Goal: Task Accomplishment & Management: Complete application form

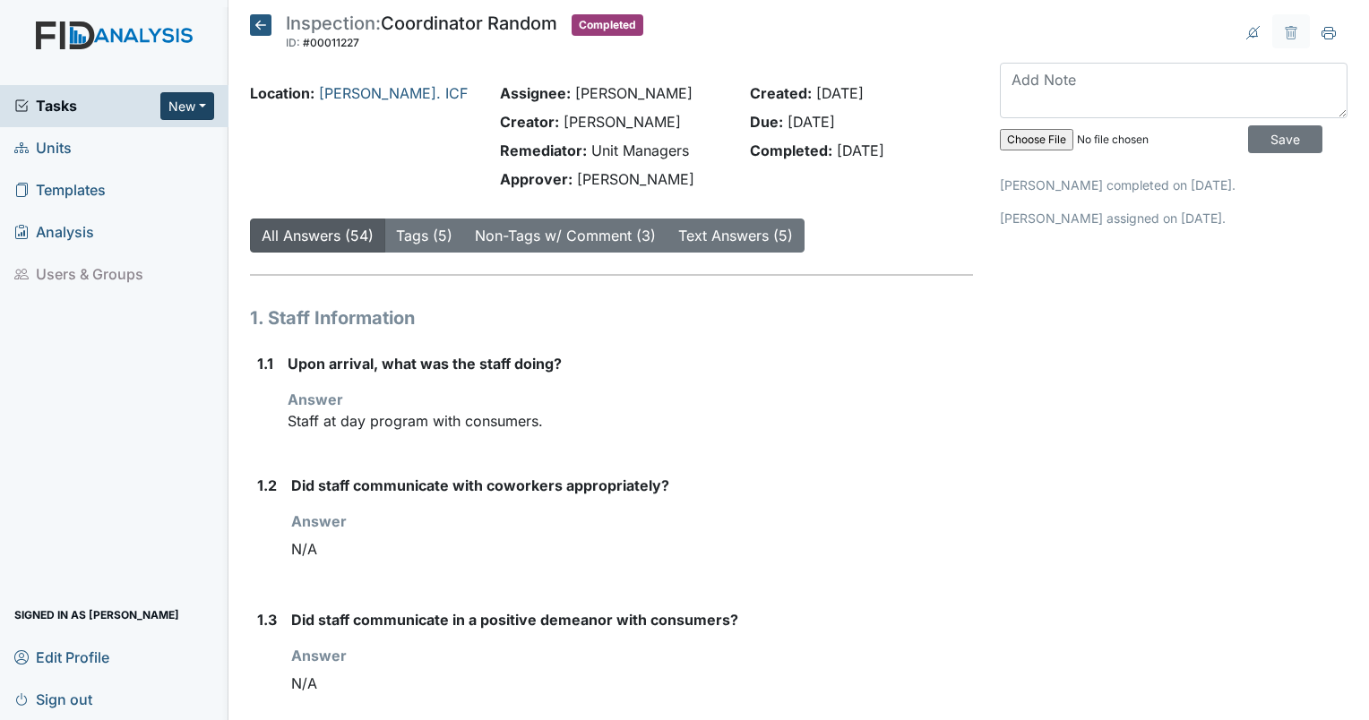
click at [181, 106] on button "New" at bounding box center [187, 106] width 54 height 28
click at [46, 153] on span "Units" at bounding box center [42, 148] width 57 height 28
click at [47, 153] on span "Units" at bounding box center [42, 148] width 57 height 28
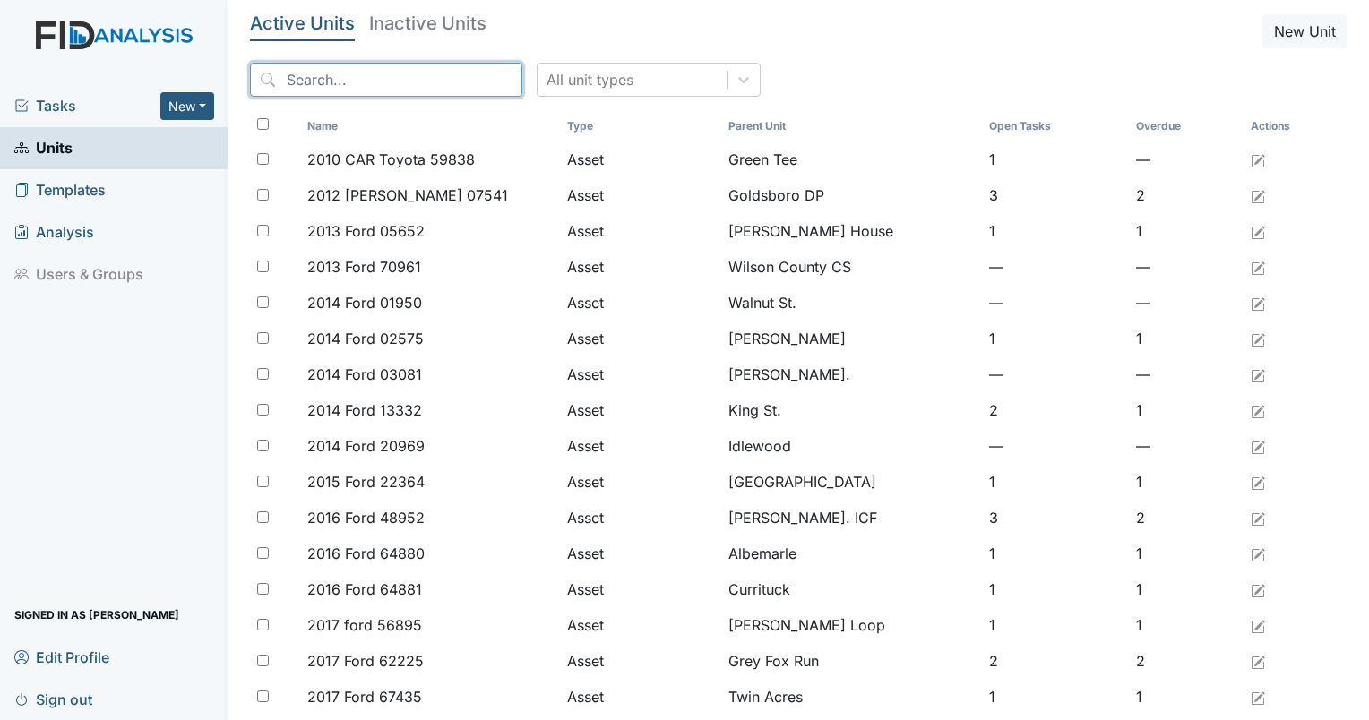
click at [320, 82] on input "search" at bounding box center [386, 80] width 272 height 34
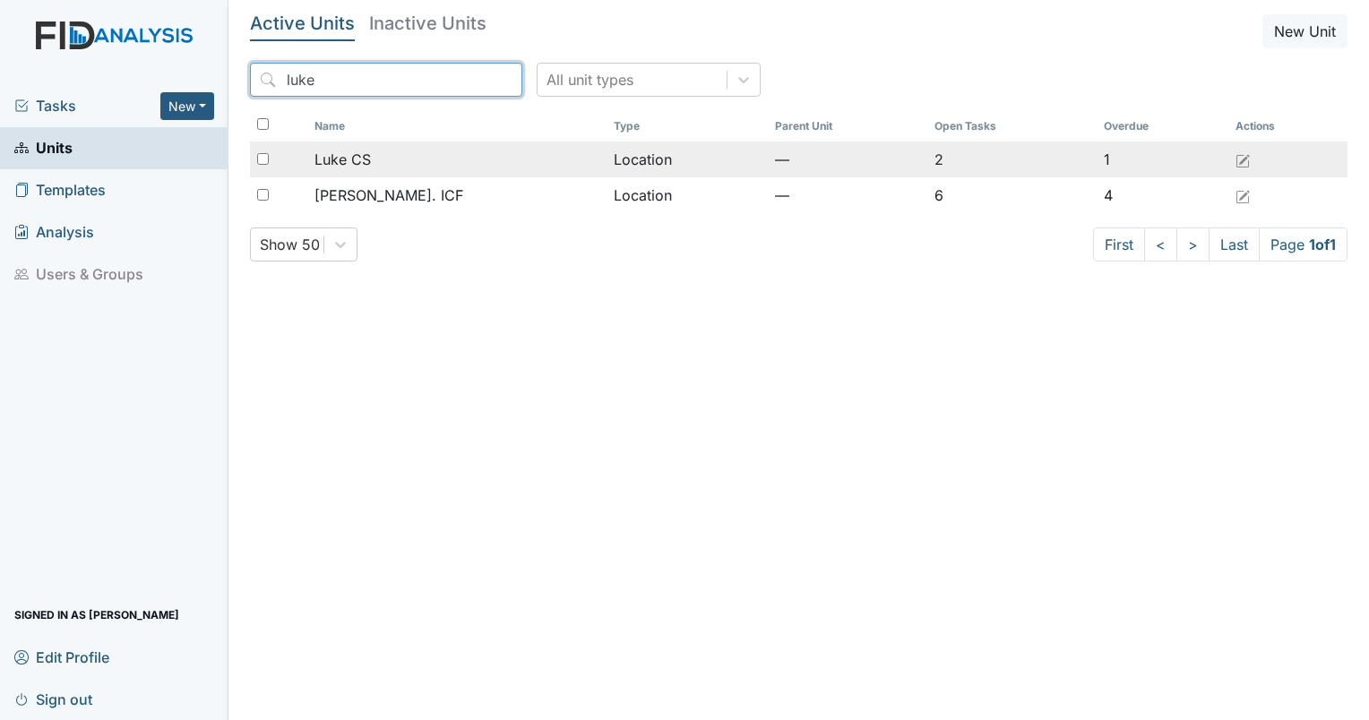
type input "luke"
click at [369, 158] on span "Luke CS" at bounding box center [342, 159] width 56 height 21
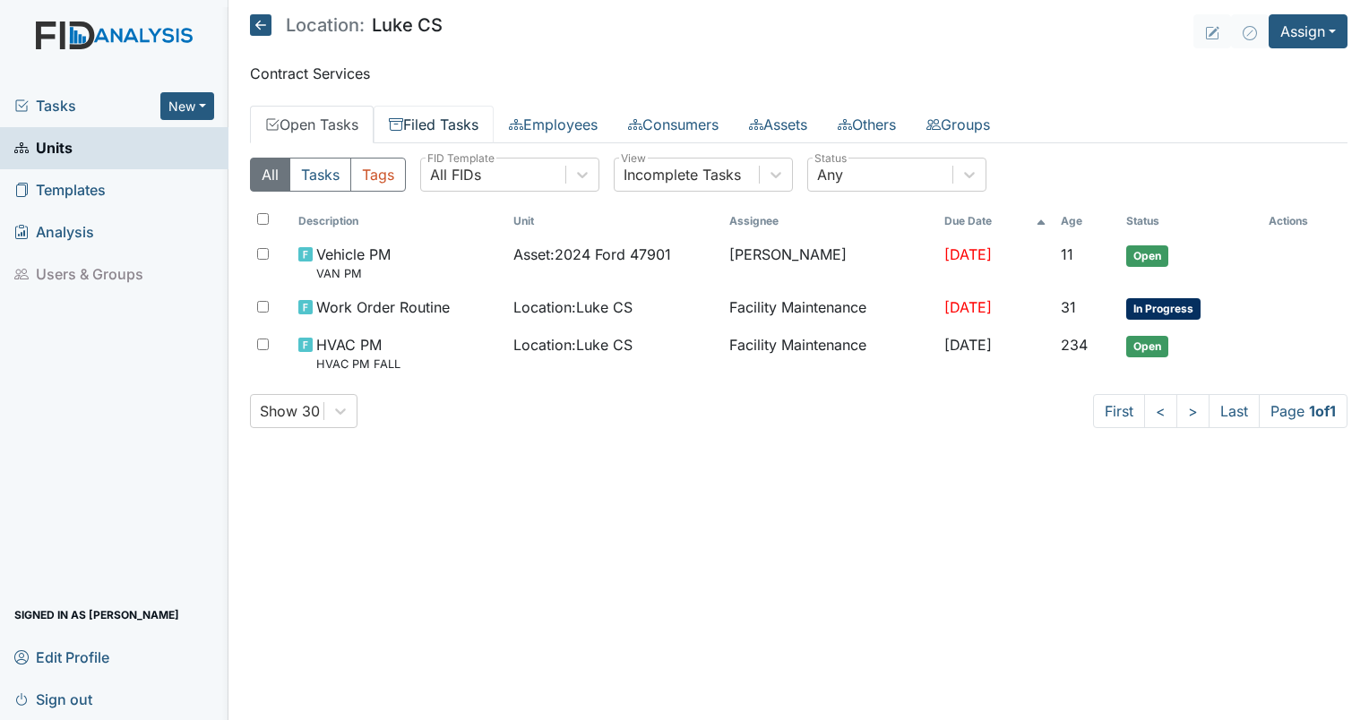
click at [460, 125] on link "Filed Tasks" at bounding box center [434, 125] width 120 height 38
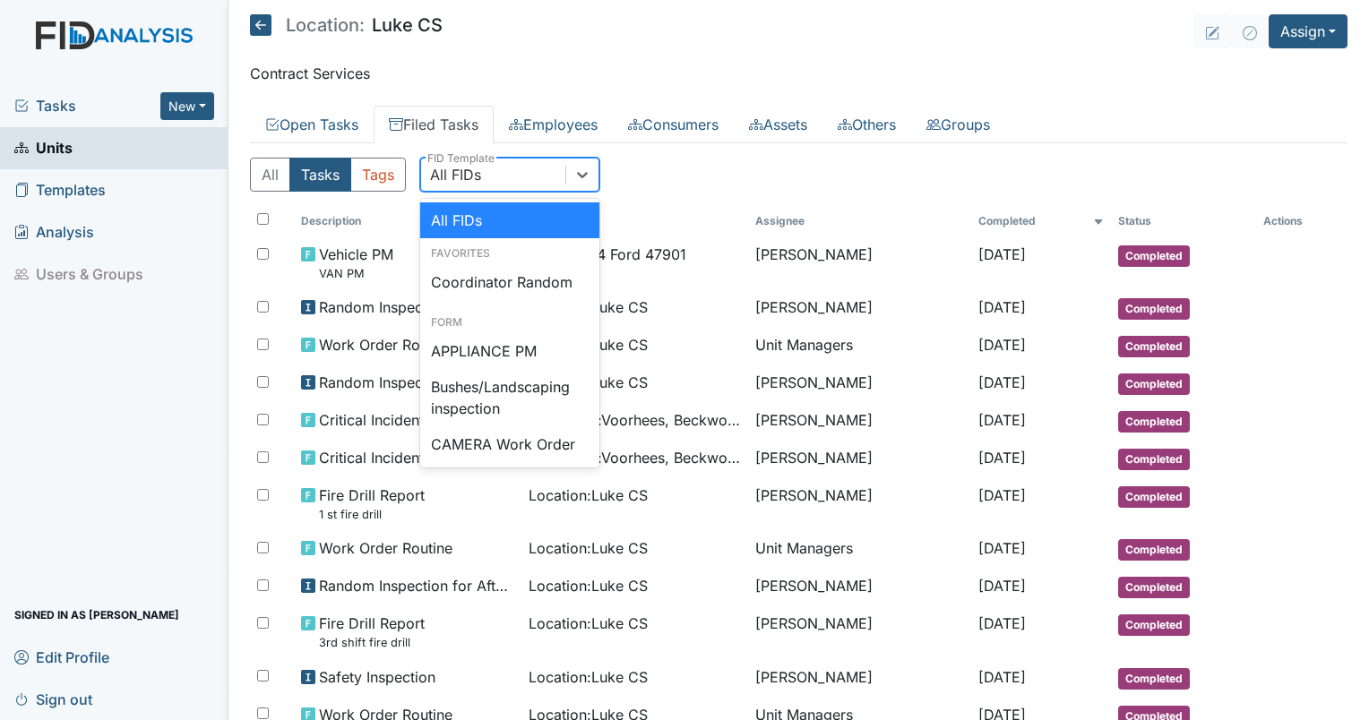
click at [533, 176] on div "All FIDs" at bounding box center [493, 175] width 144 height 32
click at [508, 275] on div "Coordinator Random" at bounding box center [509, 282] width 179 height 36
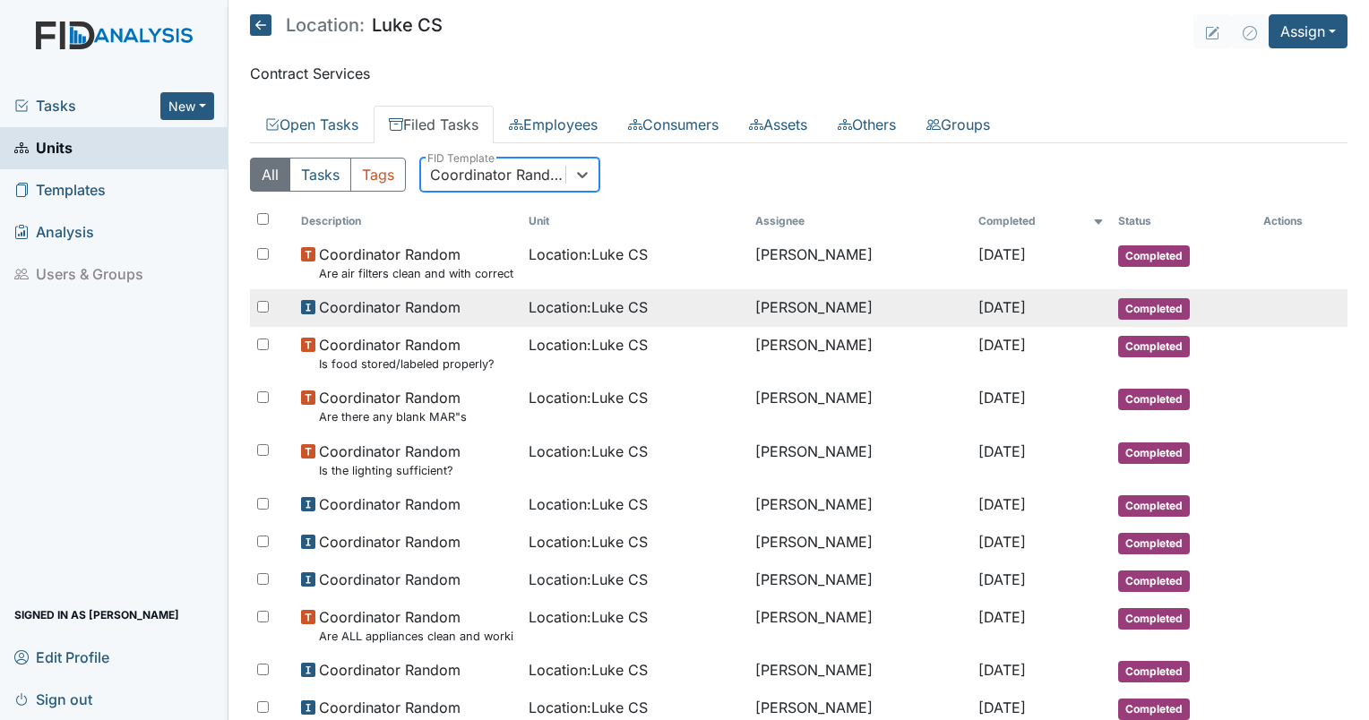
click at [781, 297] on td "Erica Barbour" at bounding box center [859, 308] width 223 height 38
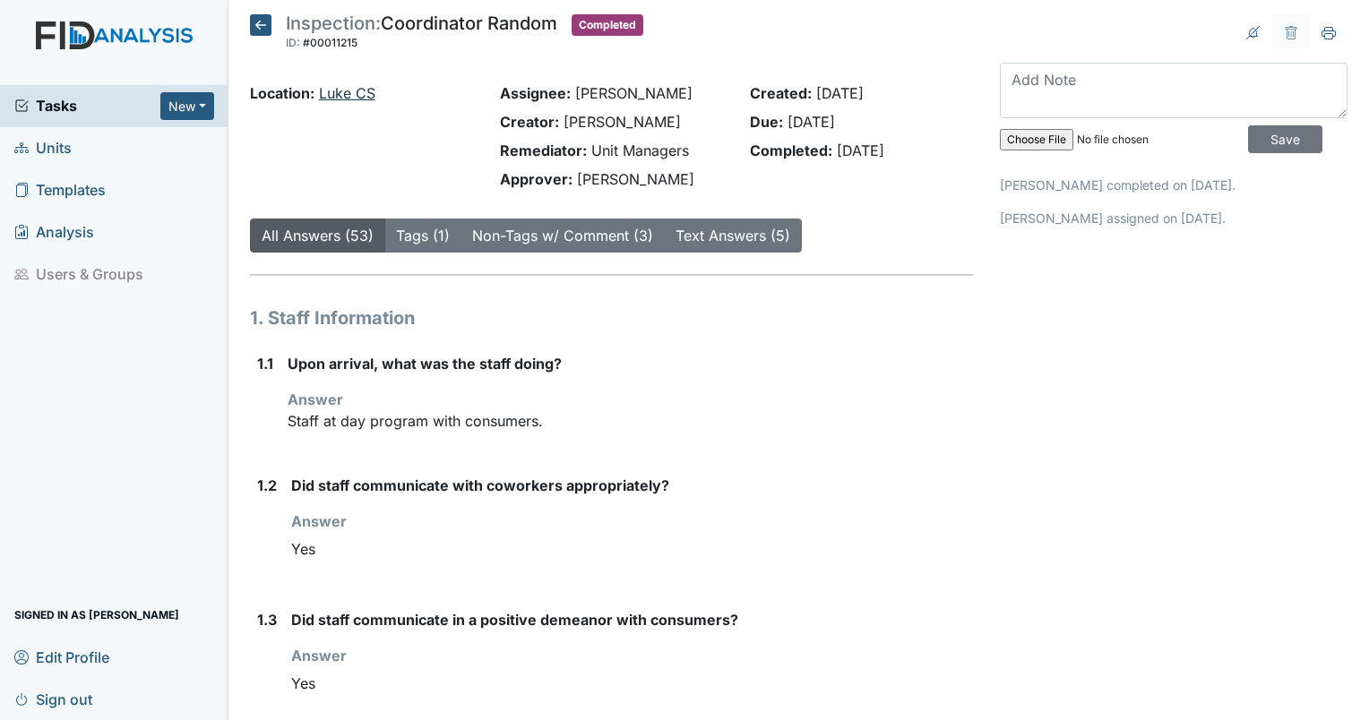
click at [346, 86] on link "Luke CS" at bounding box center [347, 93] width 56 height 18
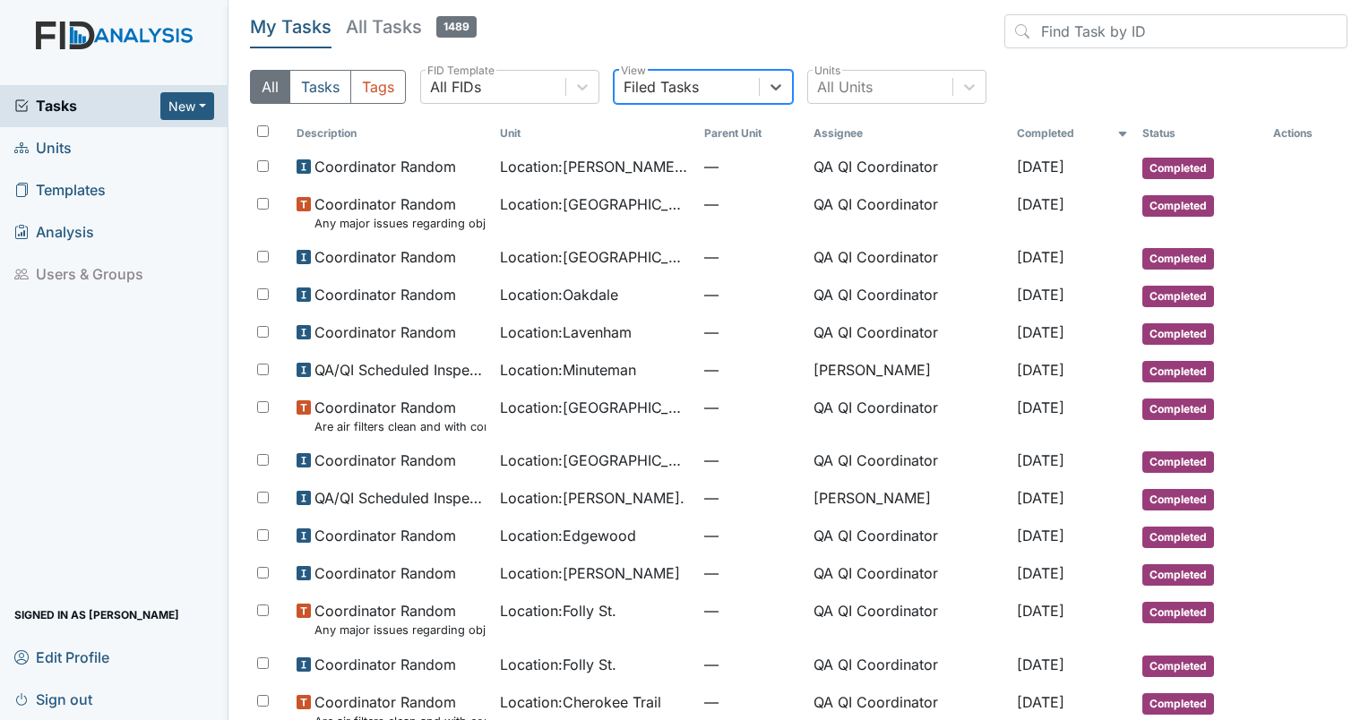
click at [54, 148] on span "Units" at bounding box center [42, 148] width 57 height 28
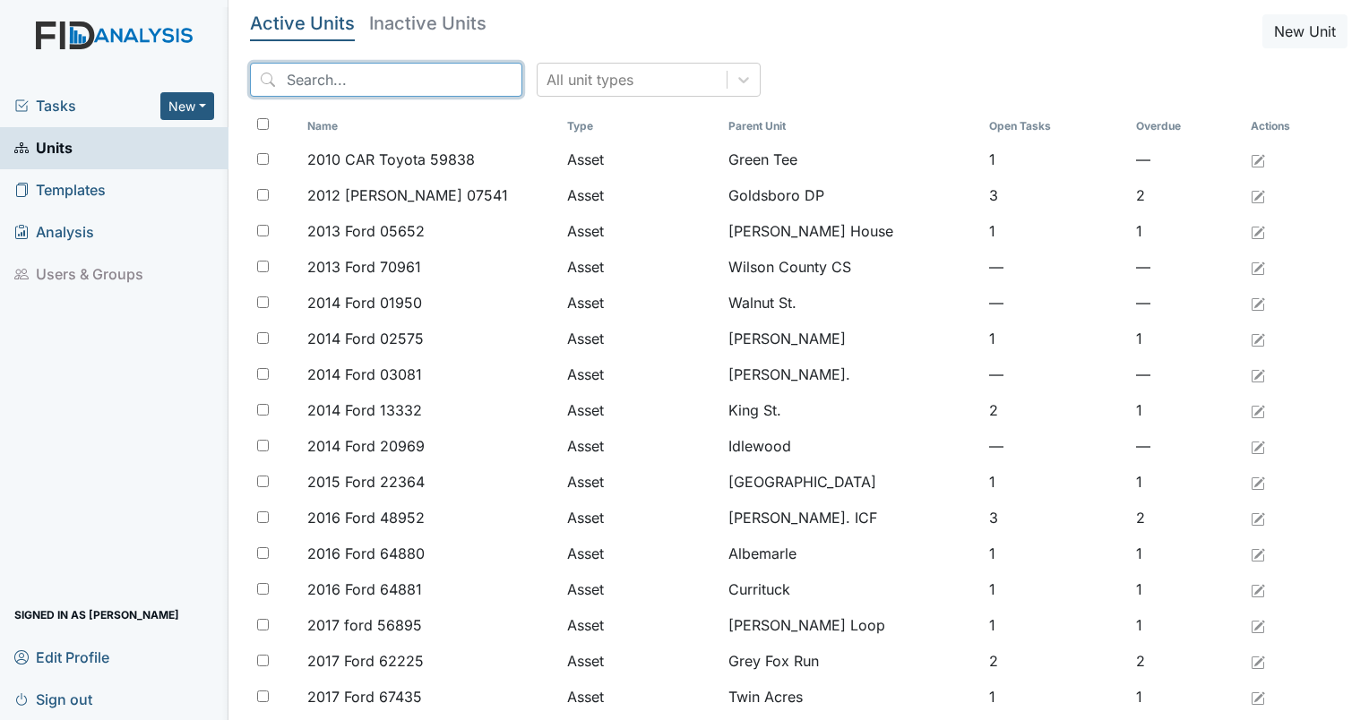
click at [365, 82] on input "search" at bounding box center [386, 80] width 272 height 34
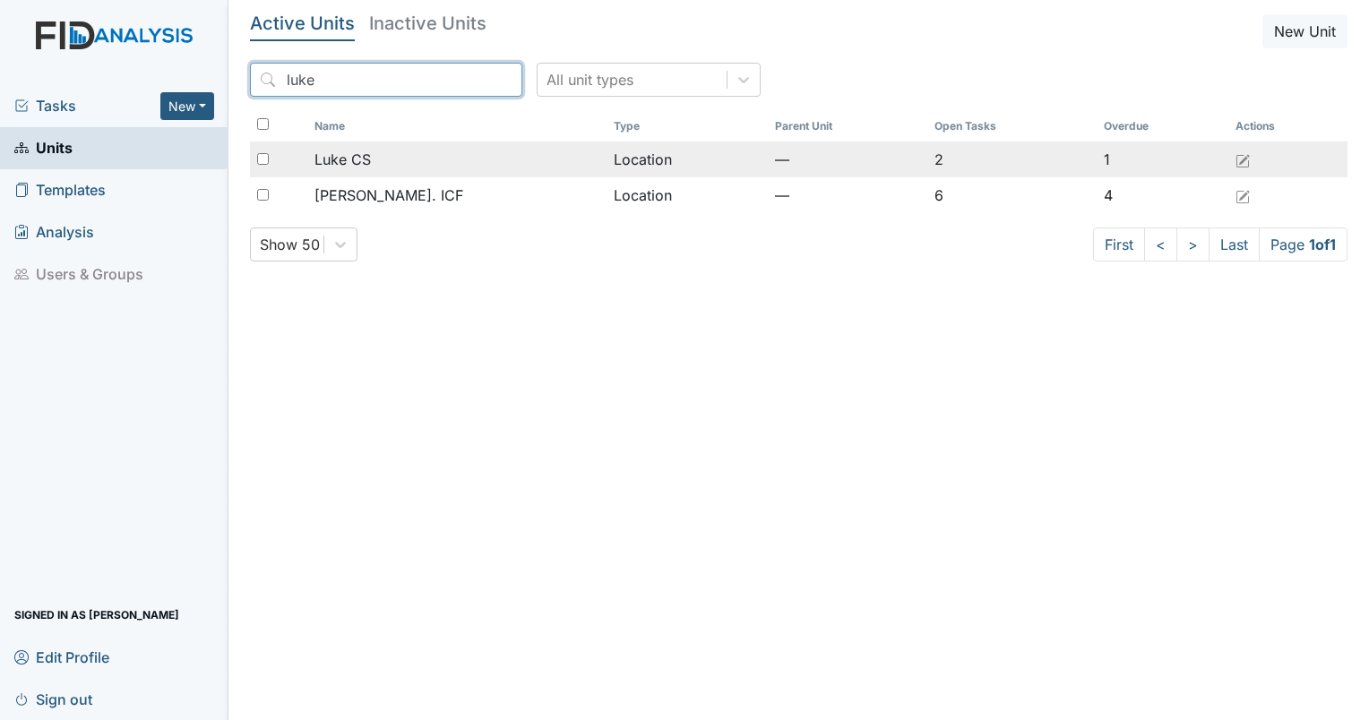
type input "luke"
click at [339, 165] on span "Luke CS" at bounding box center [342, 159] width 56 height 21
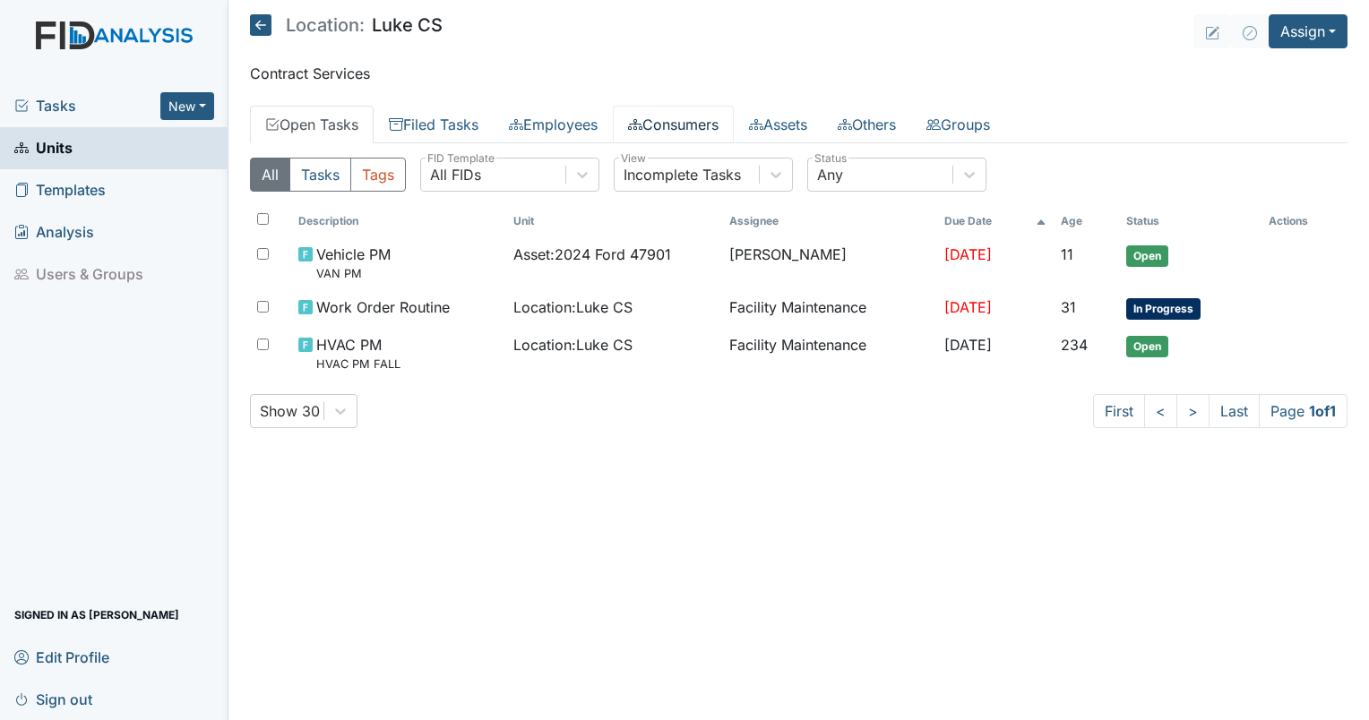
click at [709, 128] on link "Consumers" at bounding box center [673, 125] width 121 height 38
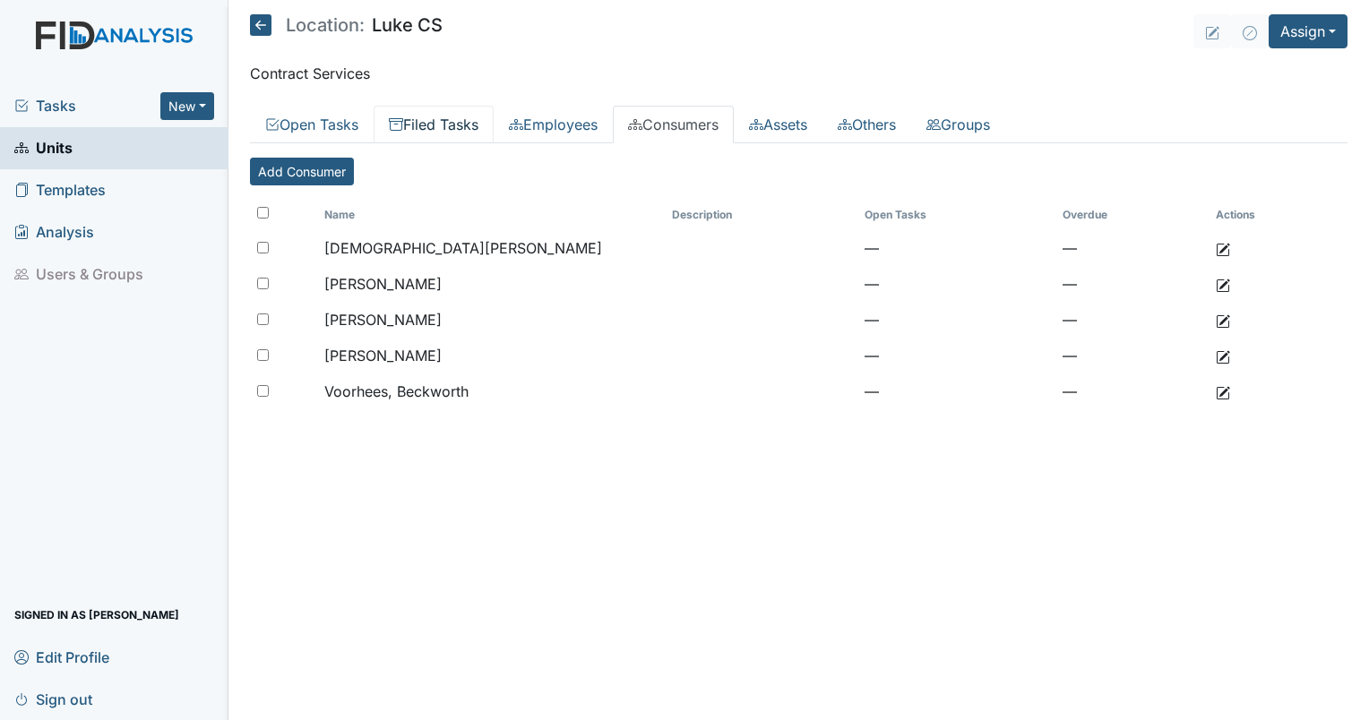
click at [455, 131] on link "Filed Tasks" at bounding box center [434, 125] width 120 height 38
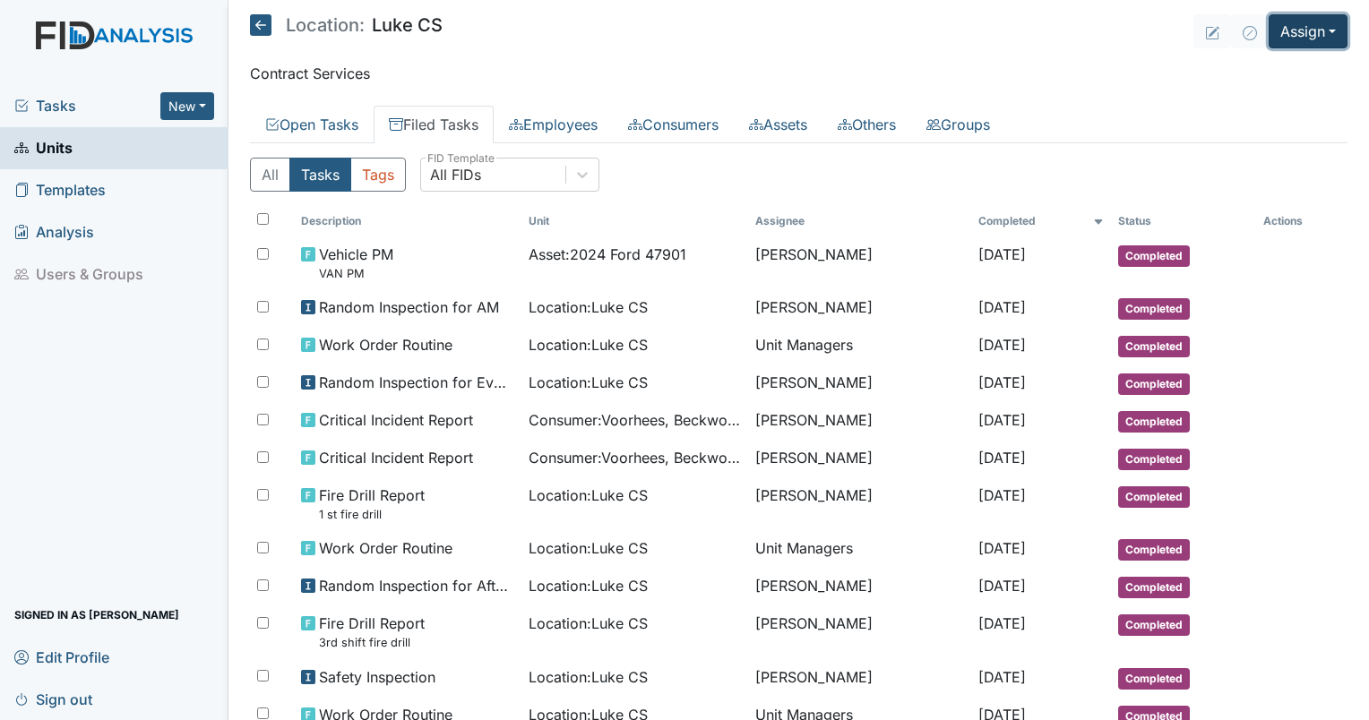
click at [1283, 36] on button "Assign" at bounding box center [1307, 31] width 79 height 34
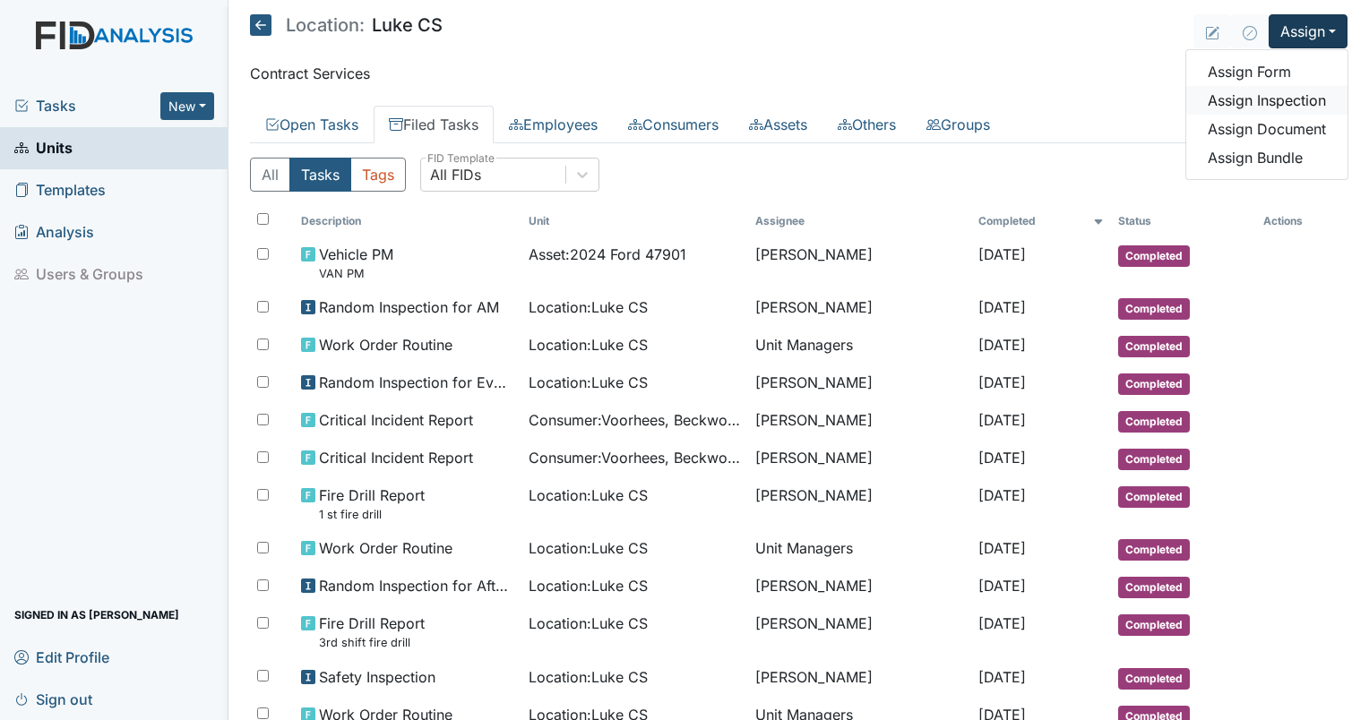
click at [1249, 103] on link "Assign Inspection" at bounding box center [1266, 100] width 161 height 29
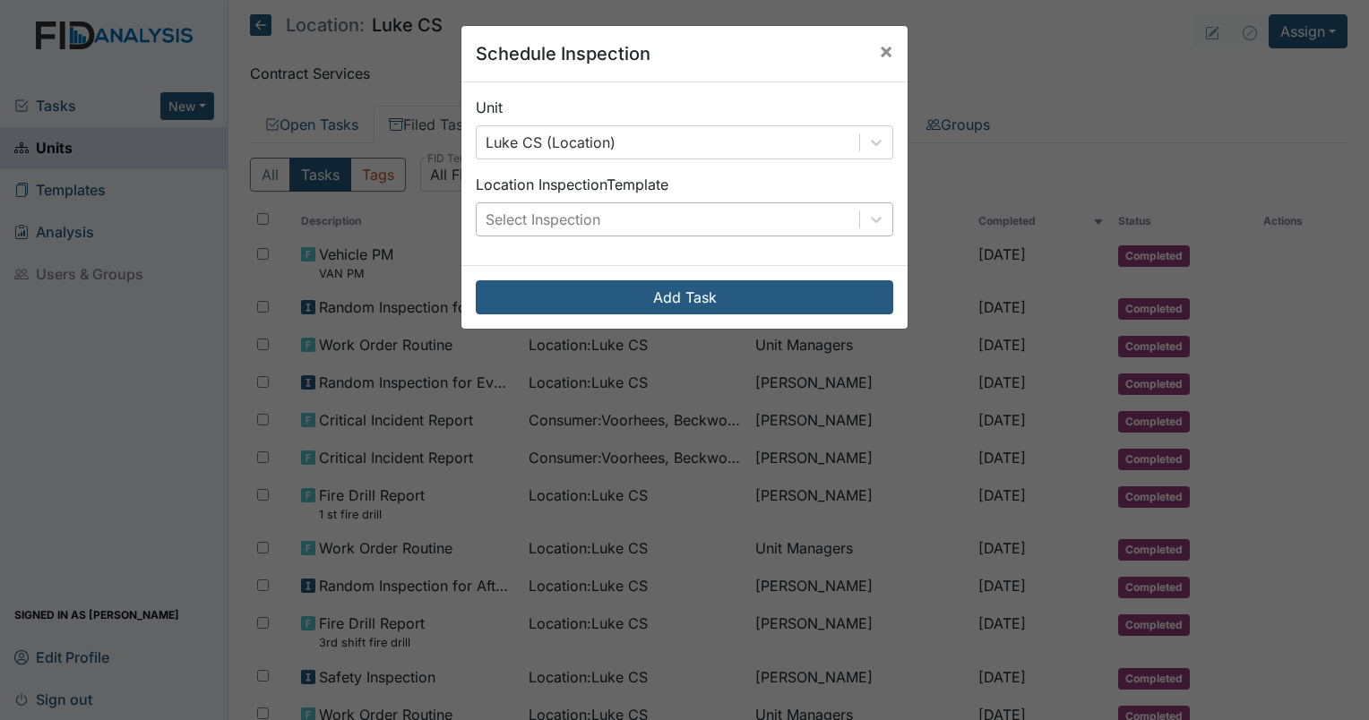
click at [532, 217] on div "Select Inspection" at bounding box center [542, 219] width 115 height 21
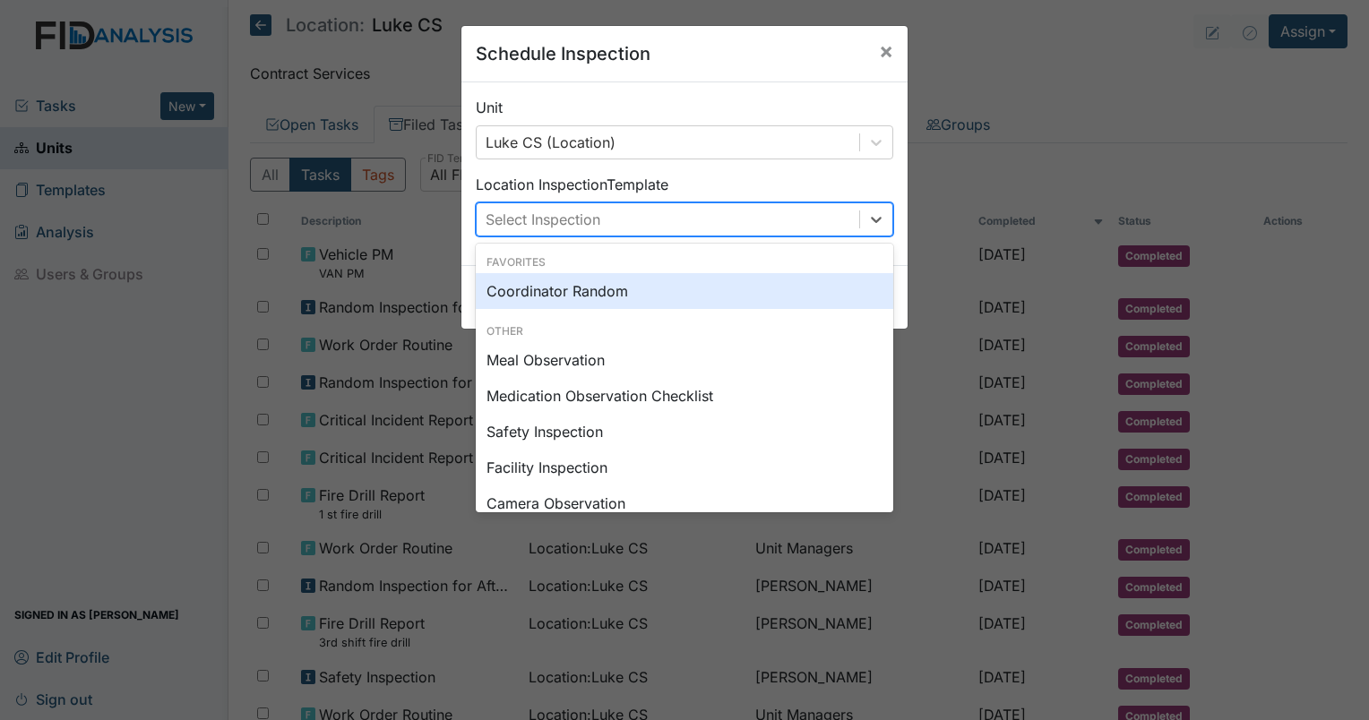
click at [553, 305] on div "Coordinator Random" at bounding box center [684, 291] width 417 height 36
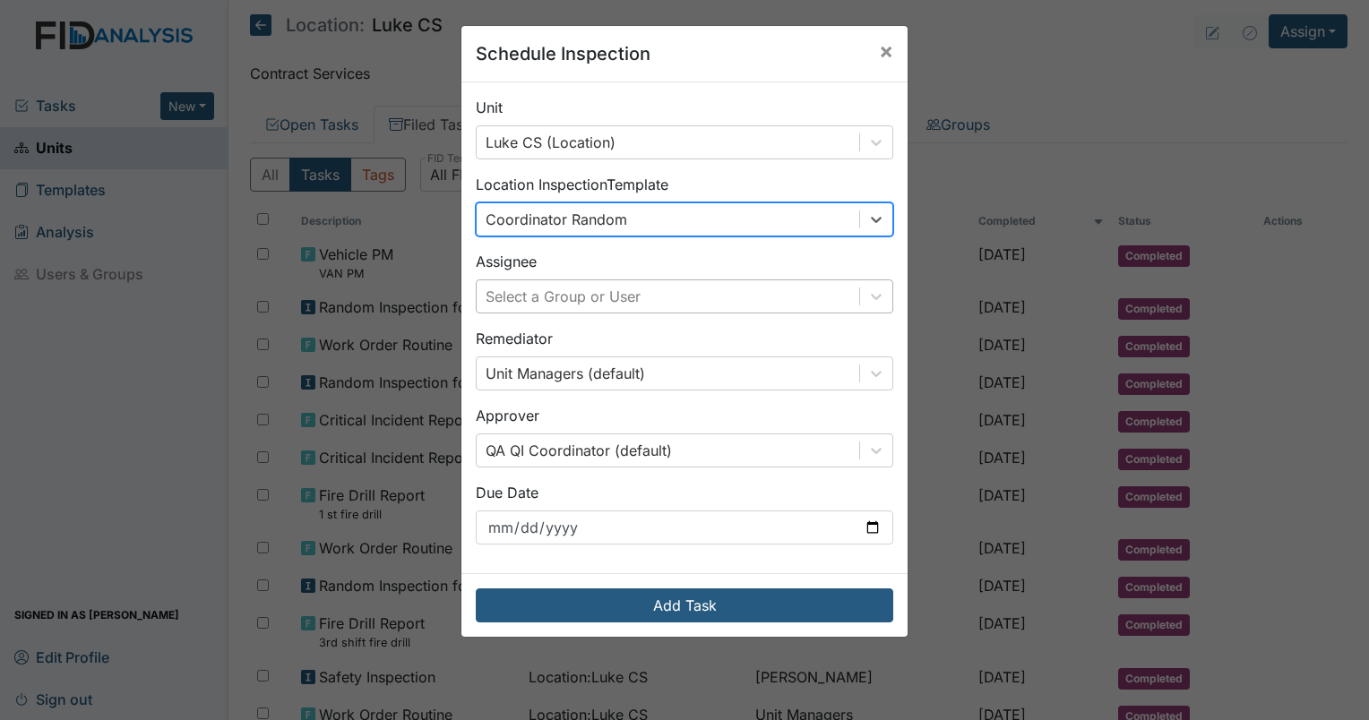
click at [562, 294] on div "Select a Group or User" at bounding box center [562, 296] width 155 height 21
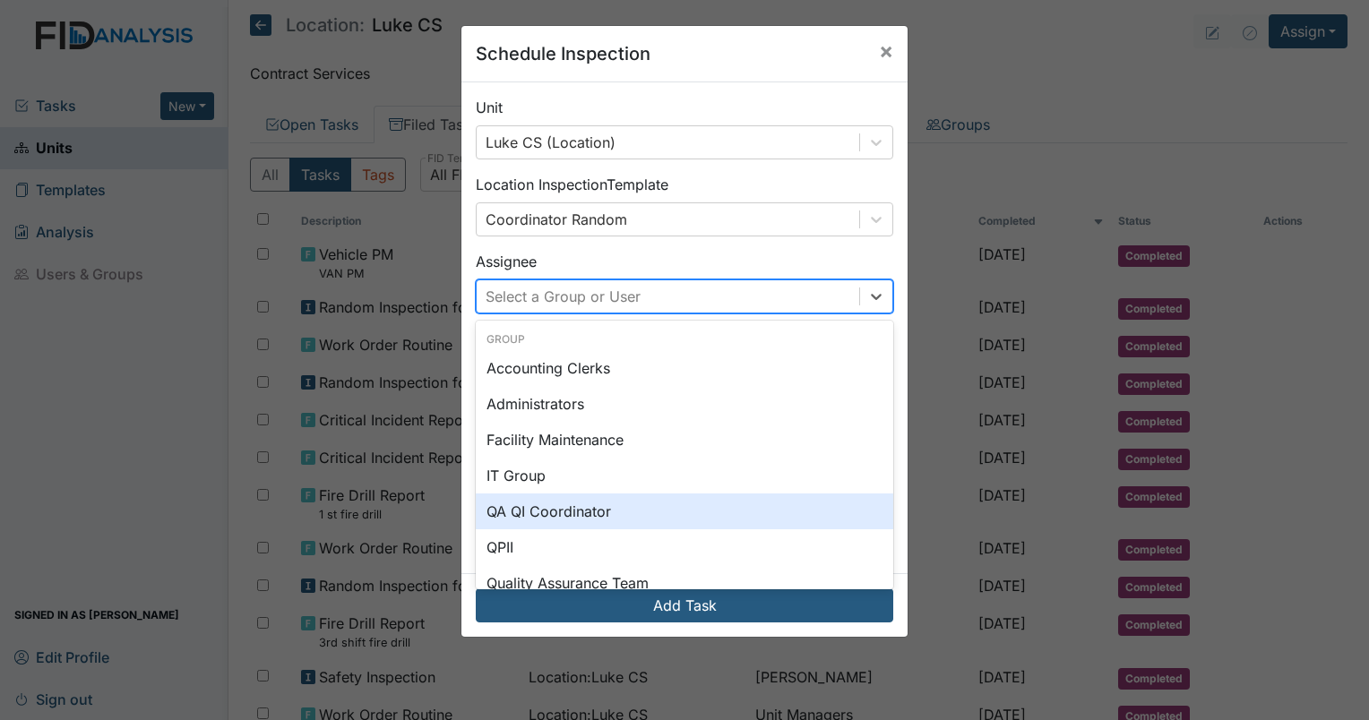
click at [552, 511] on div "QA QI Coordinator" at bounding box center [684, 512] width 417 height 36
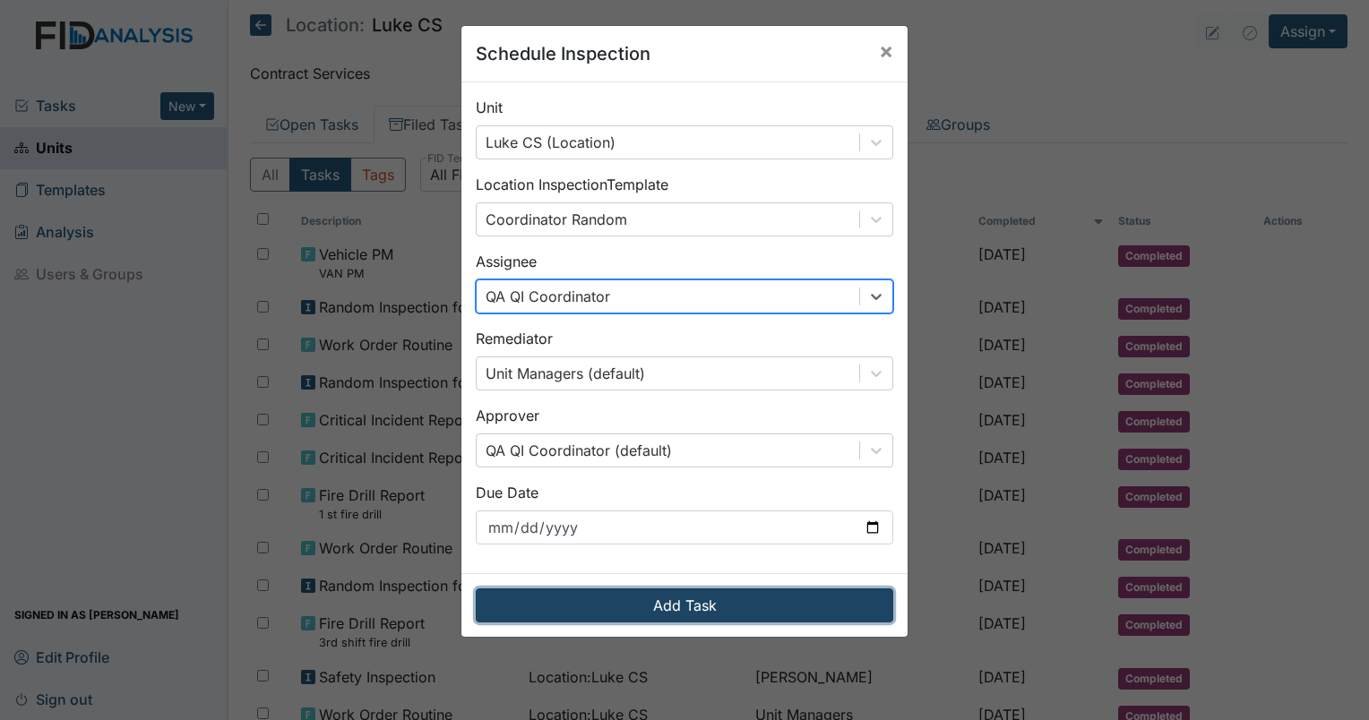
click at [648, 598] on button "Add Task" at bounding box center [684, 605] width 417 height 34
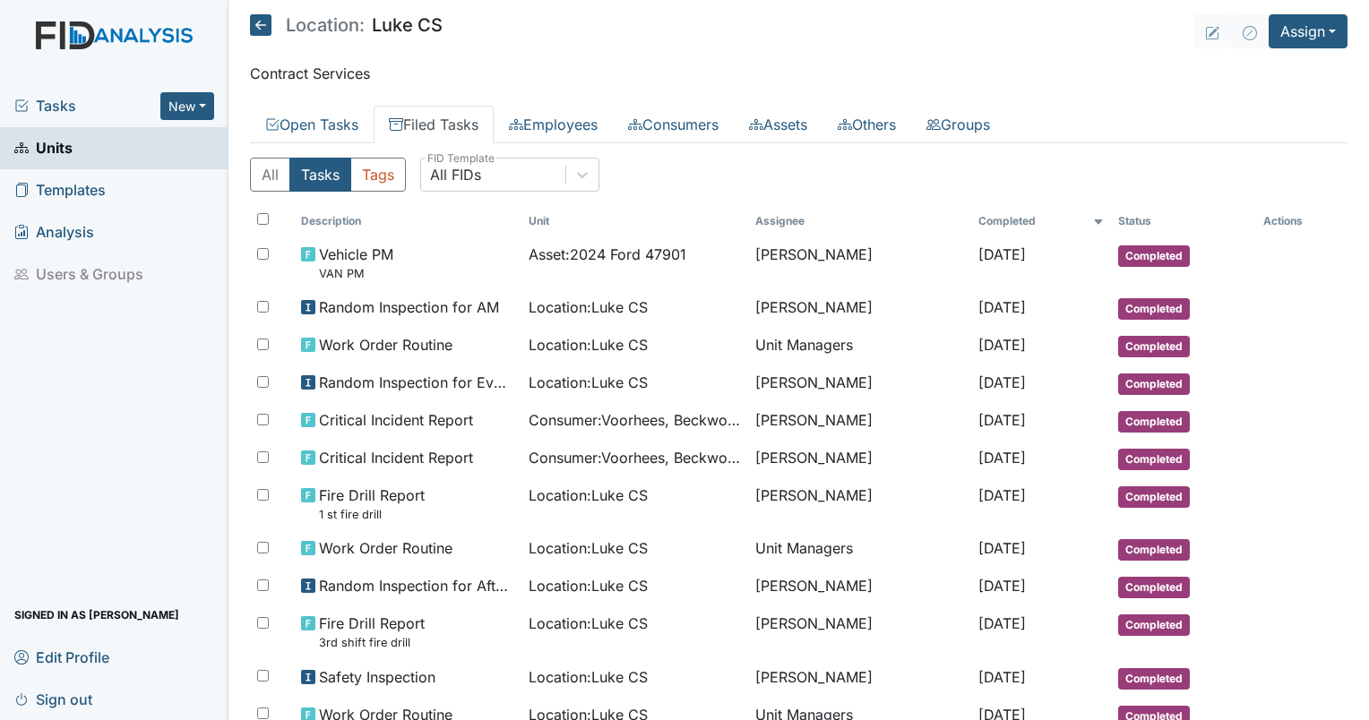
click at [75, 107] on span "Tasks" at bounding box center [87, 105] width 146 height 21
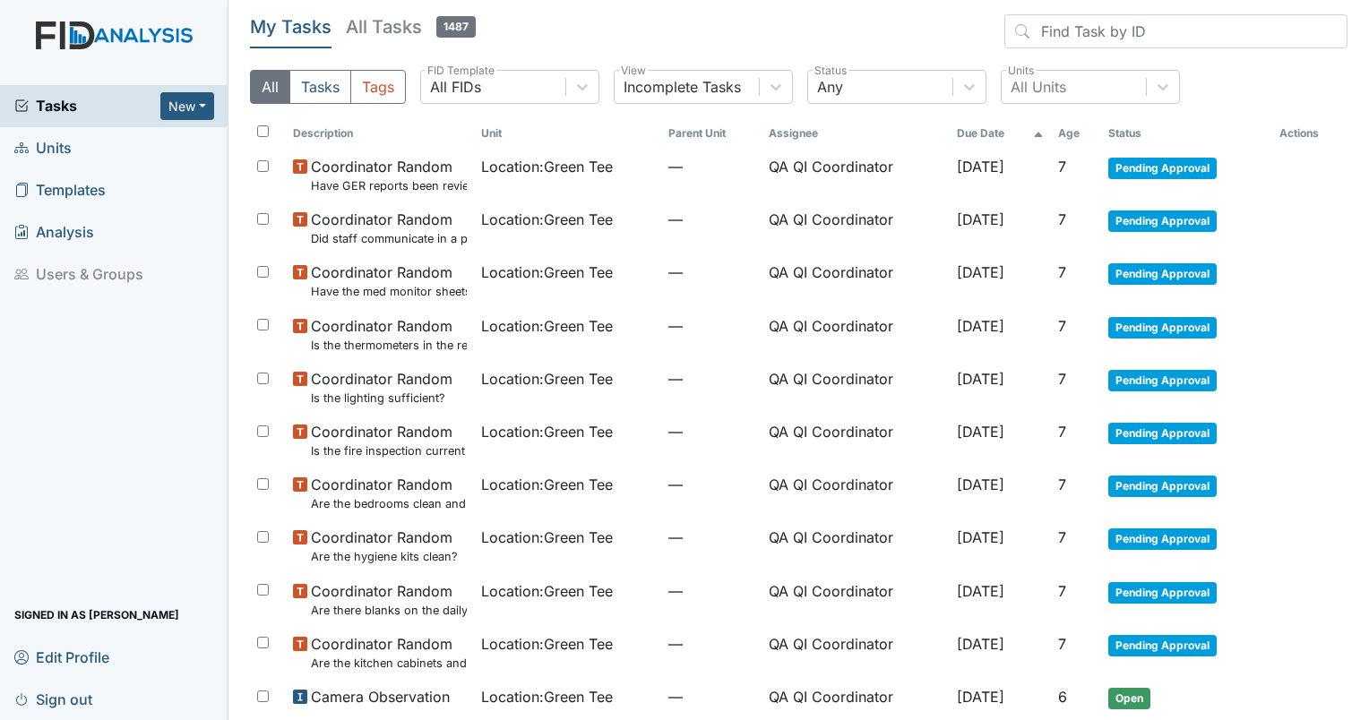
click at [1057, 139] on th "Age" at bounding box center [1076, 133] width 50 height 30
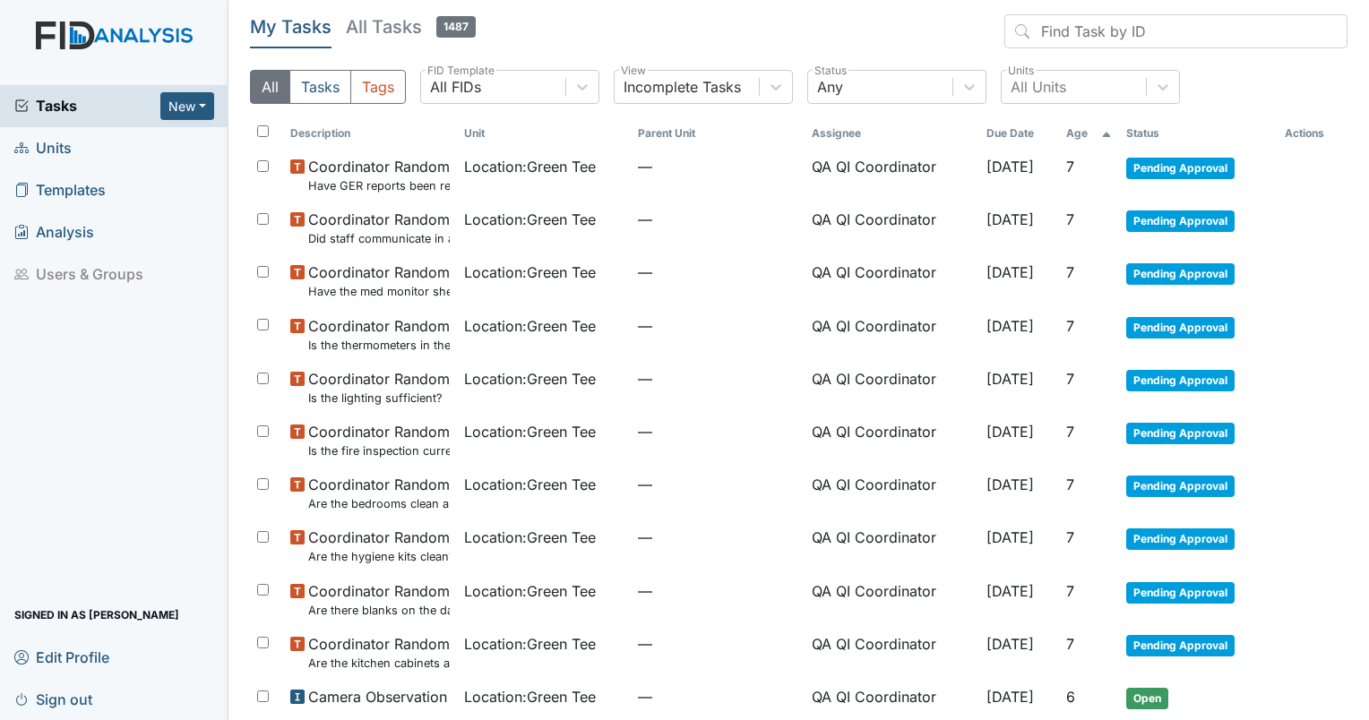
click at [1059, 139] on th "Age" at bounding box center [1089, 133] width 60 height 30
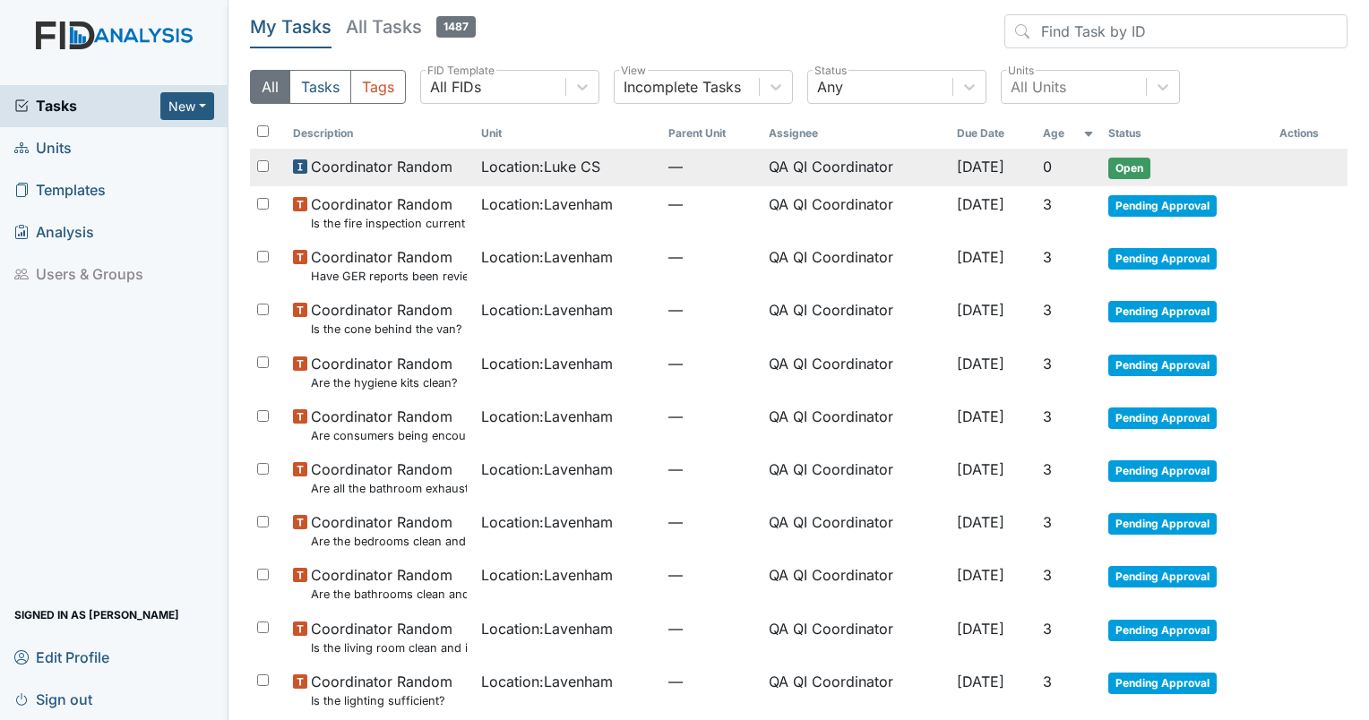
click at [517, 167] on span "Location : Luke CS" at bounding box center [540, 166] width 119 height 21
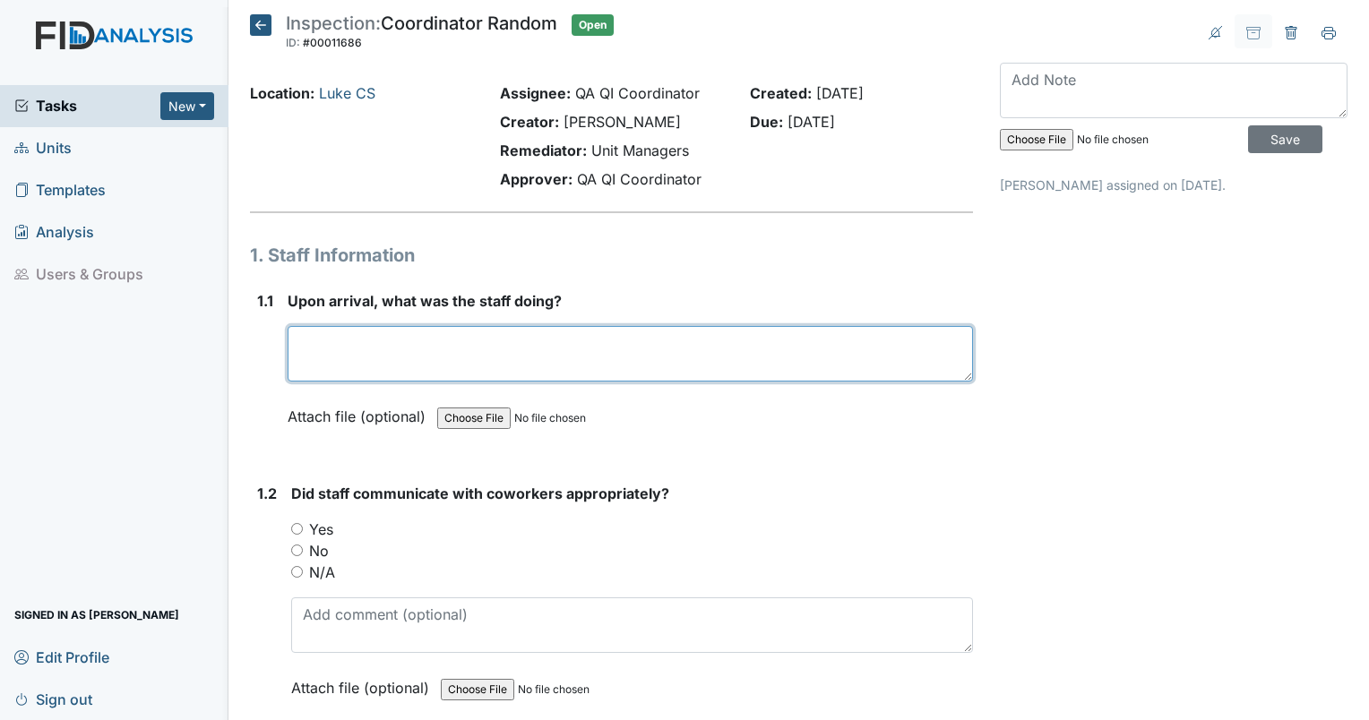
click at [440, 334] on textarea at bounding box center [630, 354] width 685 height 56
type textarea "Staff was in the community with residents."
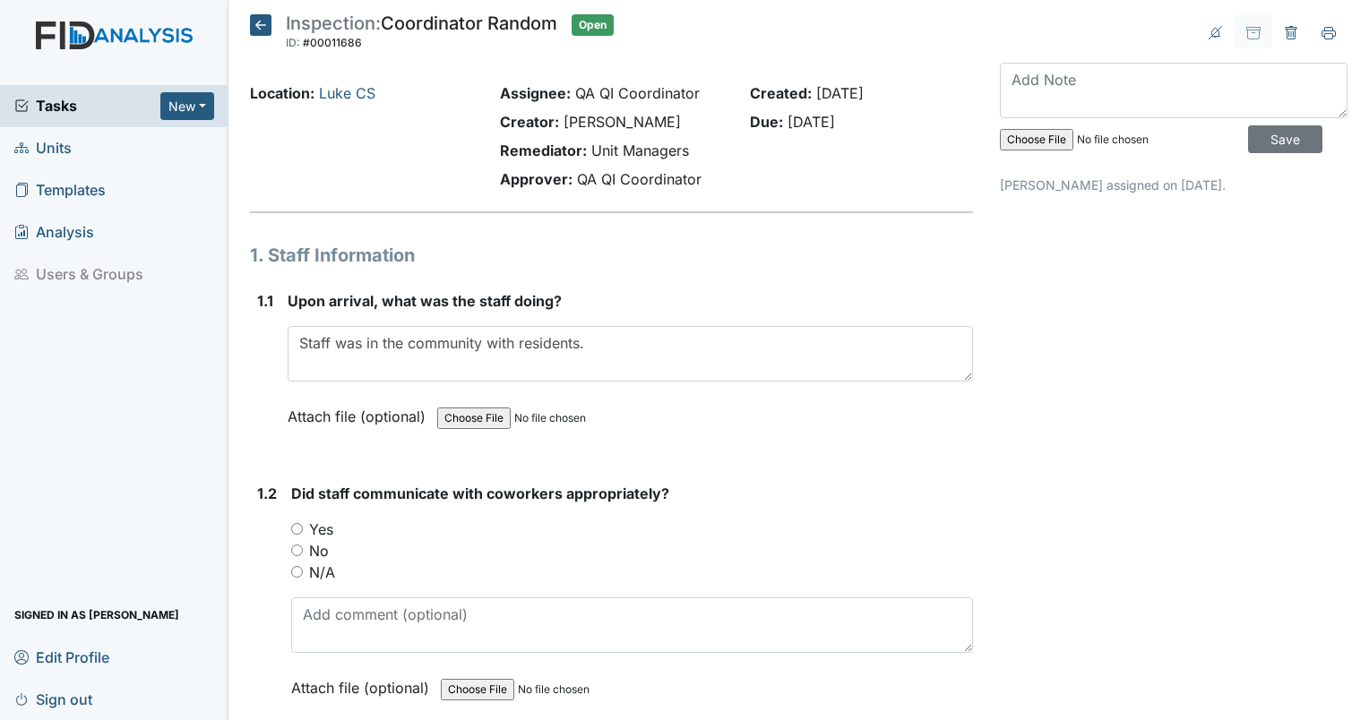
click at [297, 555] on div "No" at bounding box center [632, 550] width 682 height 21
click at [301, 576] on input "N/A" at bounding box center [297, 572] width 12 height 12
radio input "true"
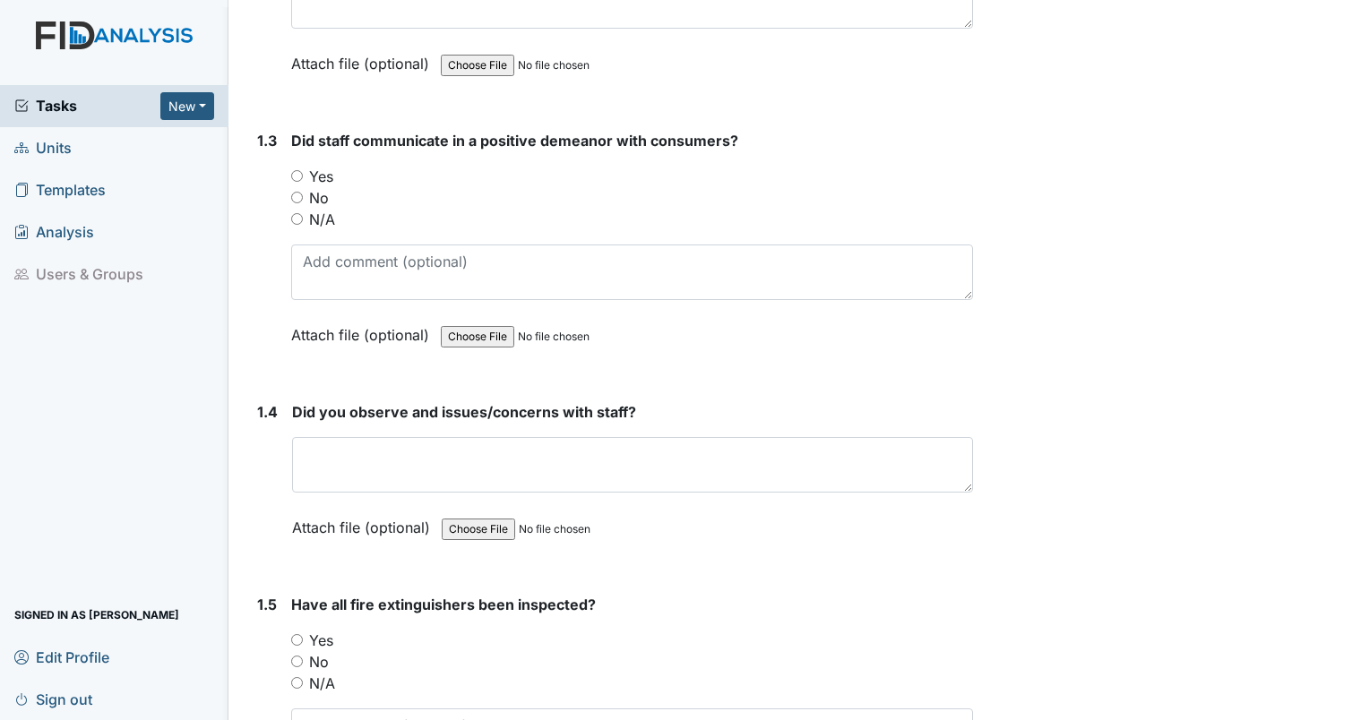
scroll to position [640, 0]
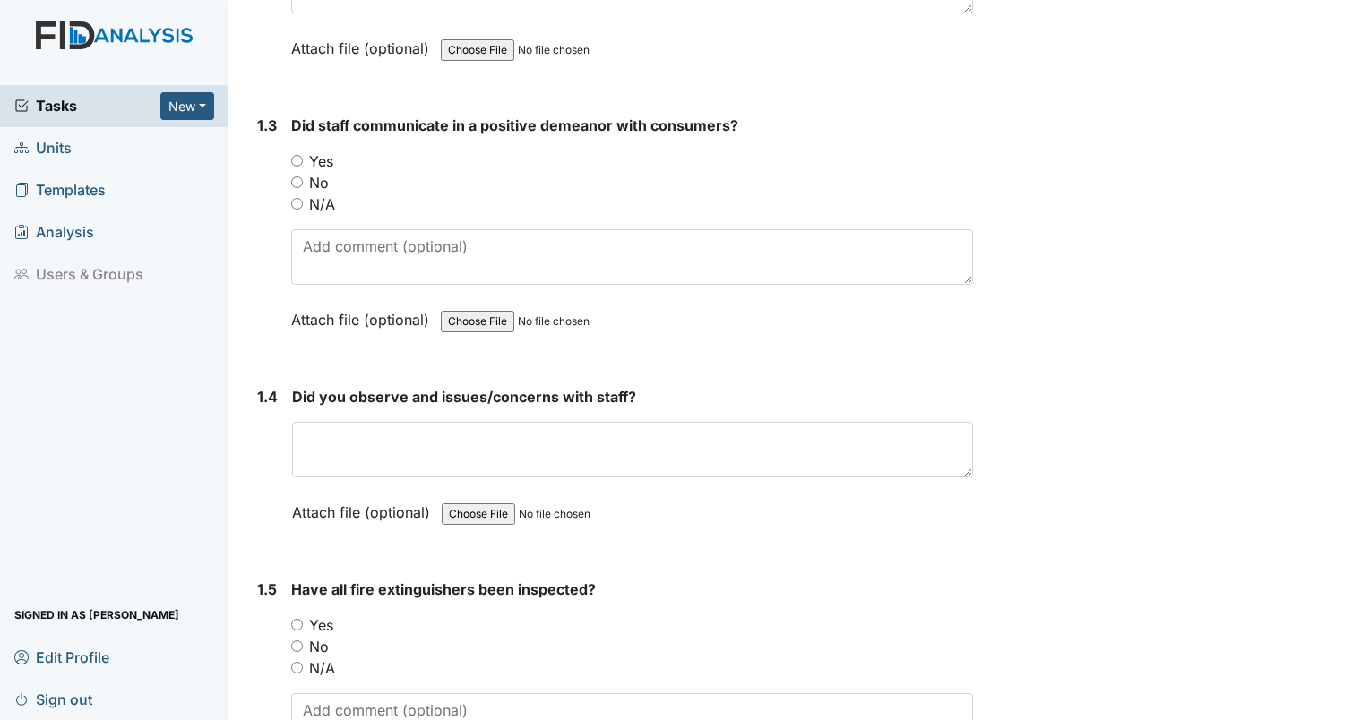
click at [302, 198] on input "N/A" at bounding box center [297, 204] width 12 height 12
radio input "true"
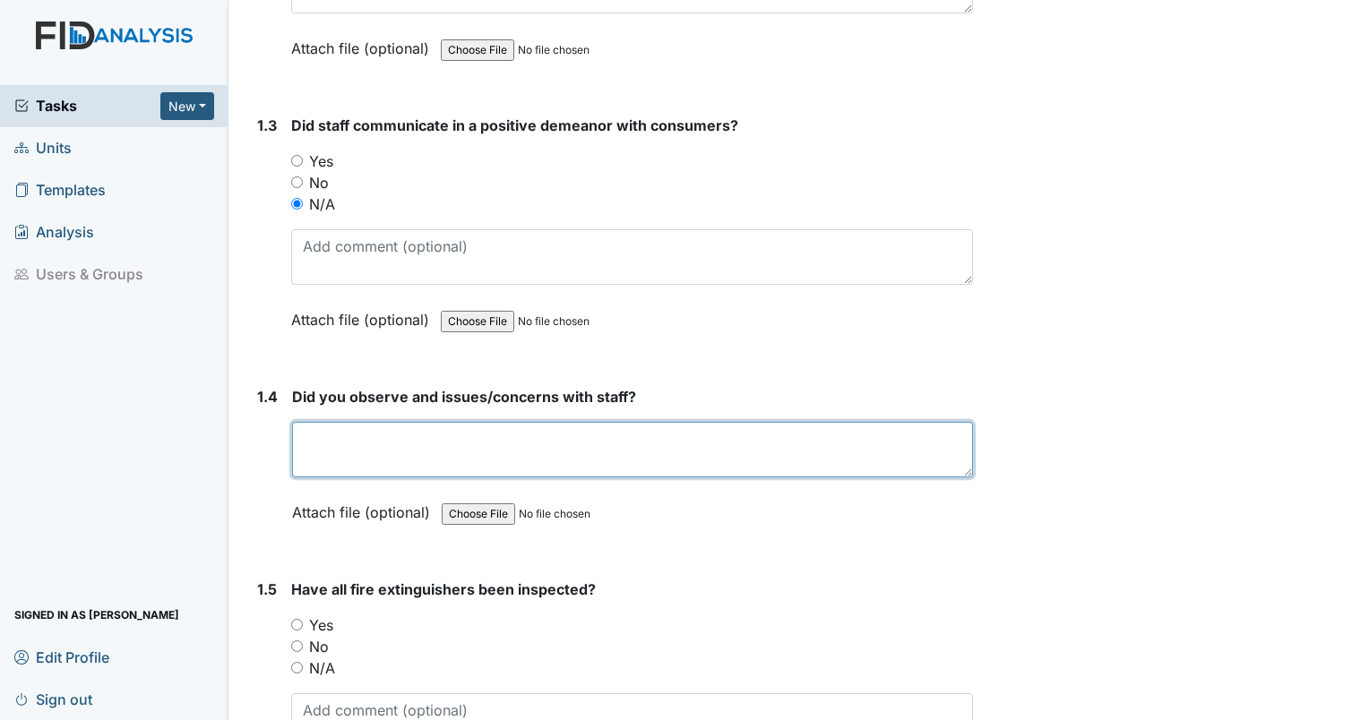
click at [350, 451] on textarea at bounding box center [632, 450] width 681 height 56
type textarea "no"
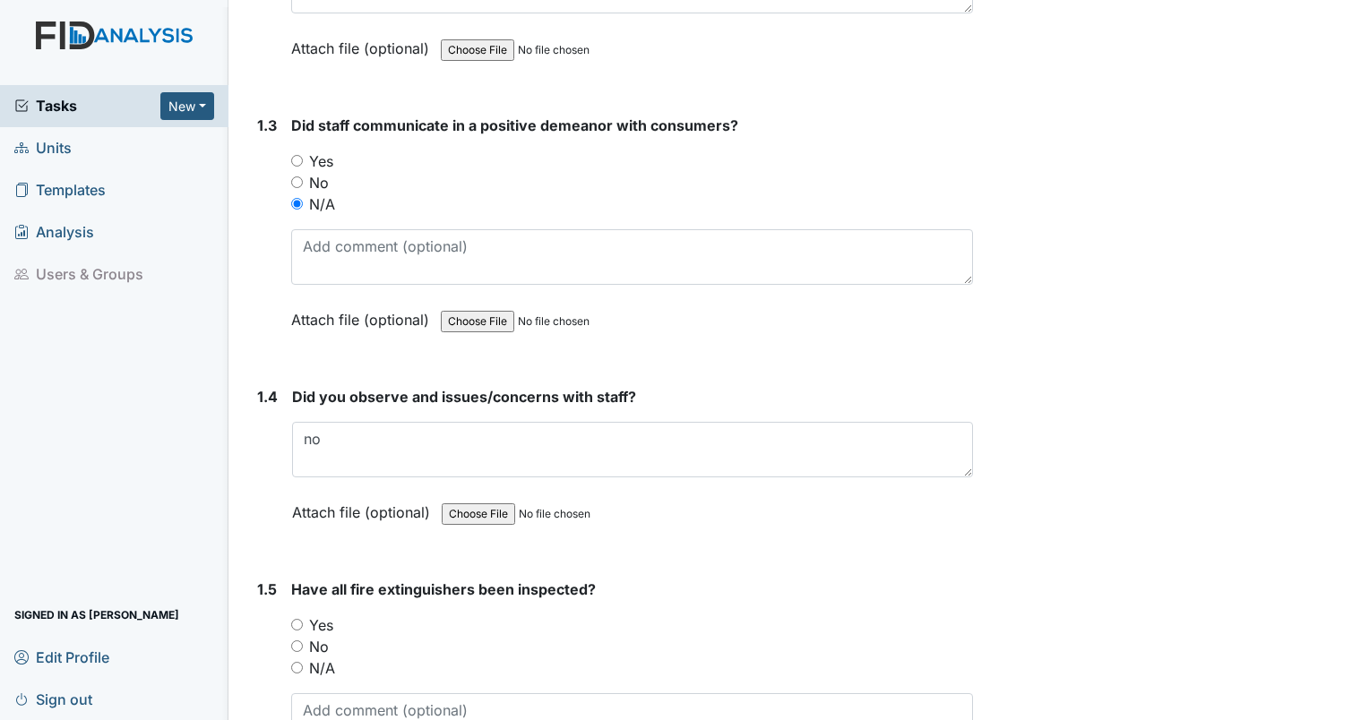
click at [304, 620] on div "Yes" at bounding box center [632, 624] width 682 height 21
click at [301, 620] on input "Yes" at bounding box center [297, 625] width 12 height 12
radio input "true"
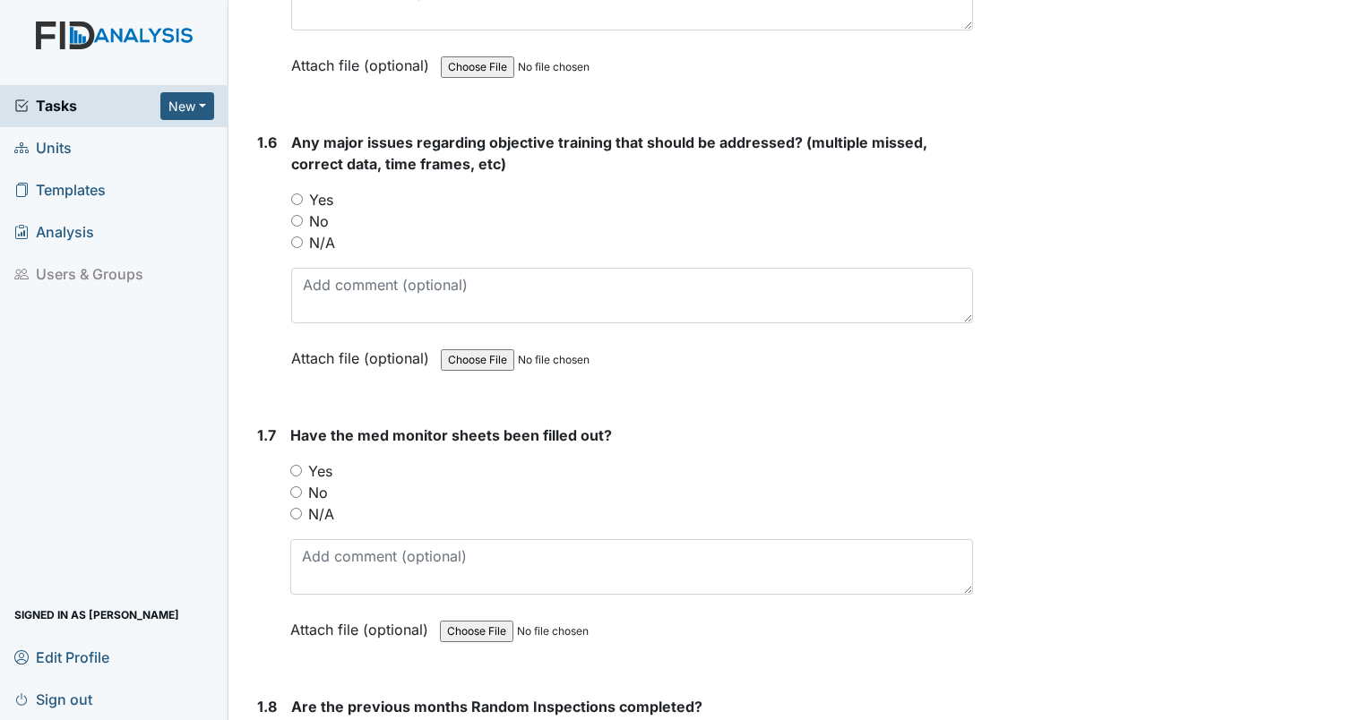
scroll to position [1389, 0]
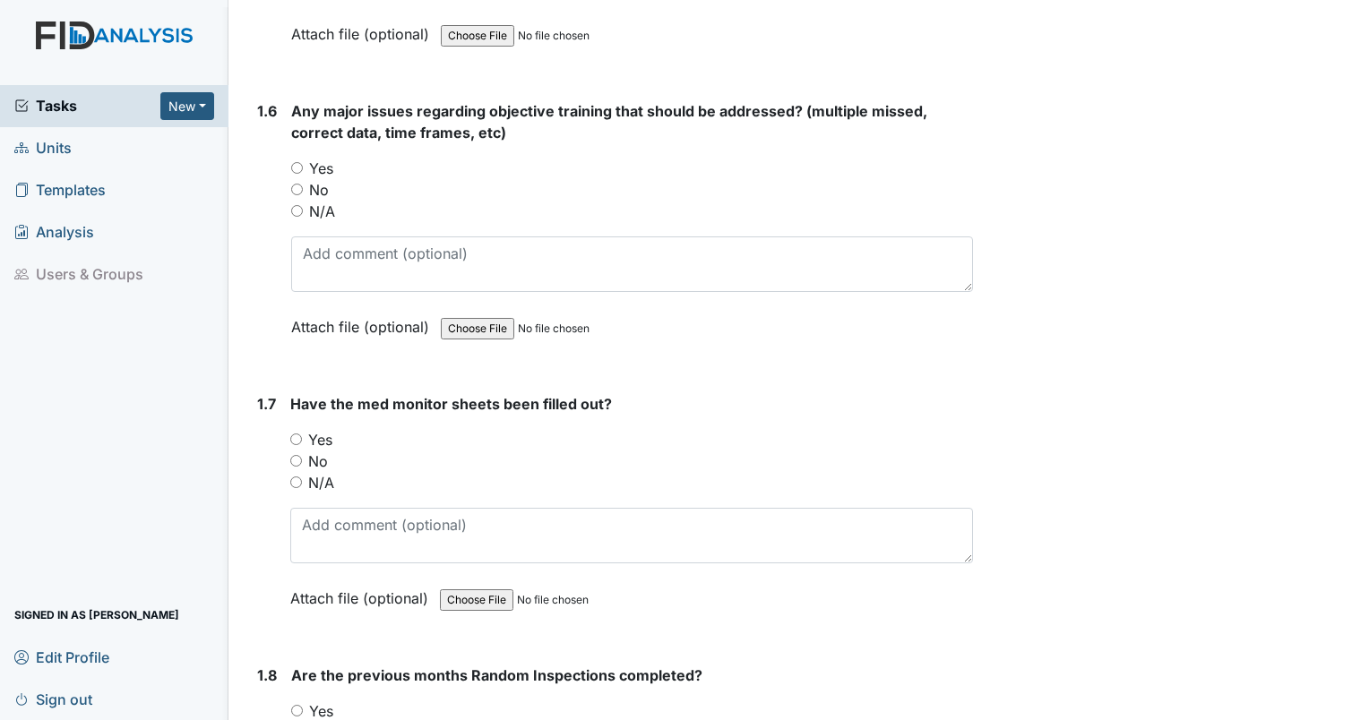
click at [300, 190] on div "No" at bounding box center [632, 189] width 682 height 21
click at [294, 185] on input "No" at bounding box center [297, 190] width 12 height 12
radio input "true"
click at [306, 443] on div "Yes" at bounding box center [631, 439] width 683 height 21
click at [290, 434] on input "Yes" at bounding box center [296, 440] width 12 height 12
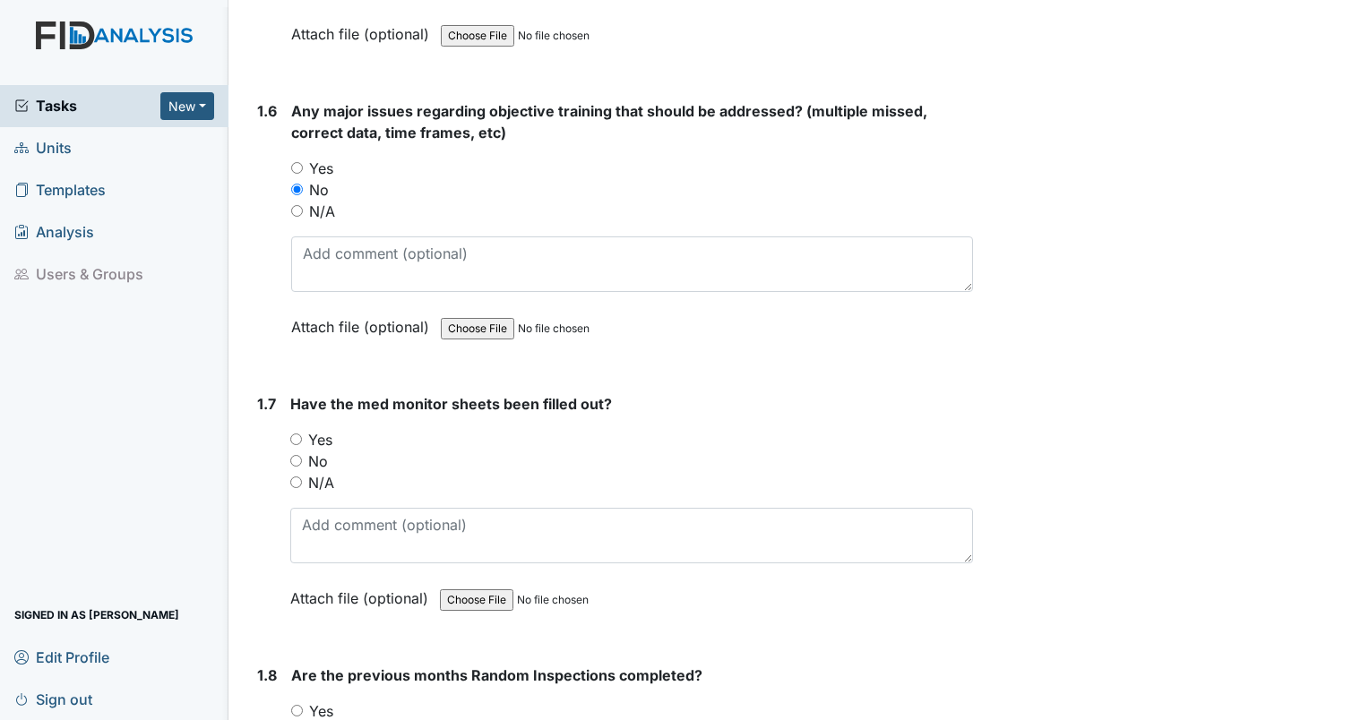
radio input "true"
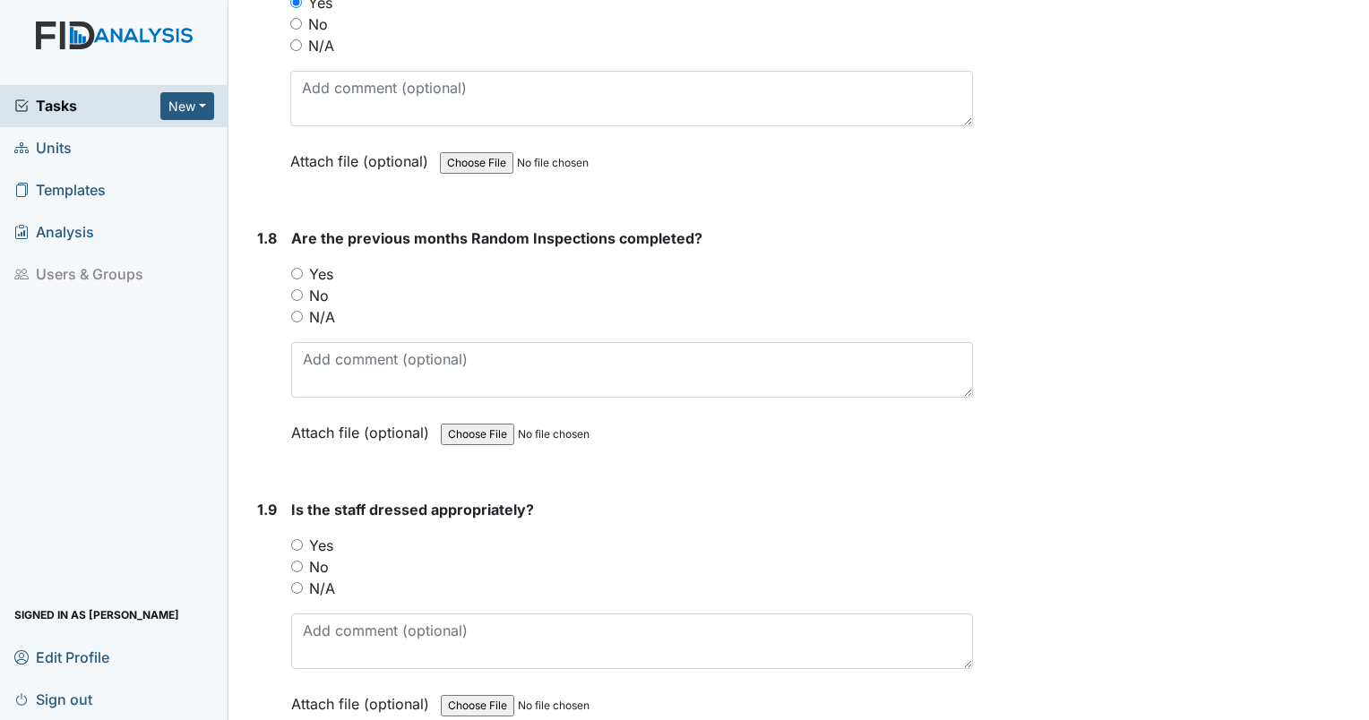
scroll to position [1888, 0]
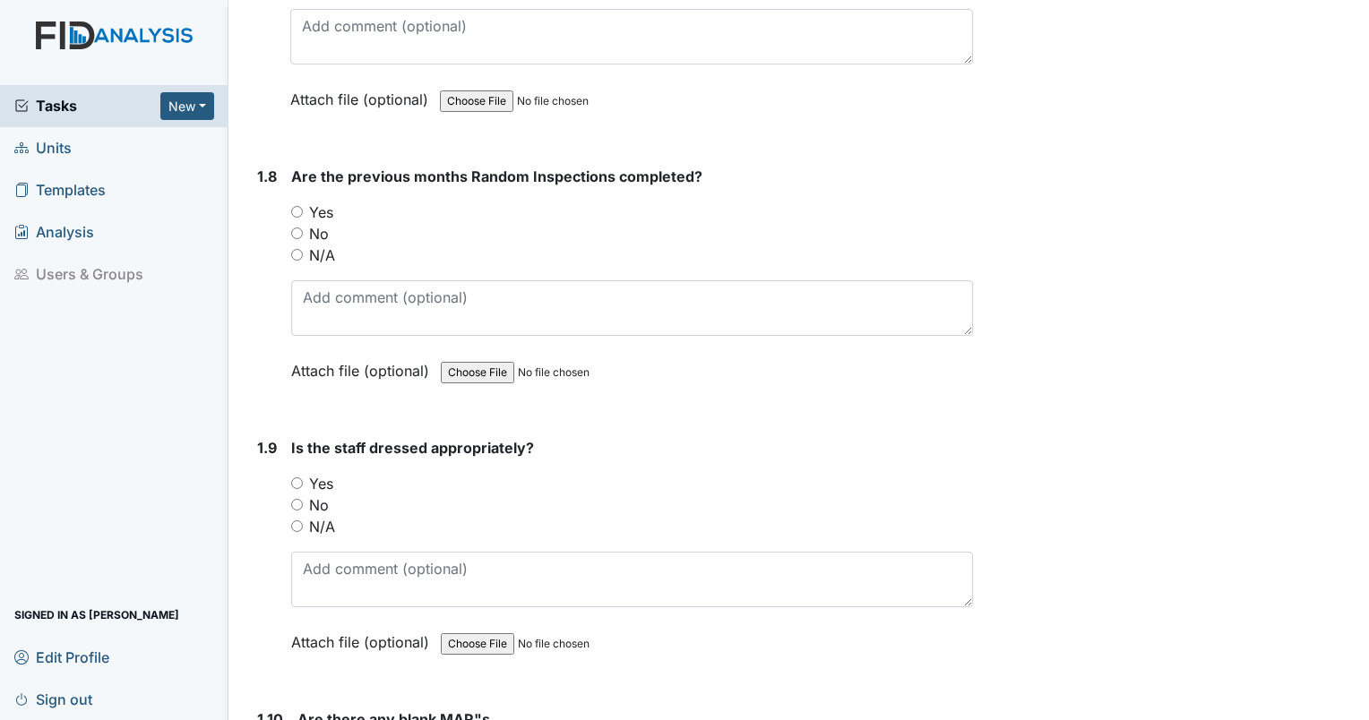
click at [296, 206] on input "Yes" at bounding box center [297, 212] width 12 height 12
radio input "true"
click at [301, 477] on input "Yes" at bounding box center [297, 483] width 12 height 12
radio input "true"
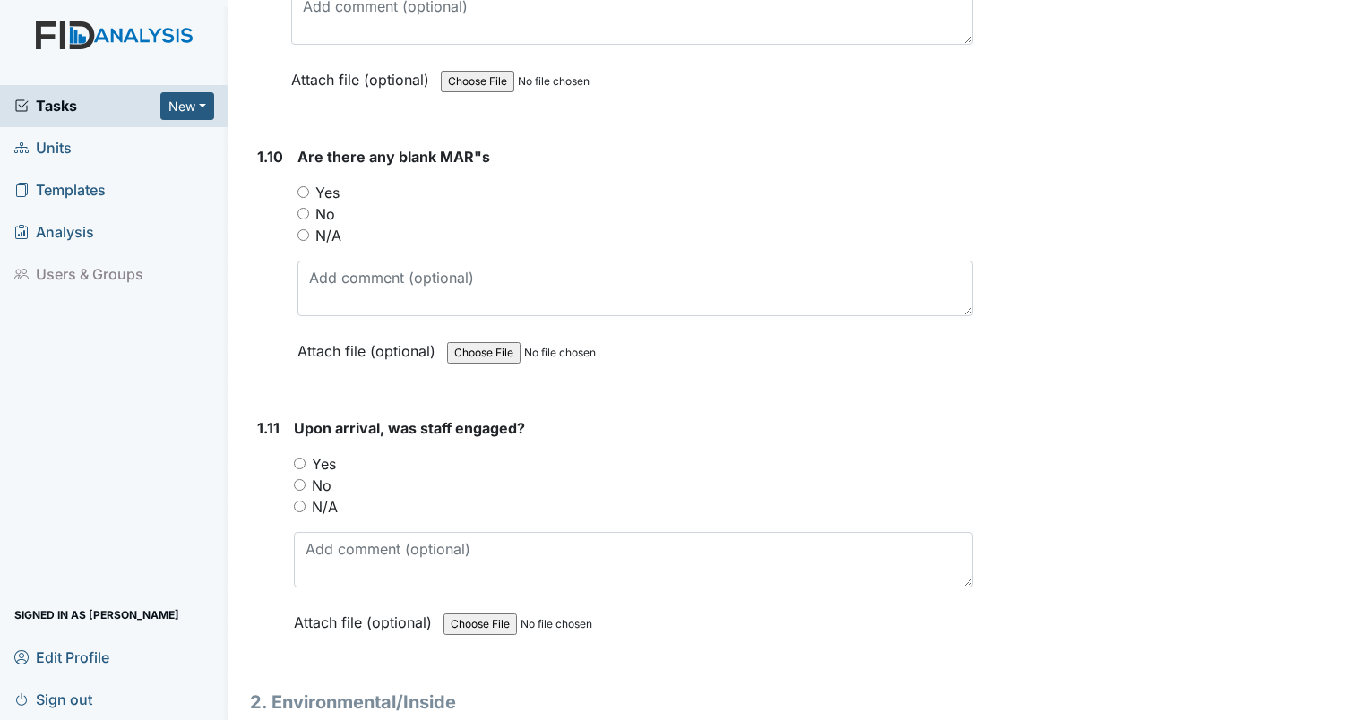
scroll to position [2435, 0]
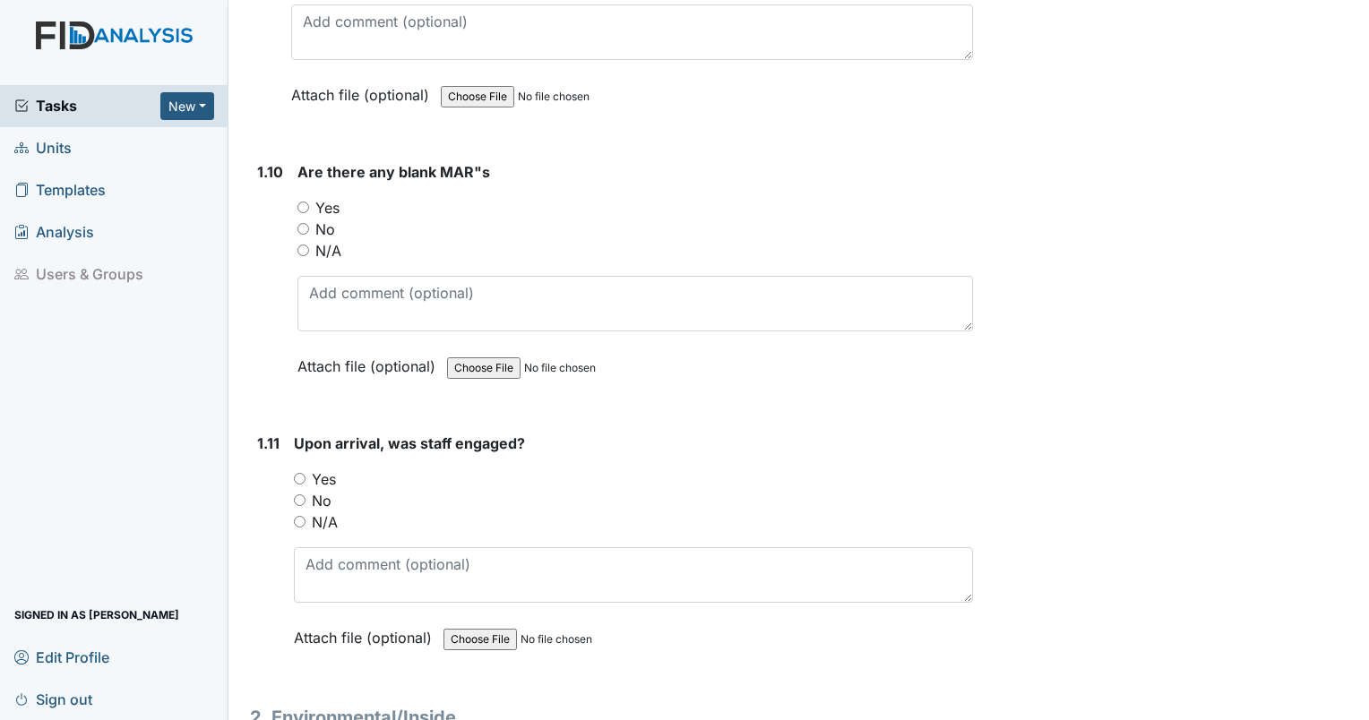
click at [301, 223] on input "No" at bounding box center [303, 229] width 12 height 12
radio input "true"
click at [299, 516] on input "N/A" at bounding box center [300, 522] width 12 height 12
radio input "true"
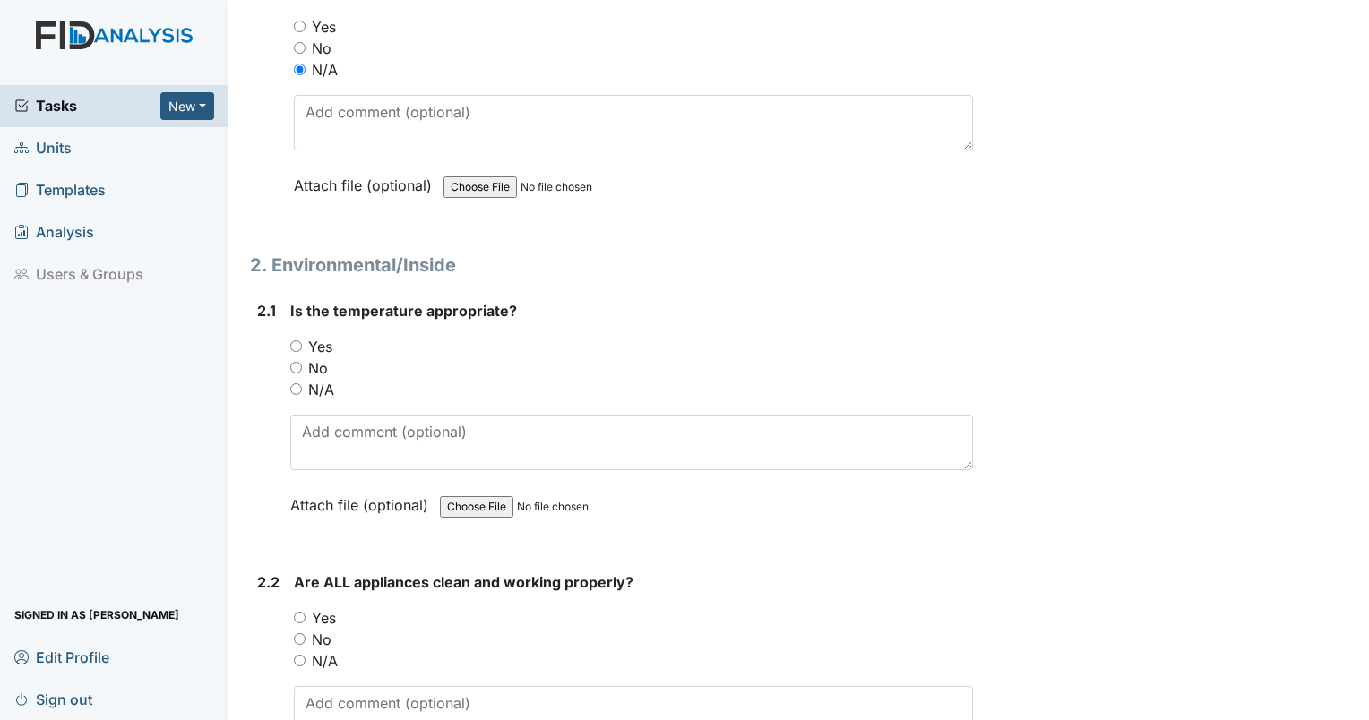
scroll to position [2967, 0]
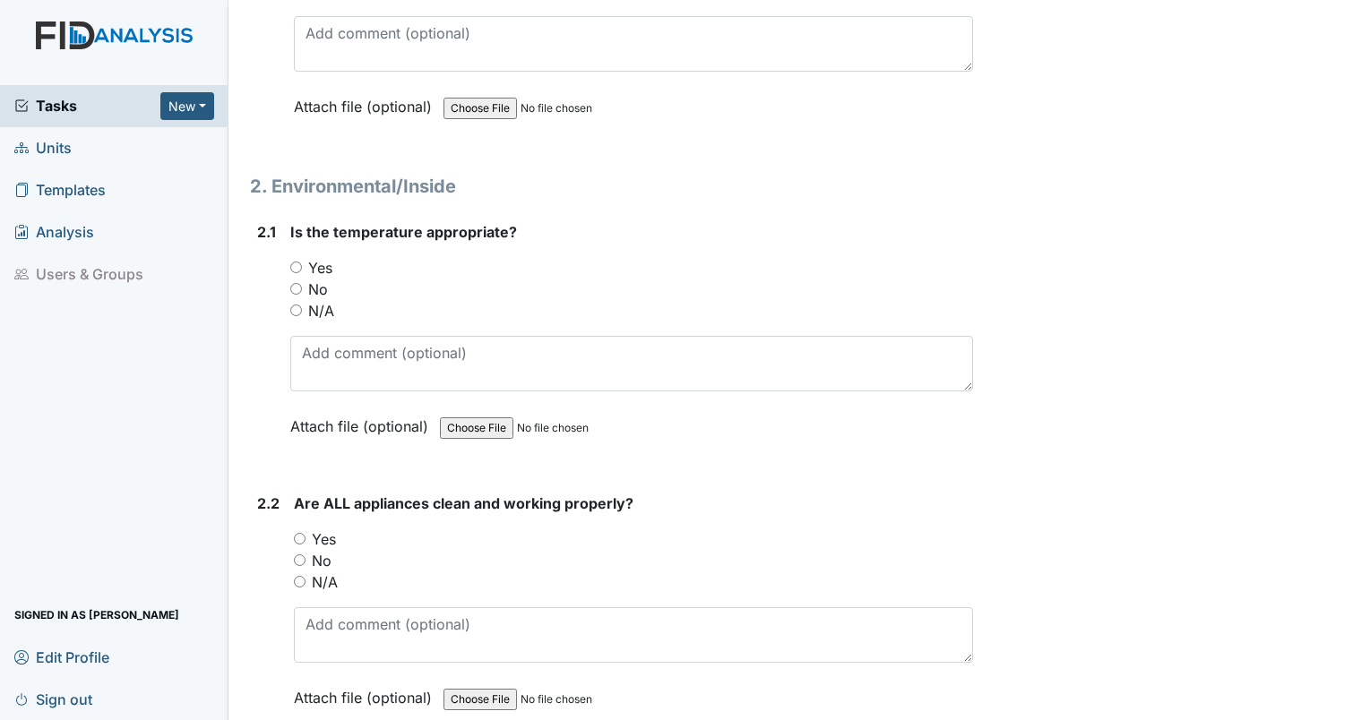
click at [296, 262] on input "Yes" at bounding box center [296, 268] width 12 height 12
radio input "true"
click at [301, 533] on input "Yes" at bounding box center [300, 539] width 12 height 12
radio input "true"
click at [301, 533] on input "Yes" at bounding box center [300, 539] width 12 height 12
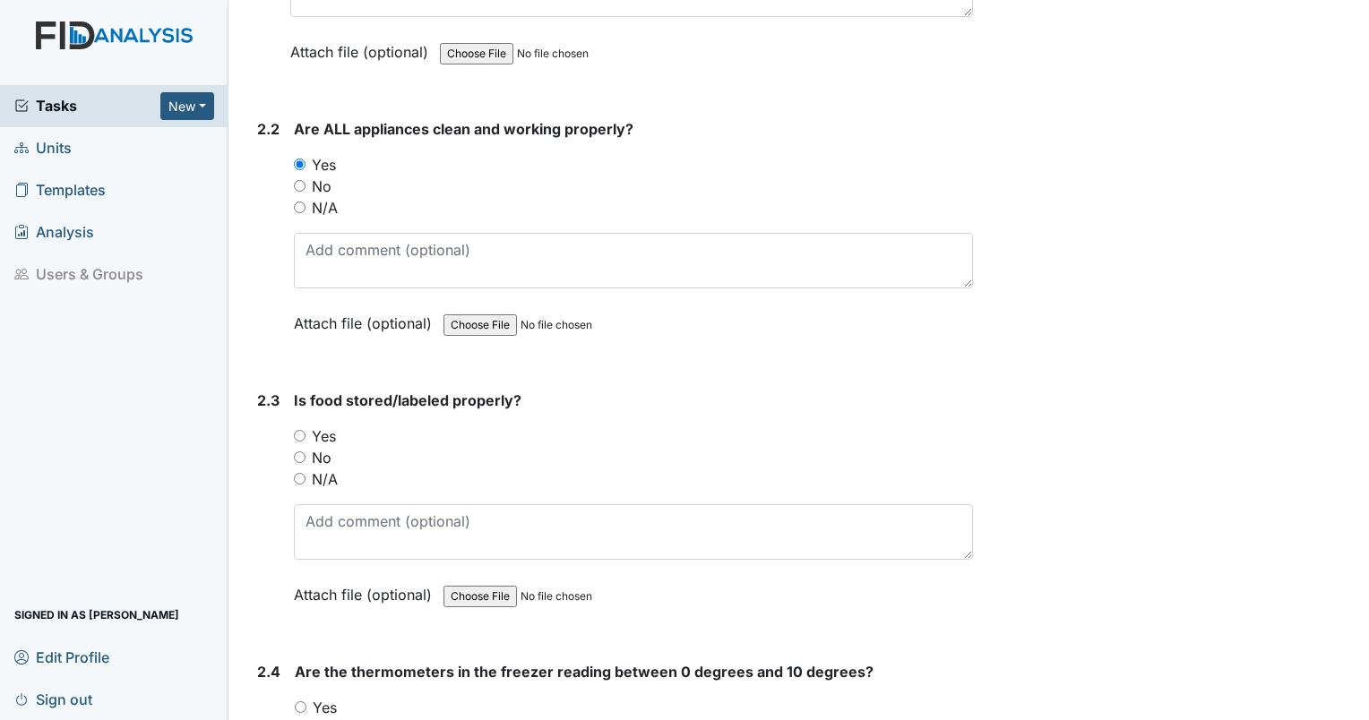
scroll to position [3466, 0]
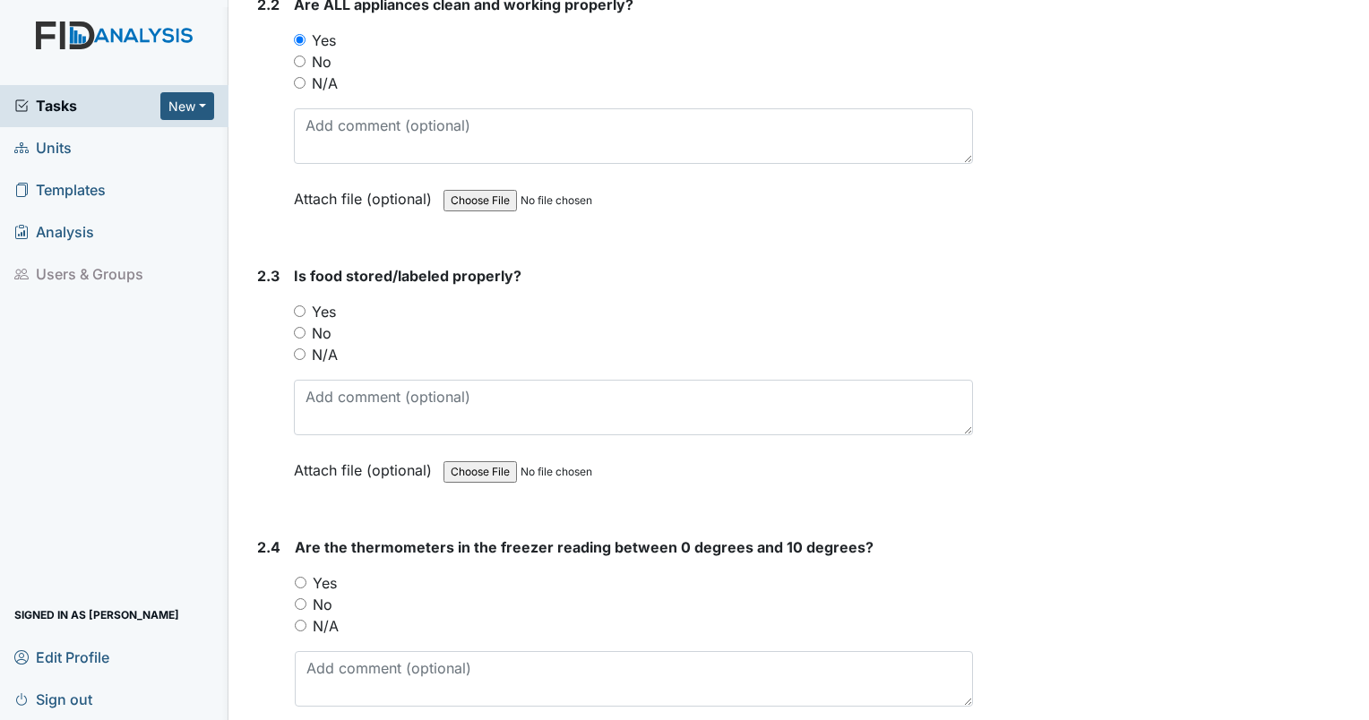
click at [301, 305] on input "Yes" at bounding box center [300, 311] width 12 height 12
radio input "true"
click at [301, 598] on input "No" at bounding box center [301, 604] width 12 height 12
radio input "true"
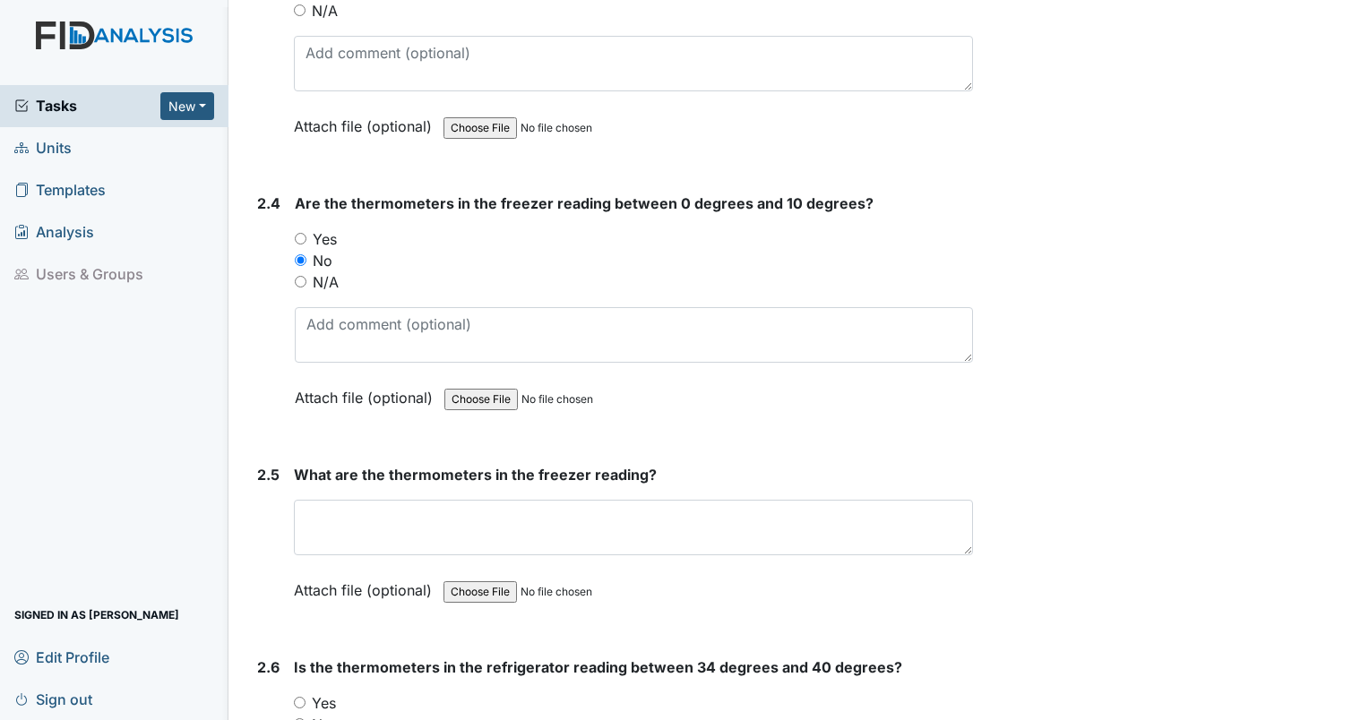
scroll to position [3809, 0]
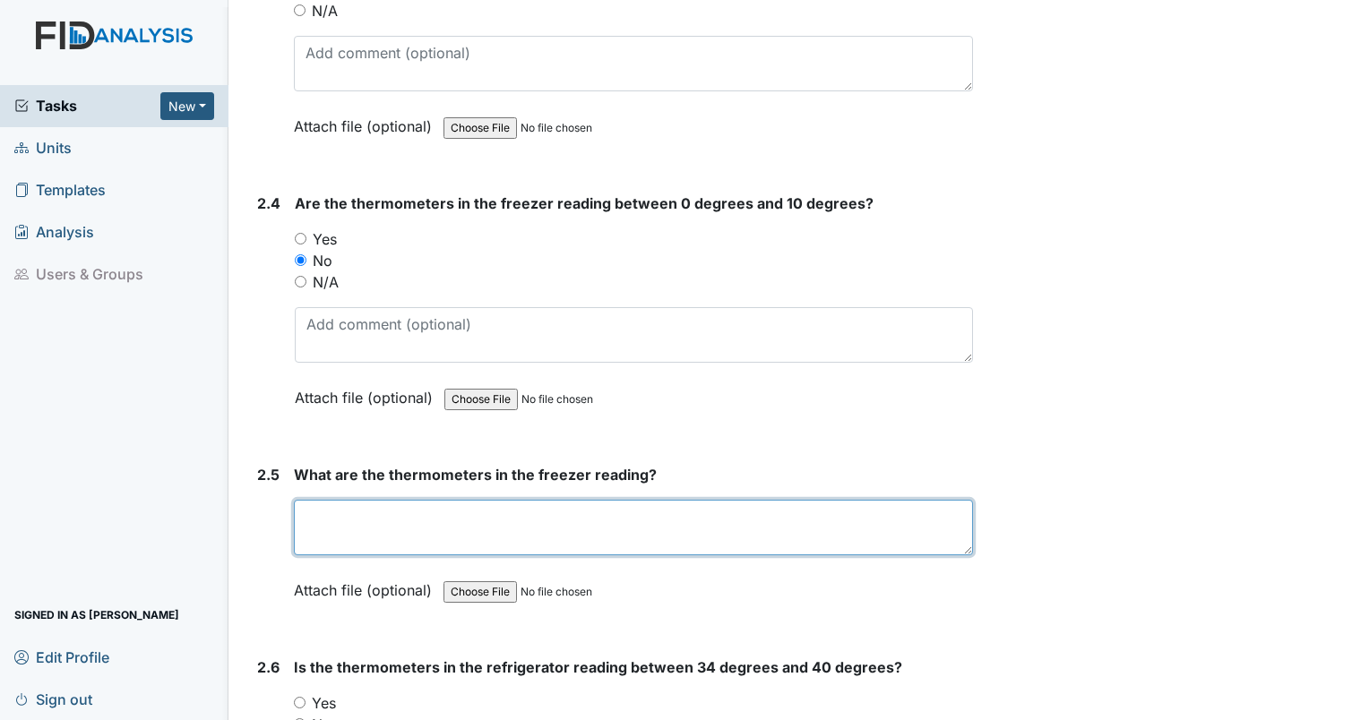
click at [650, 509] on textarea at bounding box center [633, 528] width 679 height 56
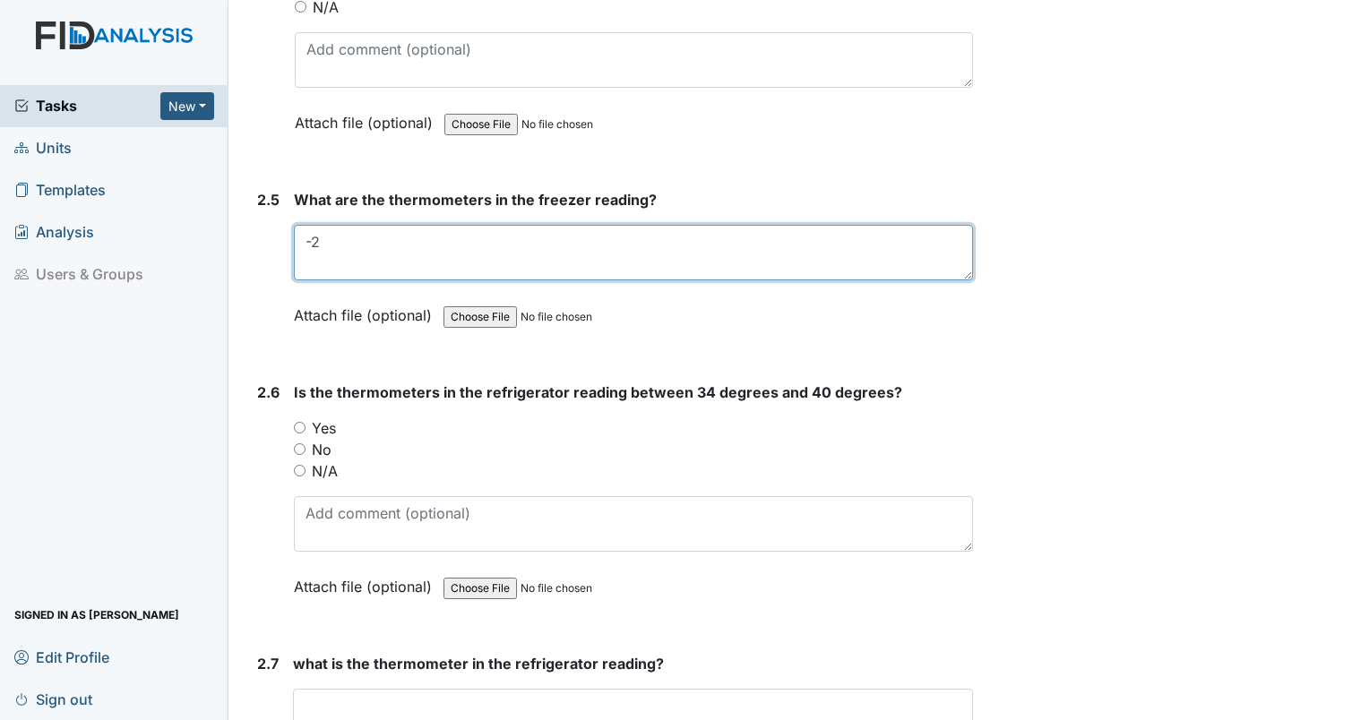
scroll to position [4120, 0]
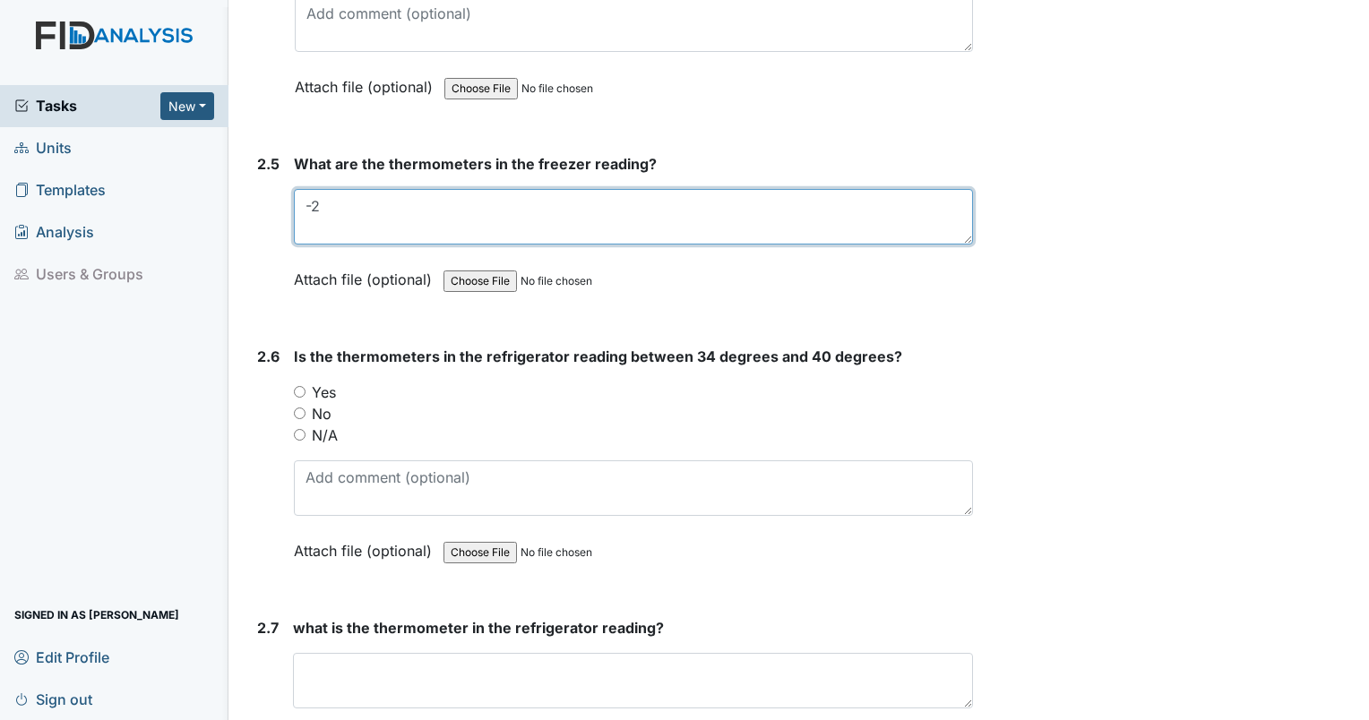
type textarea "-2"
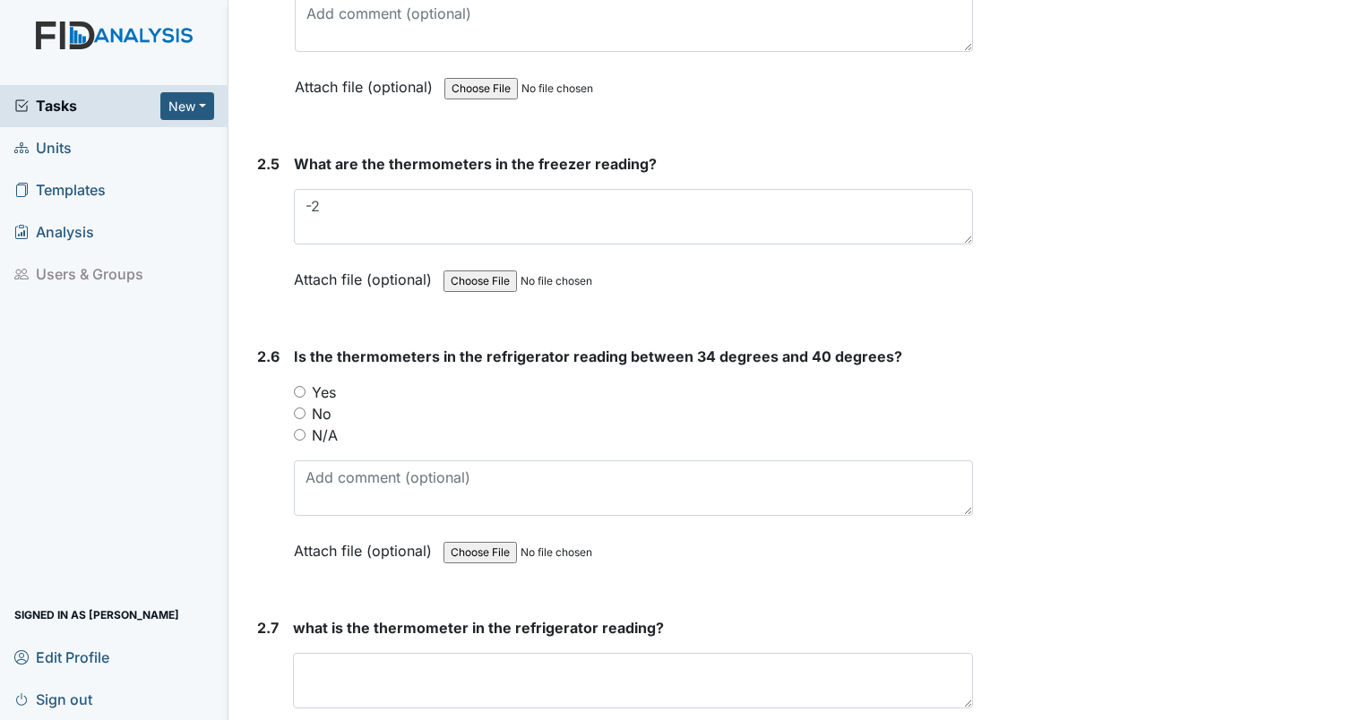
click at [302, 408] on input "No" at bounding box center [300, 414] width 12 height 12
radio input "true"
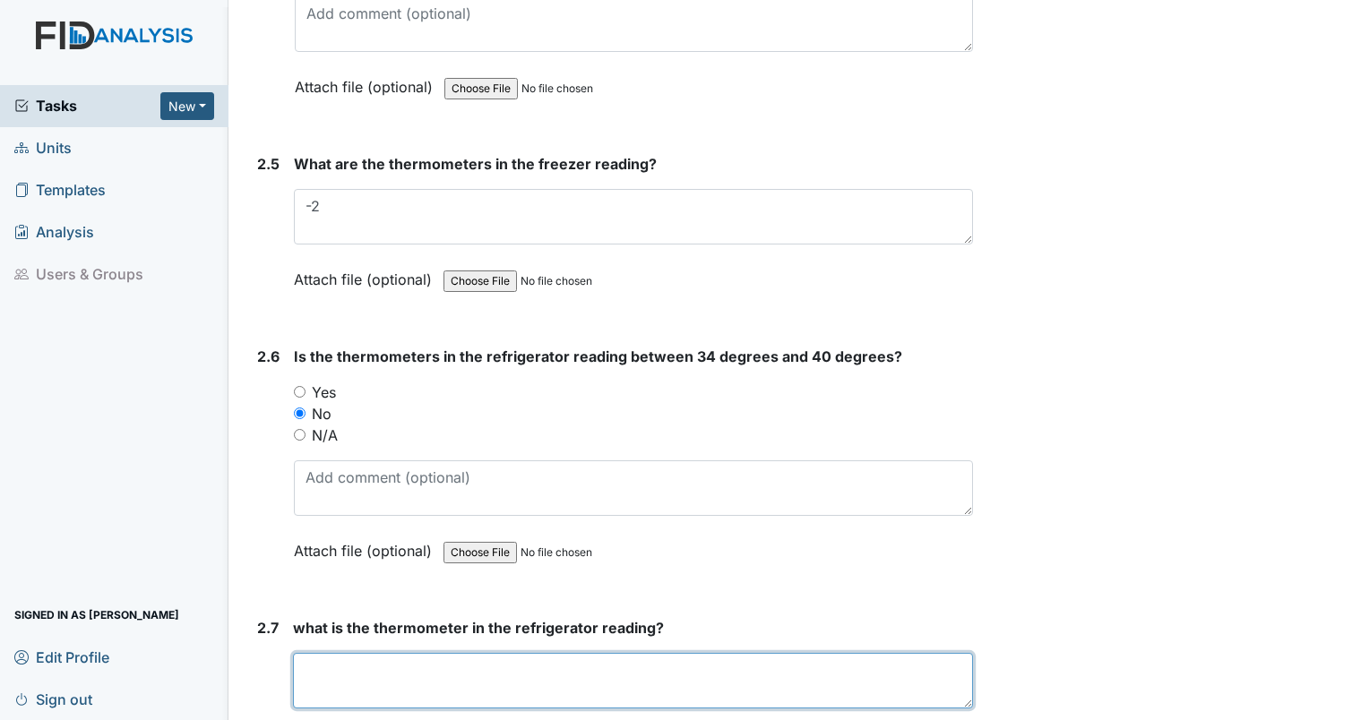
click at [355, 681] on textarea at bounding box center [633, 681] width 680 height 56
type textarea "30"
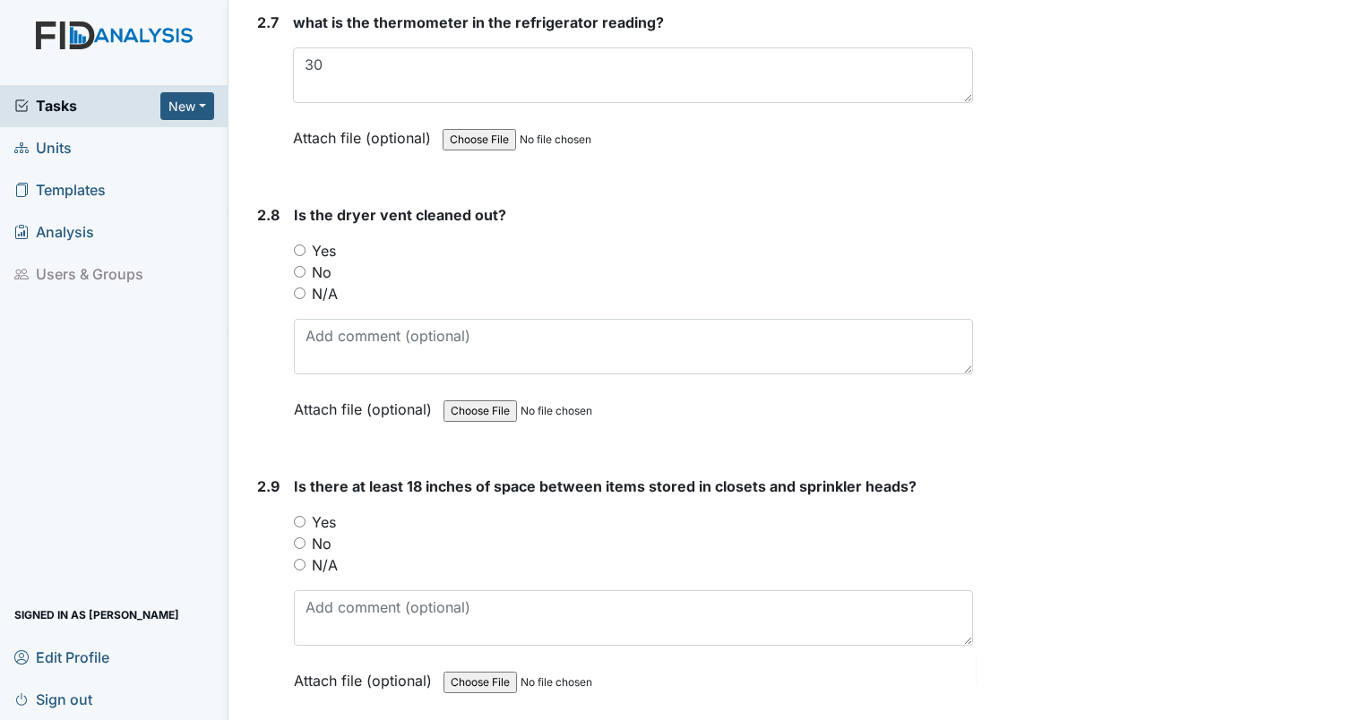
scroll to position [4765, 0]
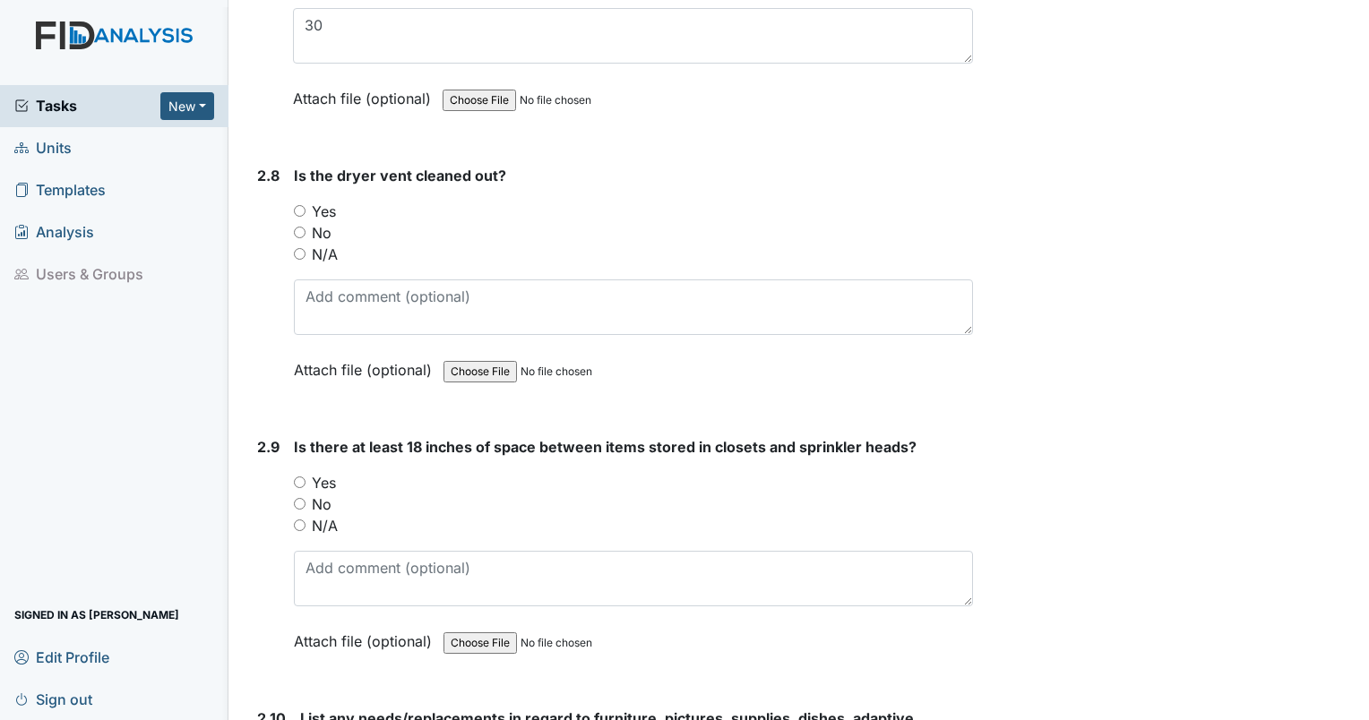
click at [291, 192] on div "2.8 Is the dryer vent cleaned out? You must select one of the below options. Ye…" at bounding box center [611, 286] width 723 height 243
click at [296, 205] on input "Yes" at bounding box center [300, 211] width 12 height 12
radio input "true"
click at [300, 477] on input "Yes" at bounding box center [300, 483] width 12 height 12
radio input "true"
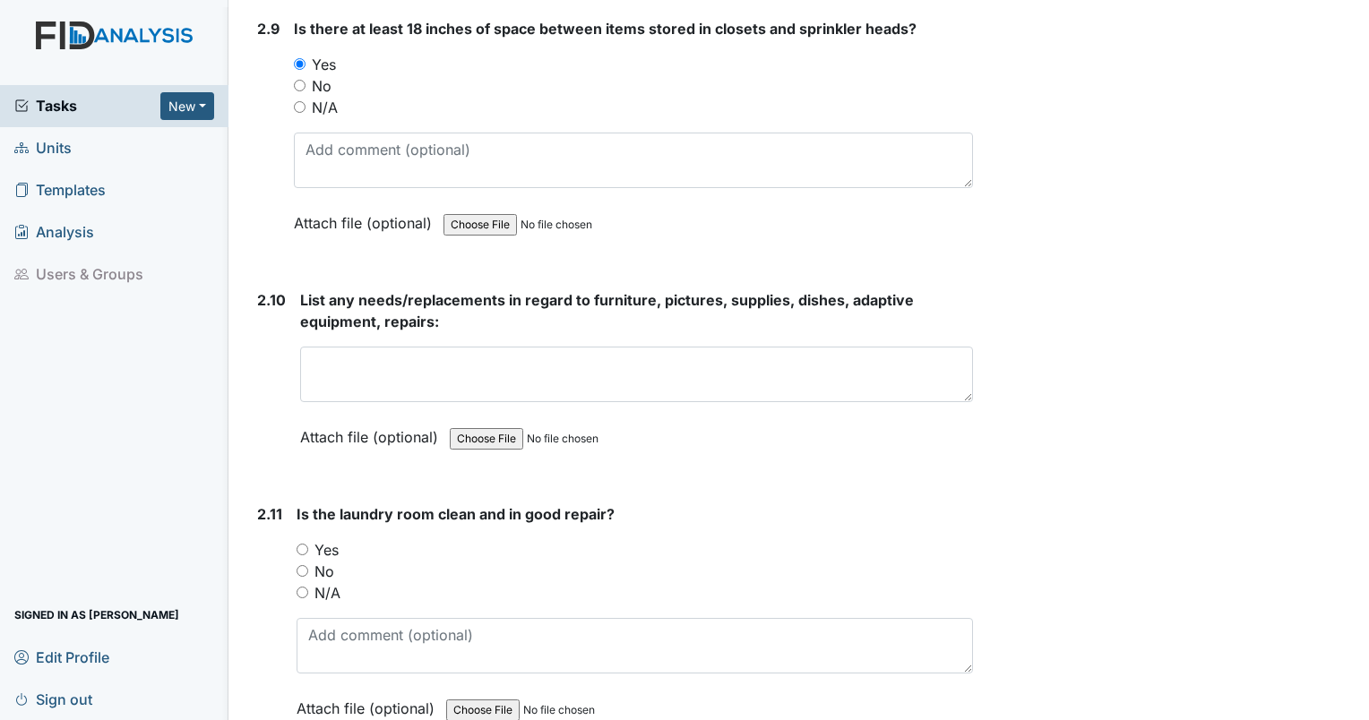
scroll to position [5028, 0]
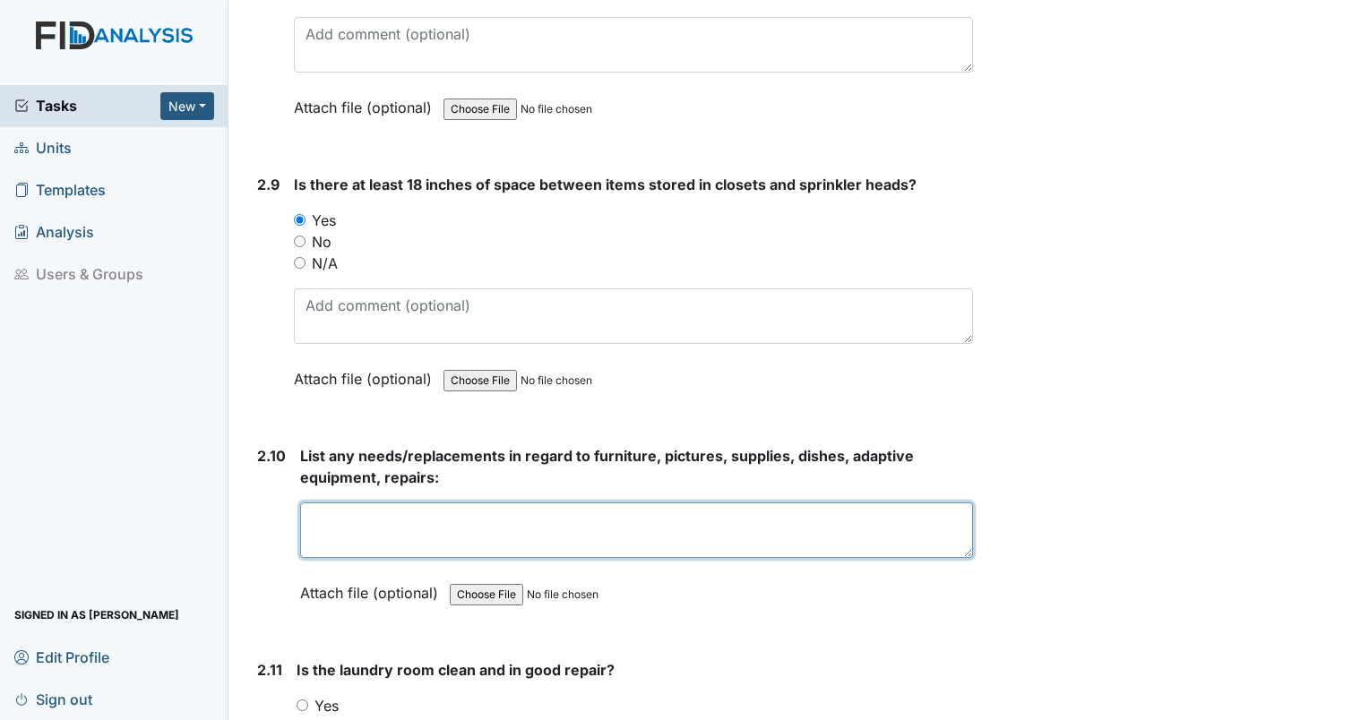
click at [443, 502] on textarea at bounding box center [636, 530] width 673 height 56
type textarea "water damage on carpet in living room. bathroom needs paint on chair rail."
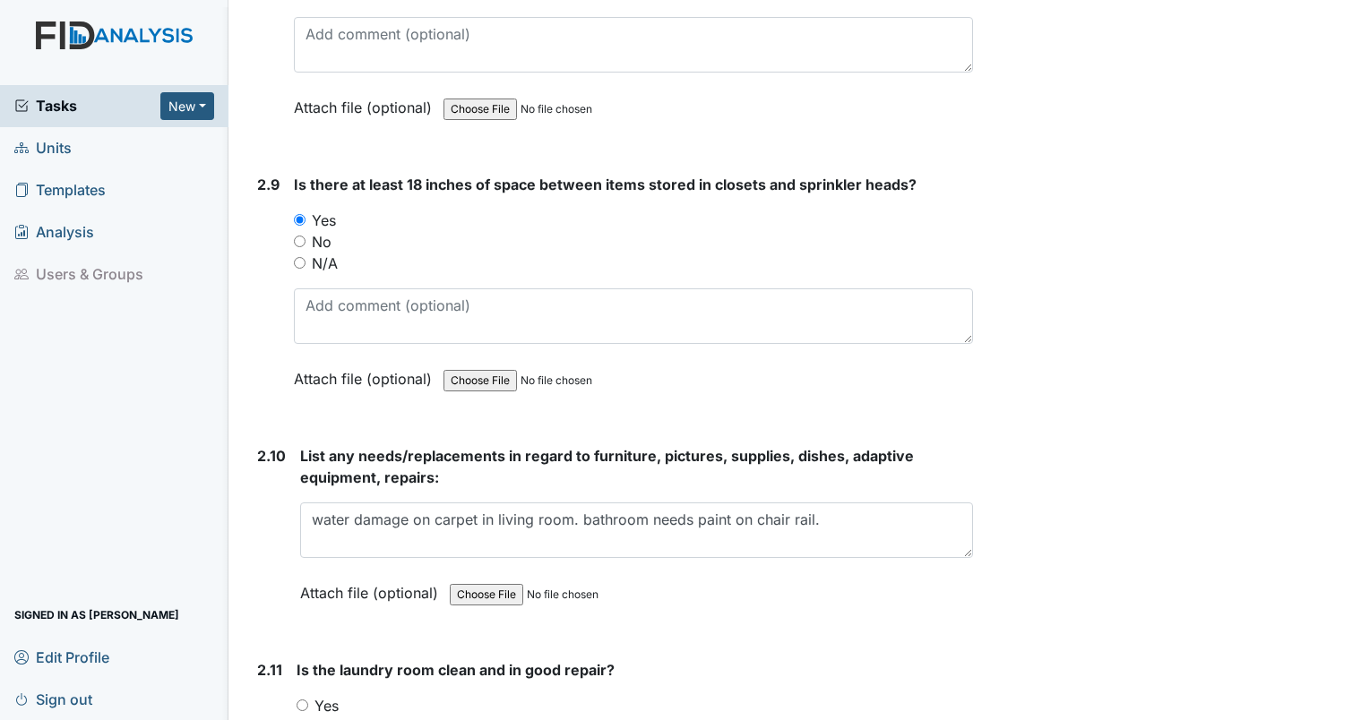
click at [299, 700] on input "Yes" at bounding box center [302, 706] width 12 height 12
radio input "true"
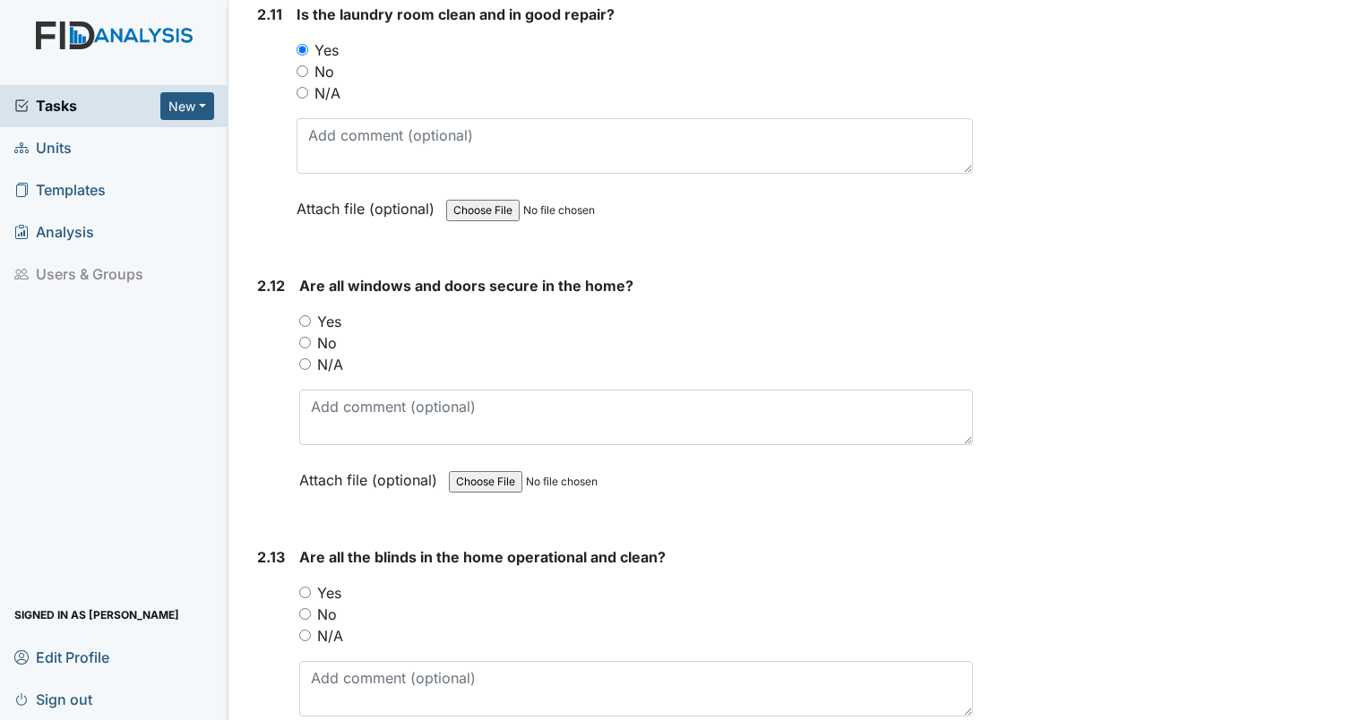
scroll to position [5699, 0]
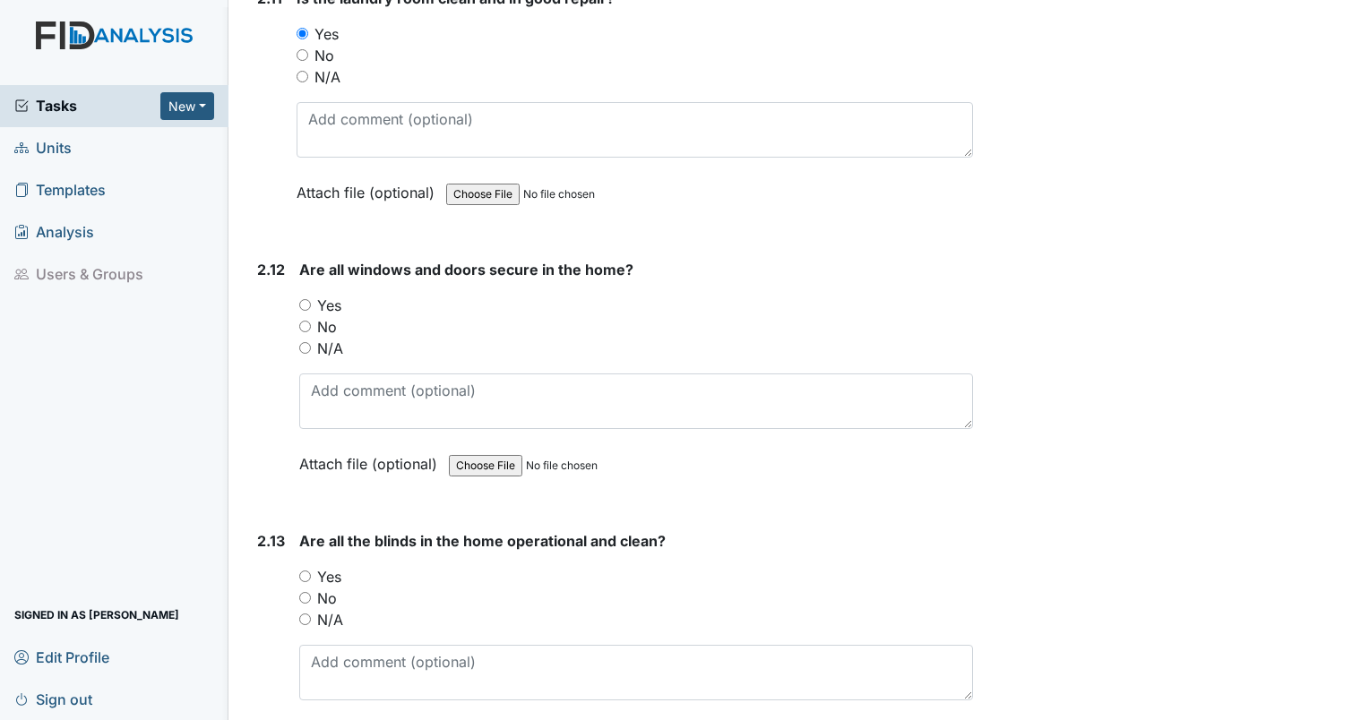
click at [308, 299] on input "Yes" at bounding box center [305, 305] width 12 height 12
radio input "true"
click at [309, 571] on input "Yes" at bounding box center [305, 577] width 12 height 12
radio input "true"
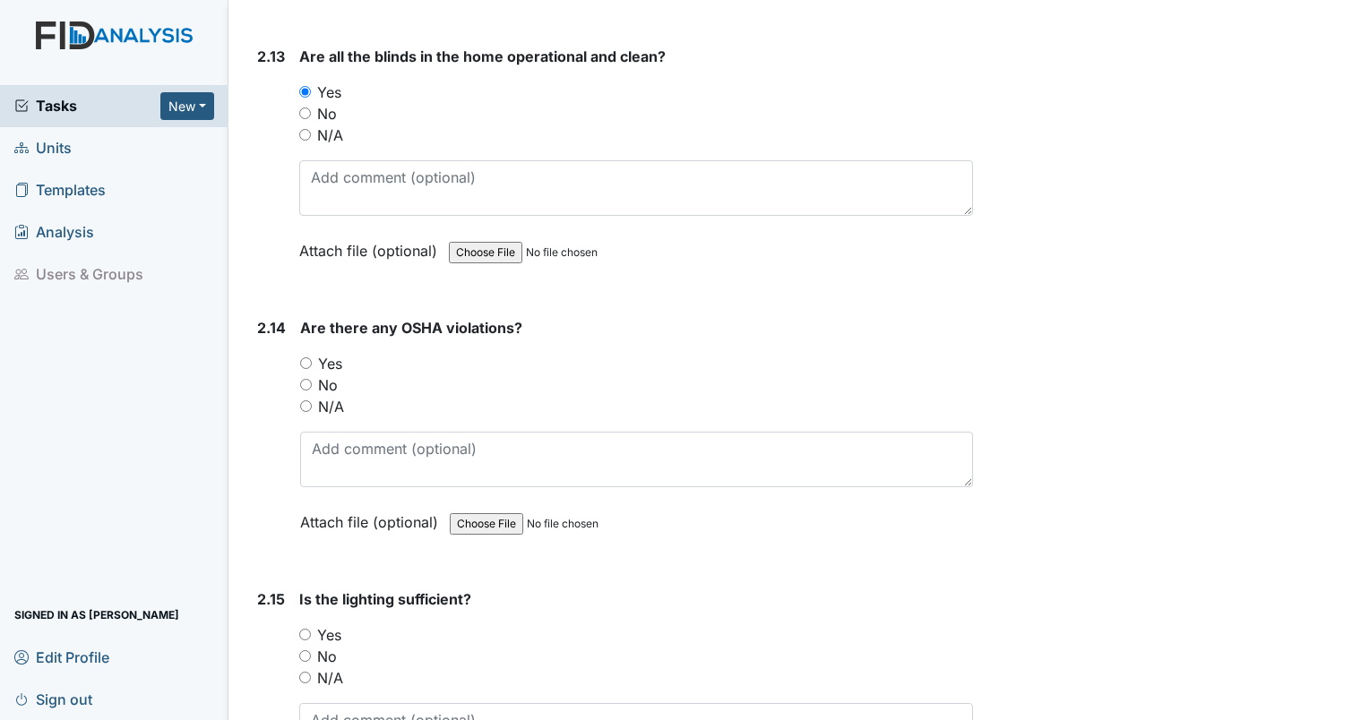
scroll to position [6214, 0]
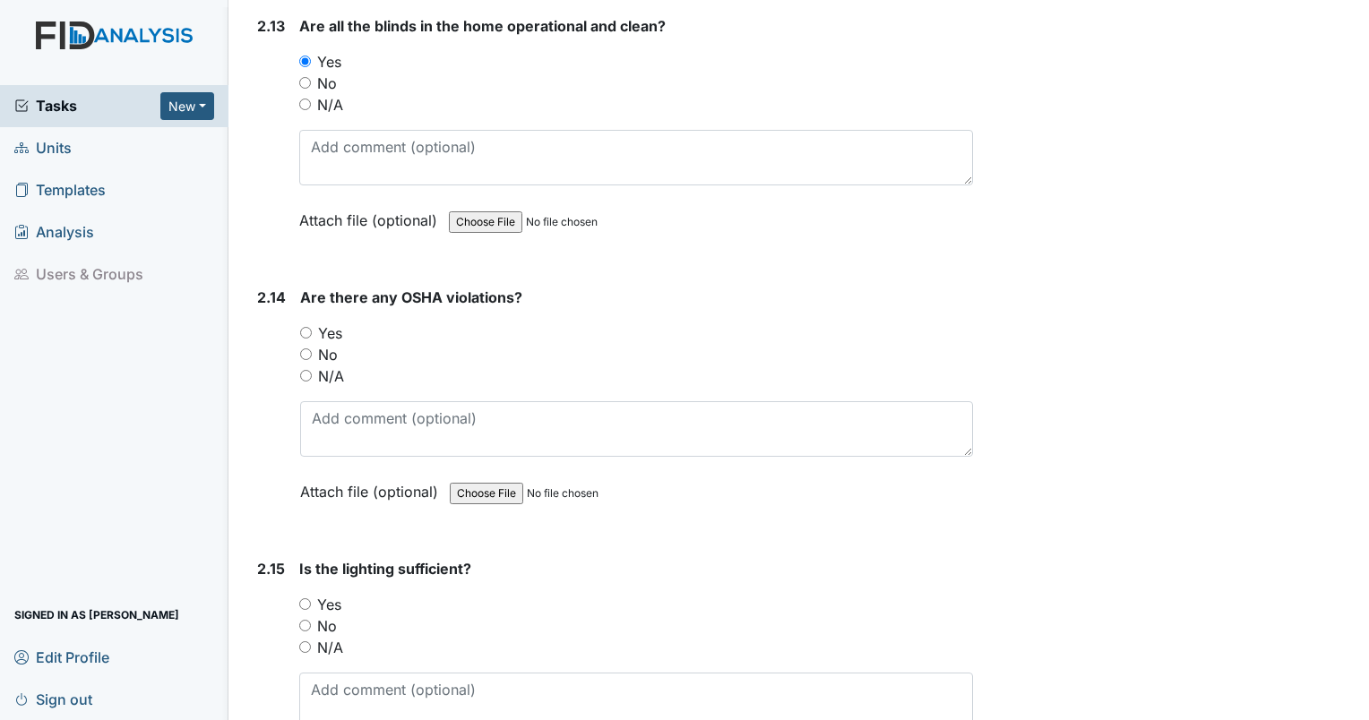
click at [300, 348] on input "No" at bounding box center [306, 354] width 12 height 12
radio input "true"
click at [300, 348] on input "No" at bounding box center [306, 354] width 12 height 12
click at [305, 598] on input "Yes" at bounding box center [305, 604] width 12 height 12
radio input "true"
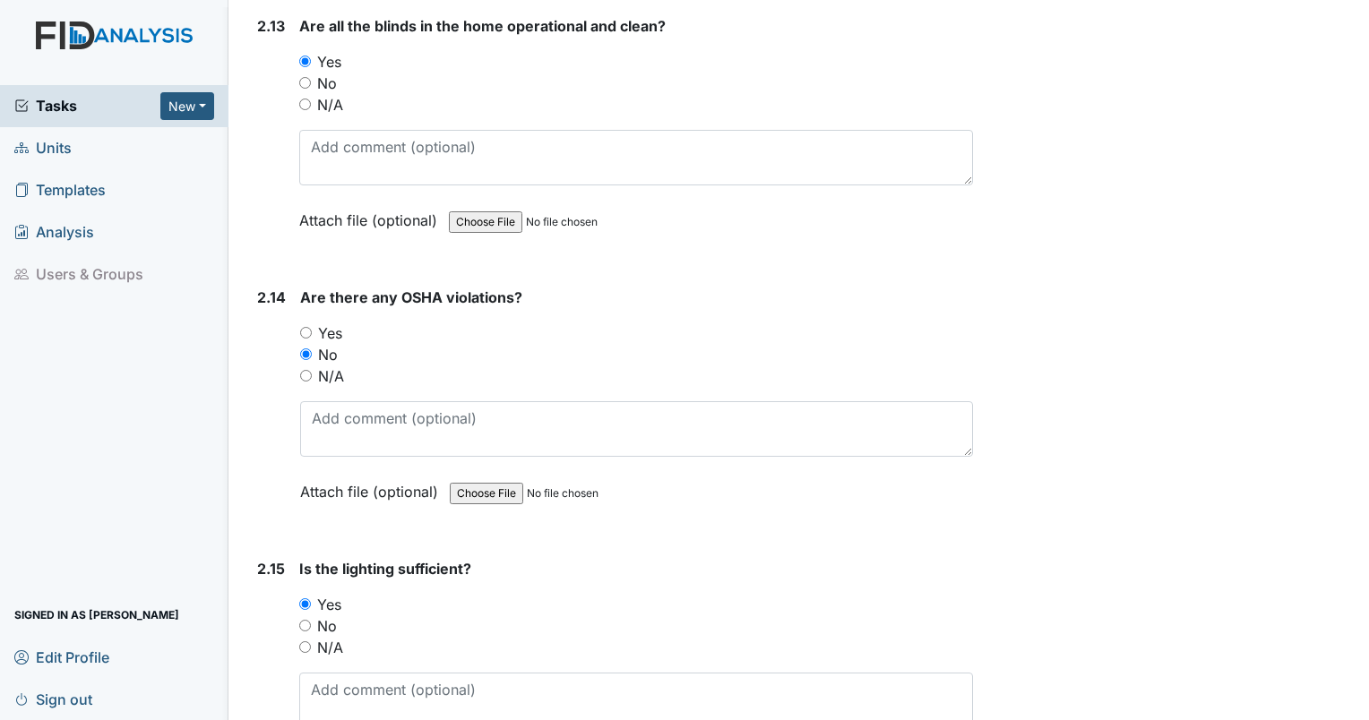
click at [305, 598] on input "Yes" at bounding box center [305, 604] width 12 height 12
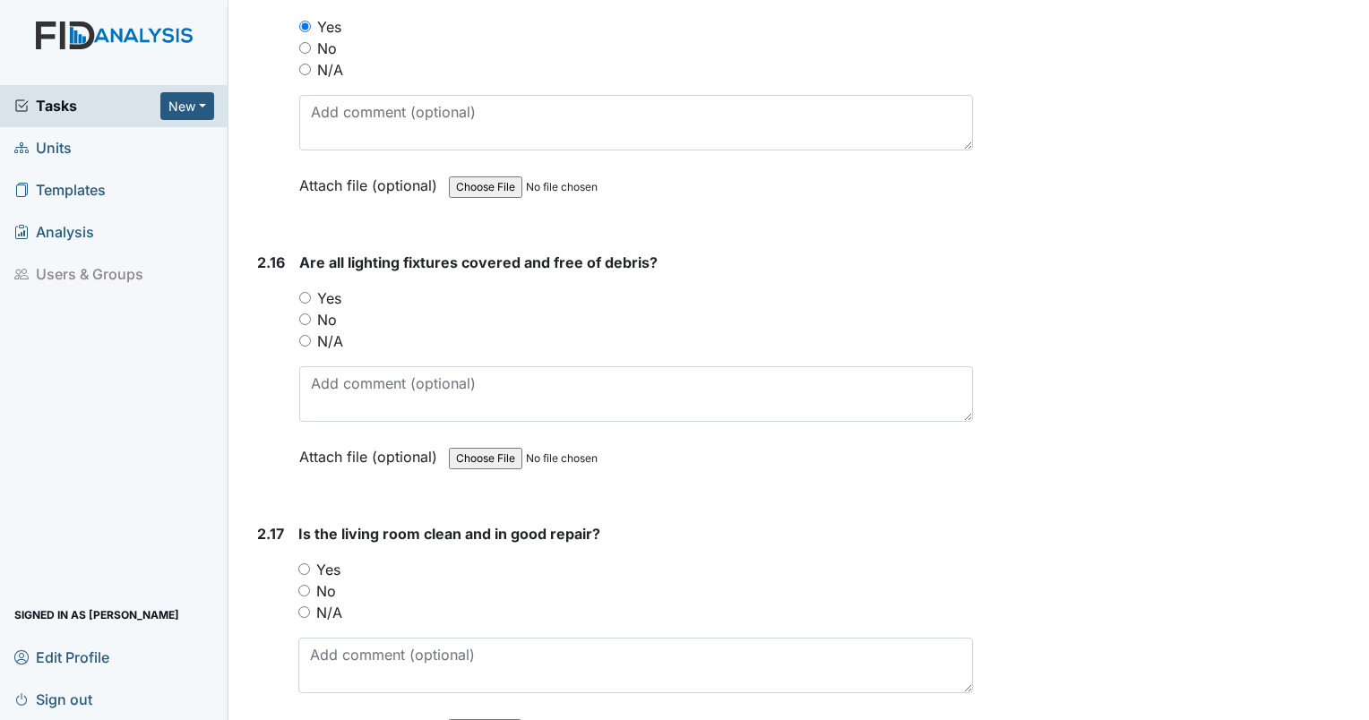
scroll to position [6777, 0]
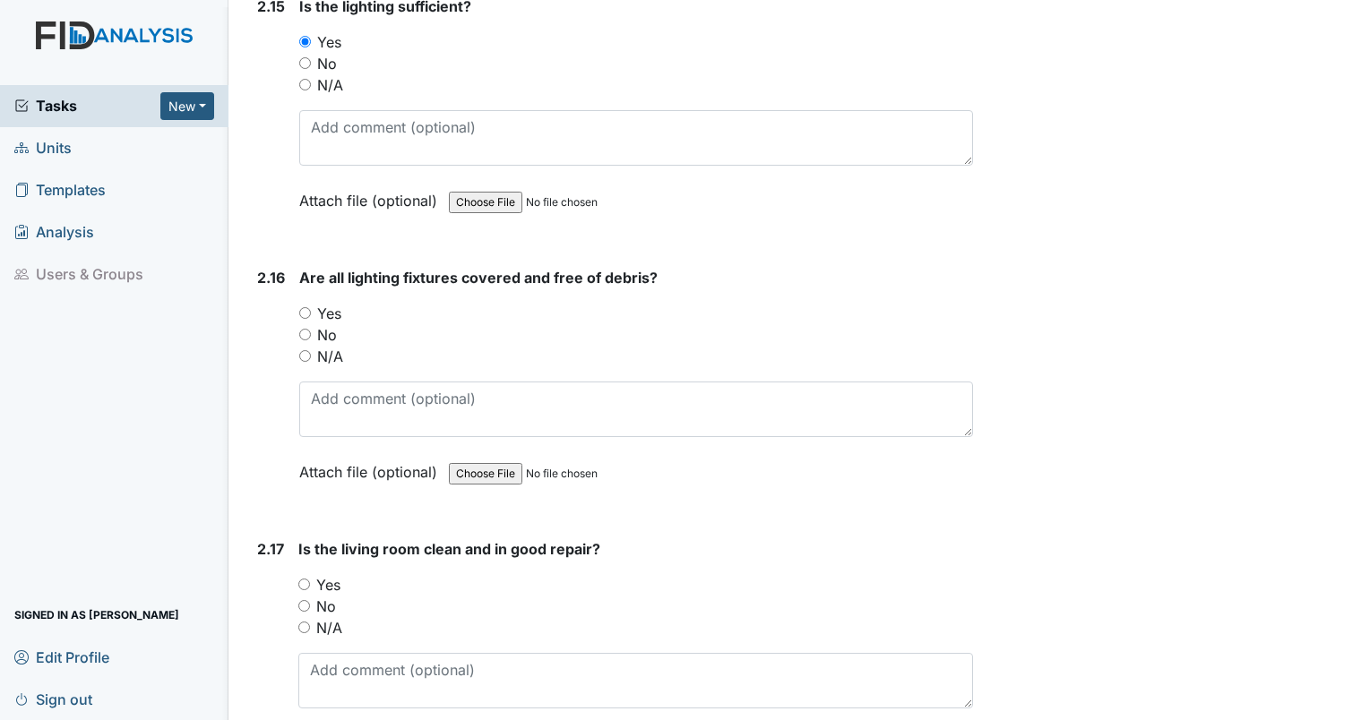
click at [257, 338] on div "2.16" at bounding box center [271, 388] width 28 height 243
click at [307, 307] on input "Yes" at bounding box center [305, 313] width 12 height 12
radio input "true"
click at [307, 307] on input "Yes" at bounding box center [305, 313] width 12 height 12
click at [304, 579] on input "Yes" at bounding box center [304, 585] width 12 height 12
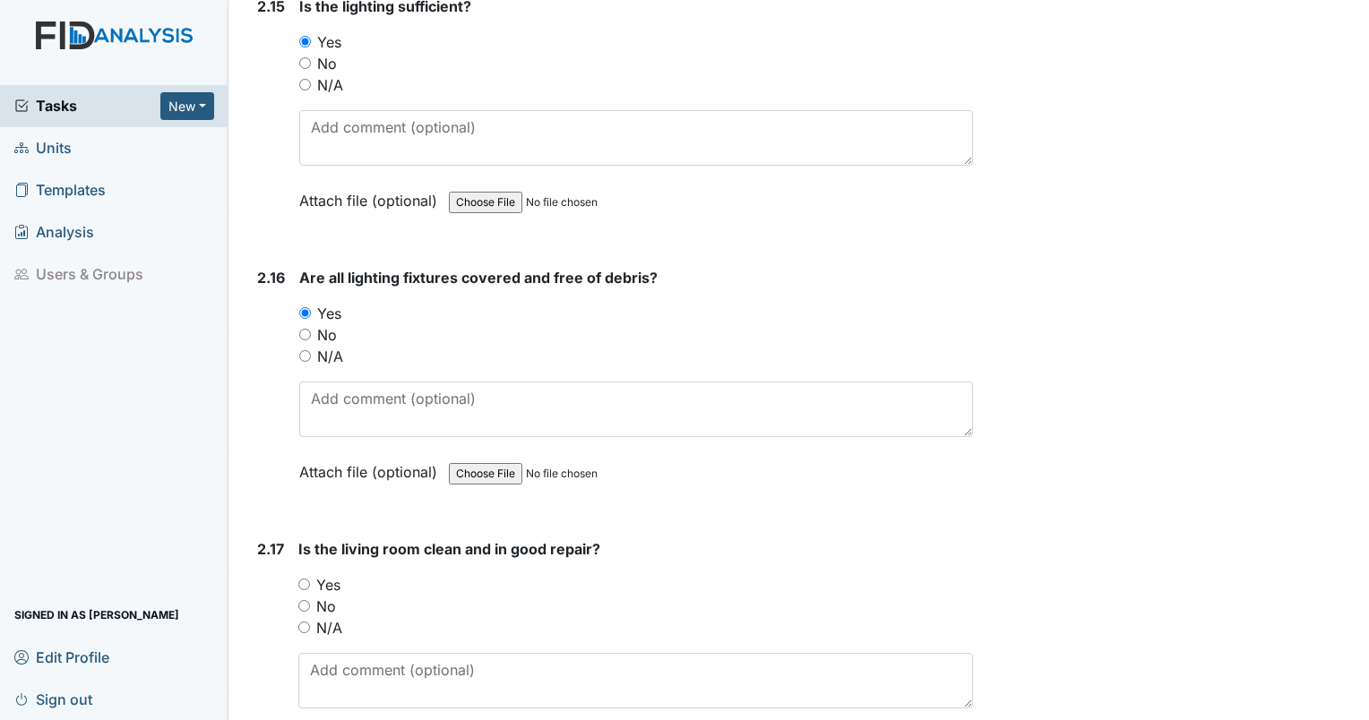
radio input "true"
click at [304, 579] on input "Yes" at bounding box center [304, 585] width 12 height 12
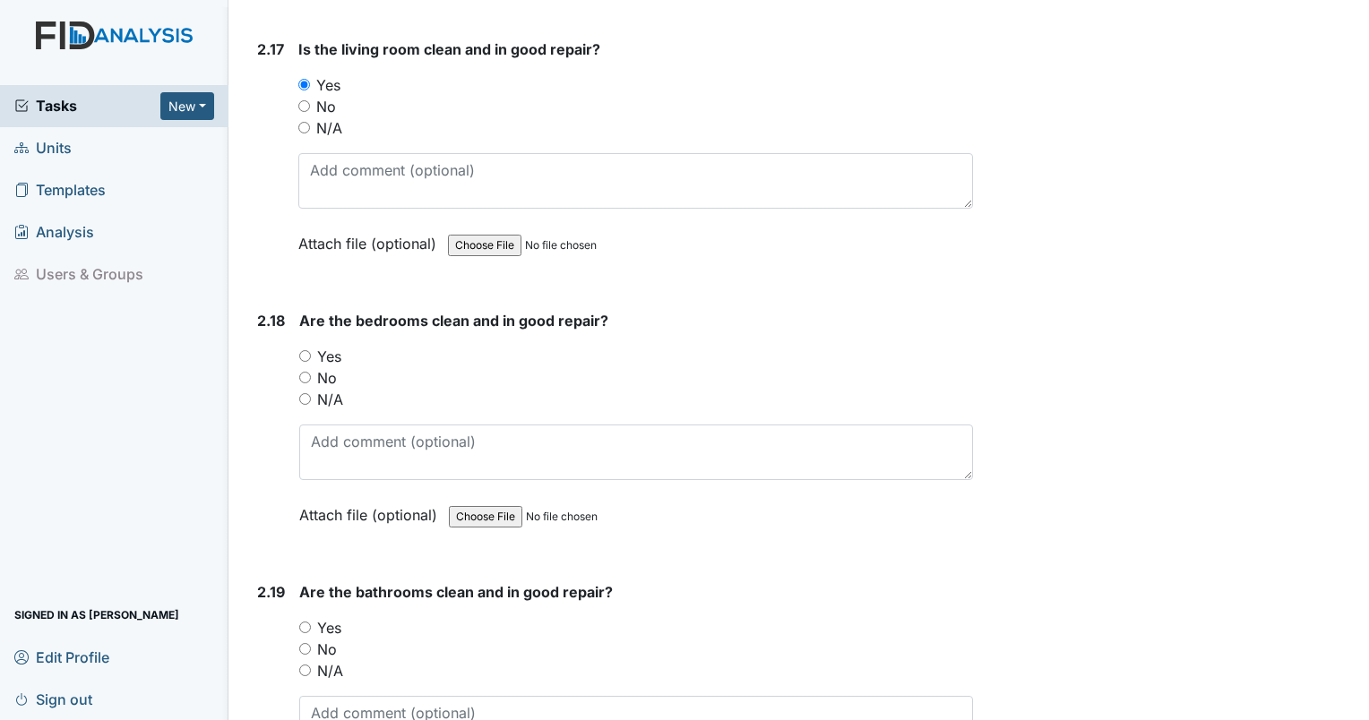
scroll to position [7355, 0]
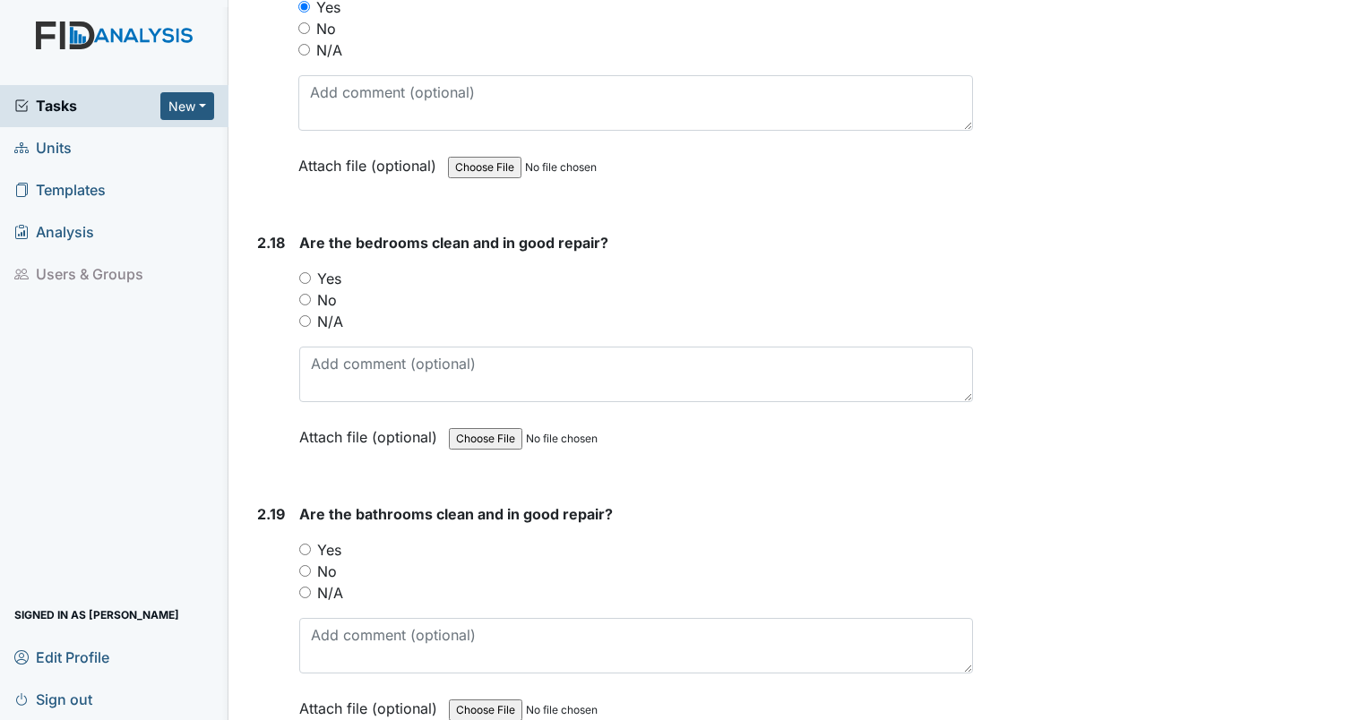
click at [303, 294] on input "No" at bounding box center [305, 300] width 12 height 12
radio input "true"
click at [303, 294] on input "No" at bounding box center [305, 300] width 12 height 12
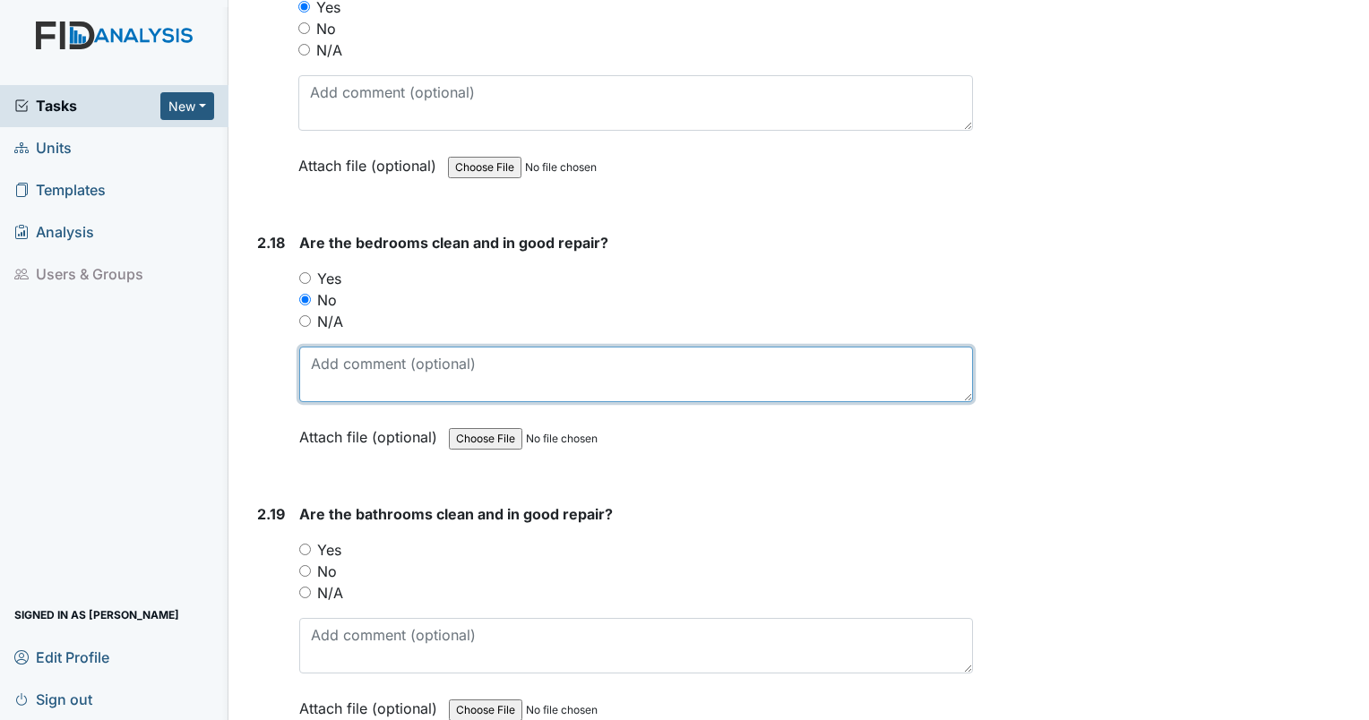
click at [331, 347] on textarea at bounding box center [636, 375] width 674 height 56
type textarea "strong smell from closet in bedroom 4"
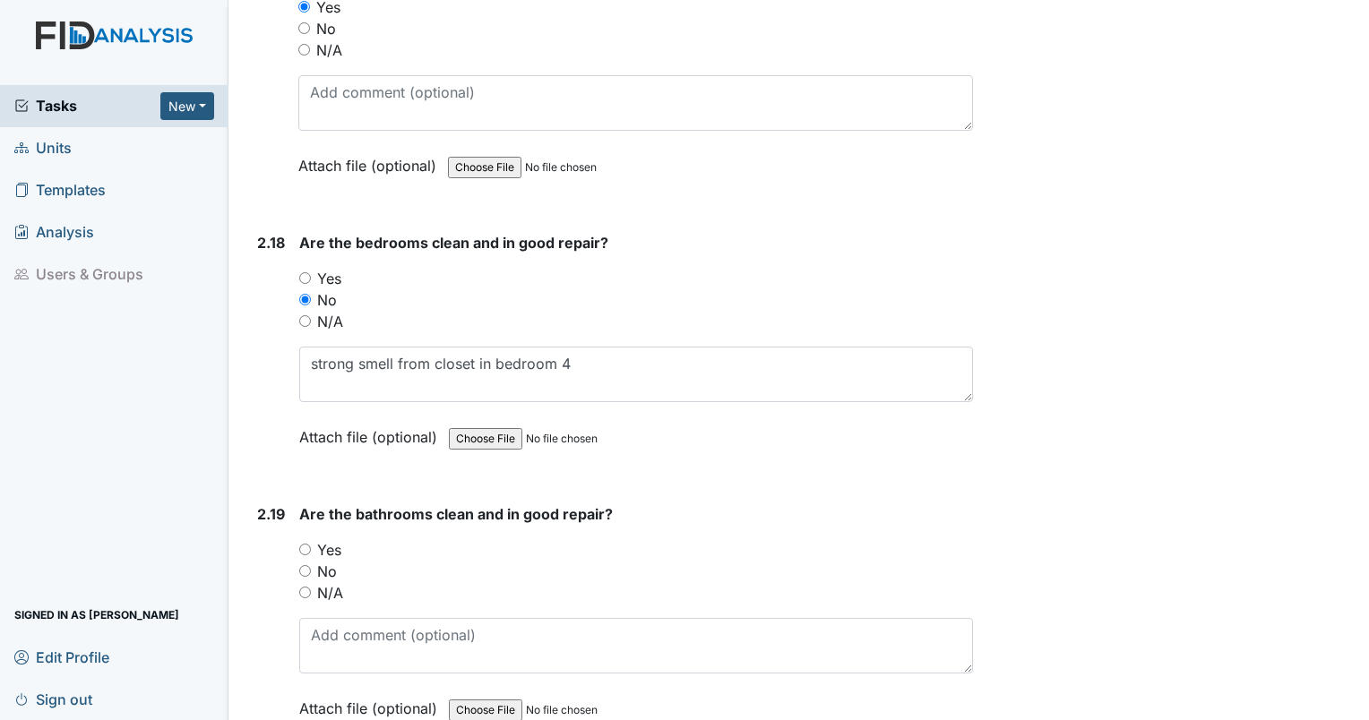
click at [306, 544] on input "Yes" at bounding box center [305, 550] width 12 height 12
radio input "true"
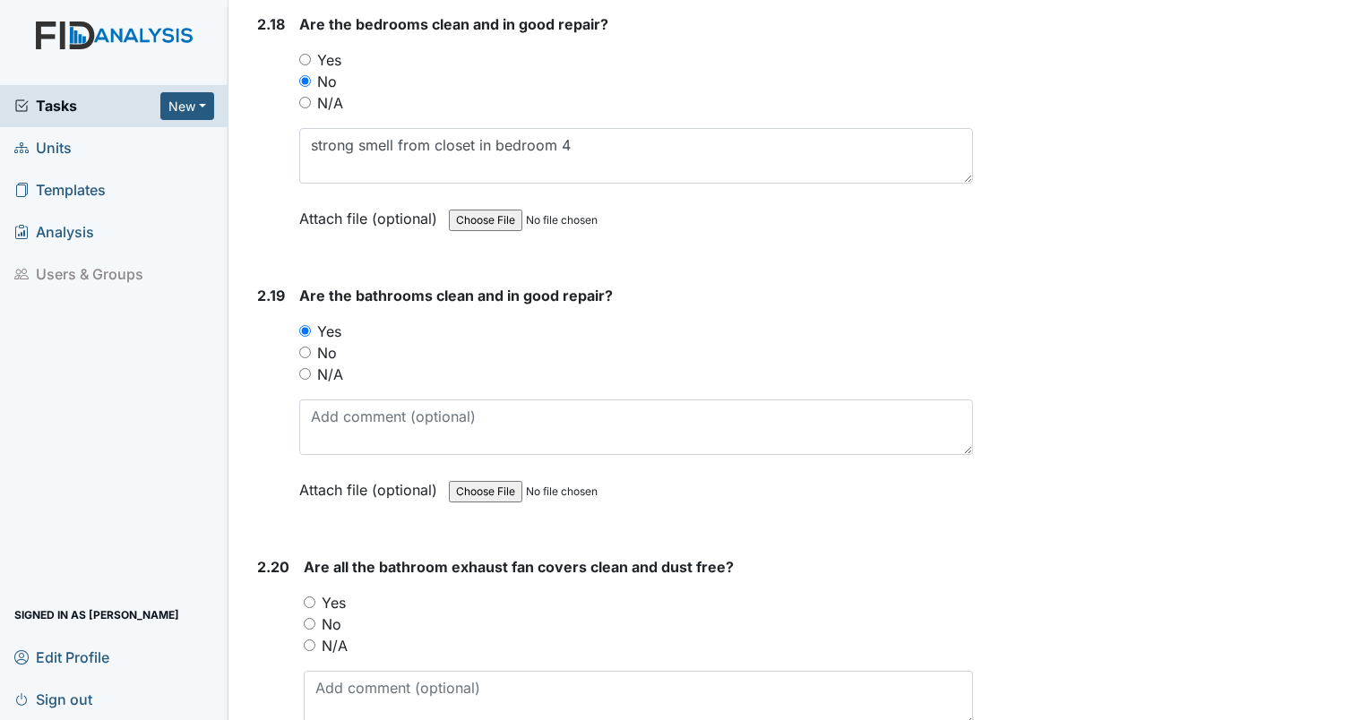
scroll to position [7635, 0]
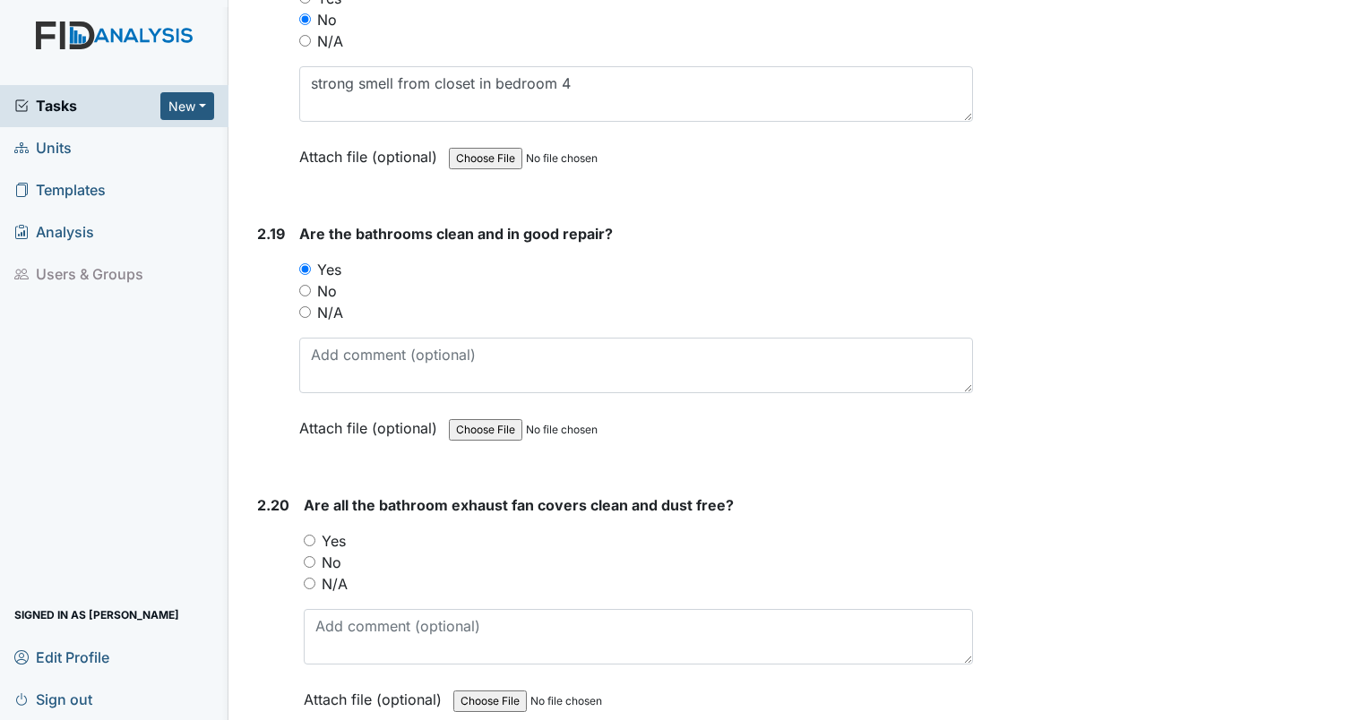
click at [310, 285] on input "No" at bounding box center [305, 291] width 12 height 12
radio input "true"
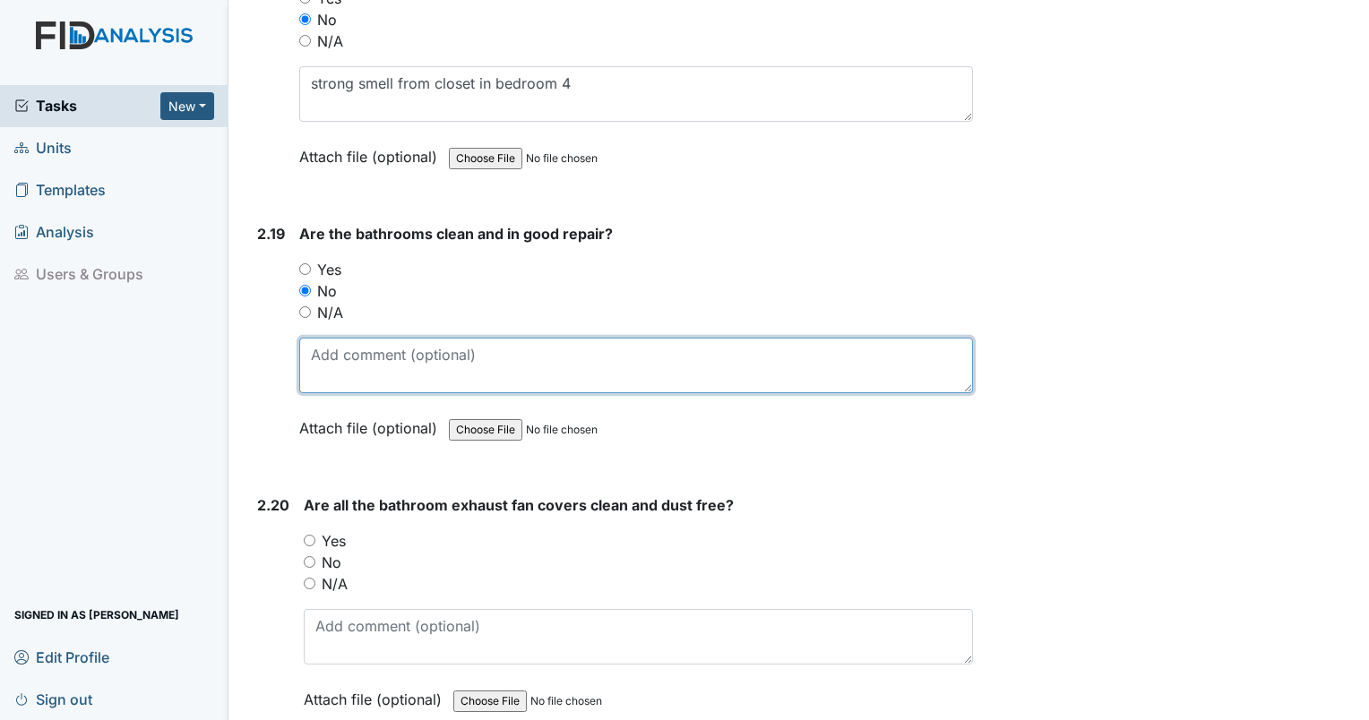
click at [334, 338] on textarea at bounding box center [636, 366] width 674 height 56
type textarea "paint needed on chair rail in bathroom."
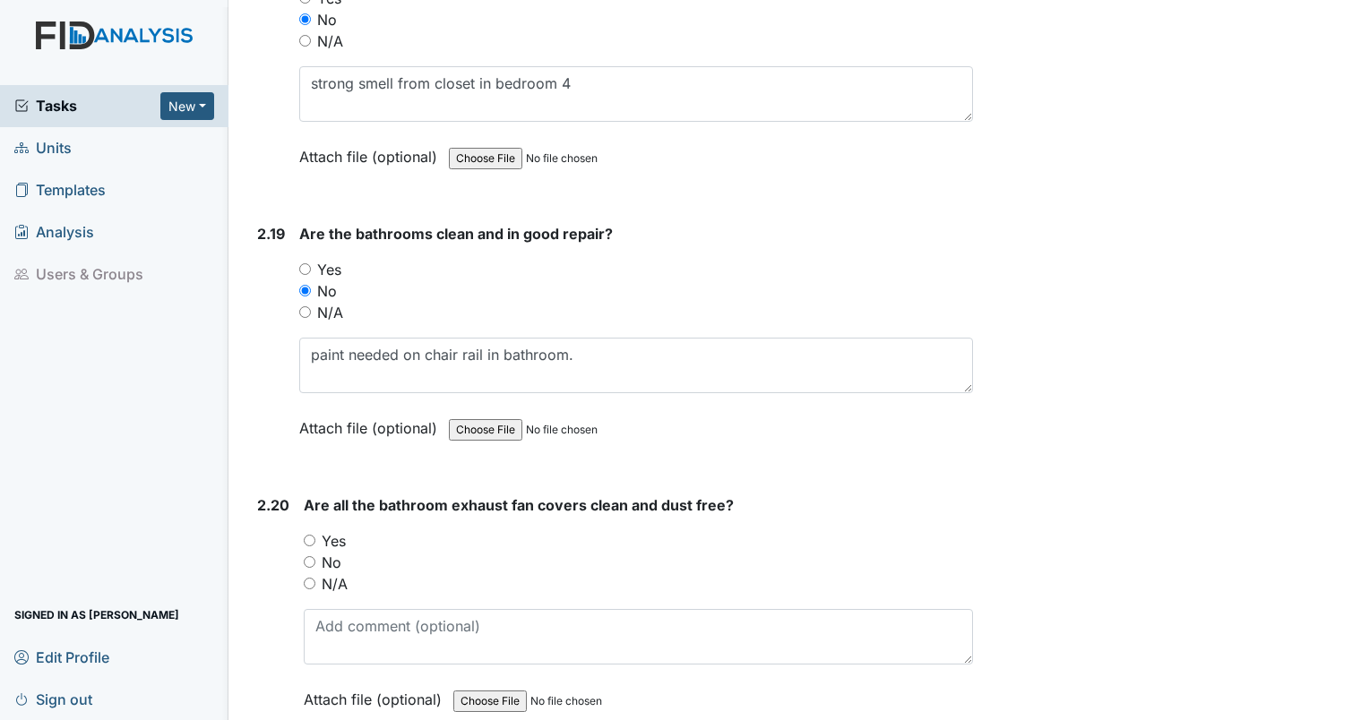
click at [308, 535] on input "Yes" at bounding box center [310, 541] width 12 height 12
radio input "true"
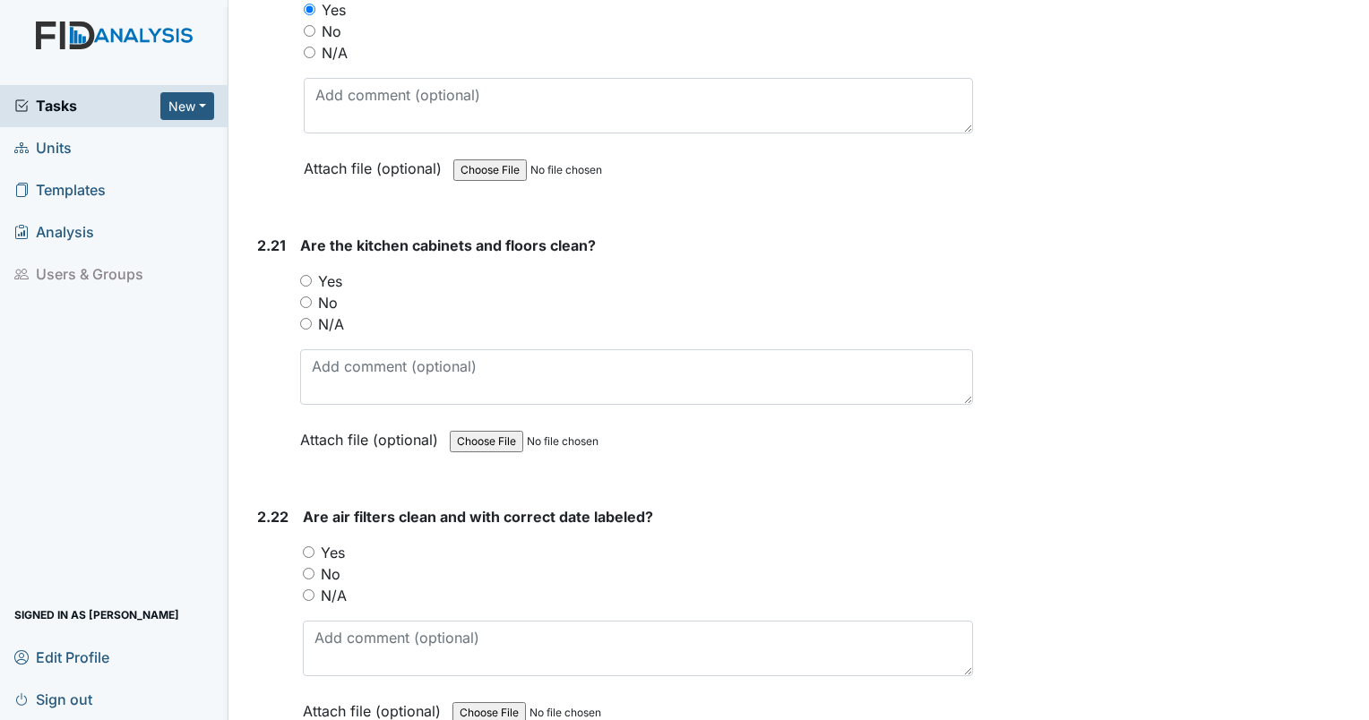
scroll to position [8260, 0]
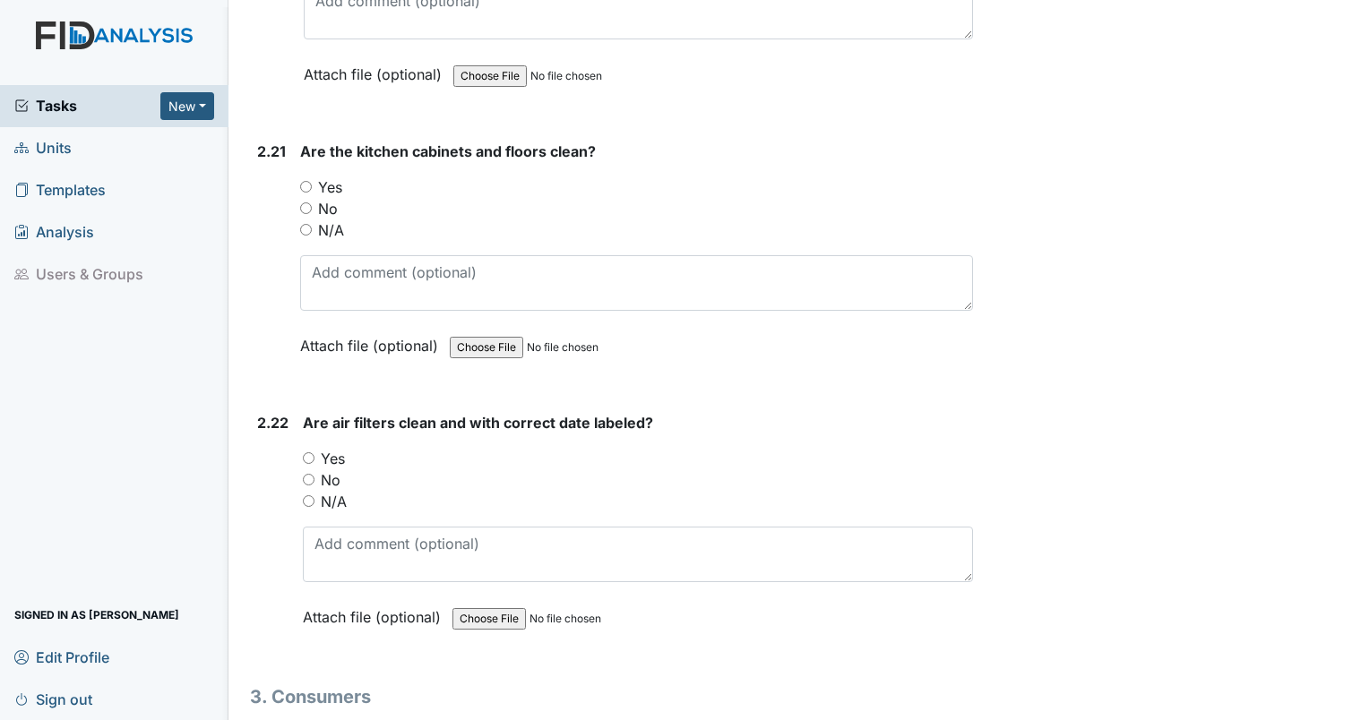
click at [301, 202] on input "No" at bounding box center [306, 208] width 12 height 12
radio input "true"
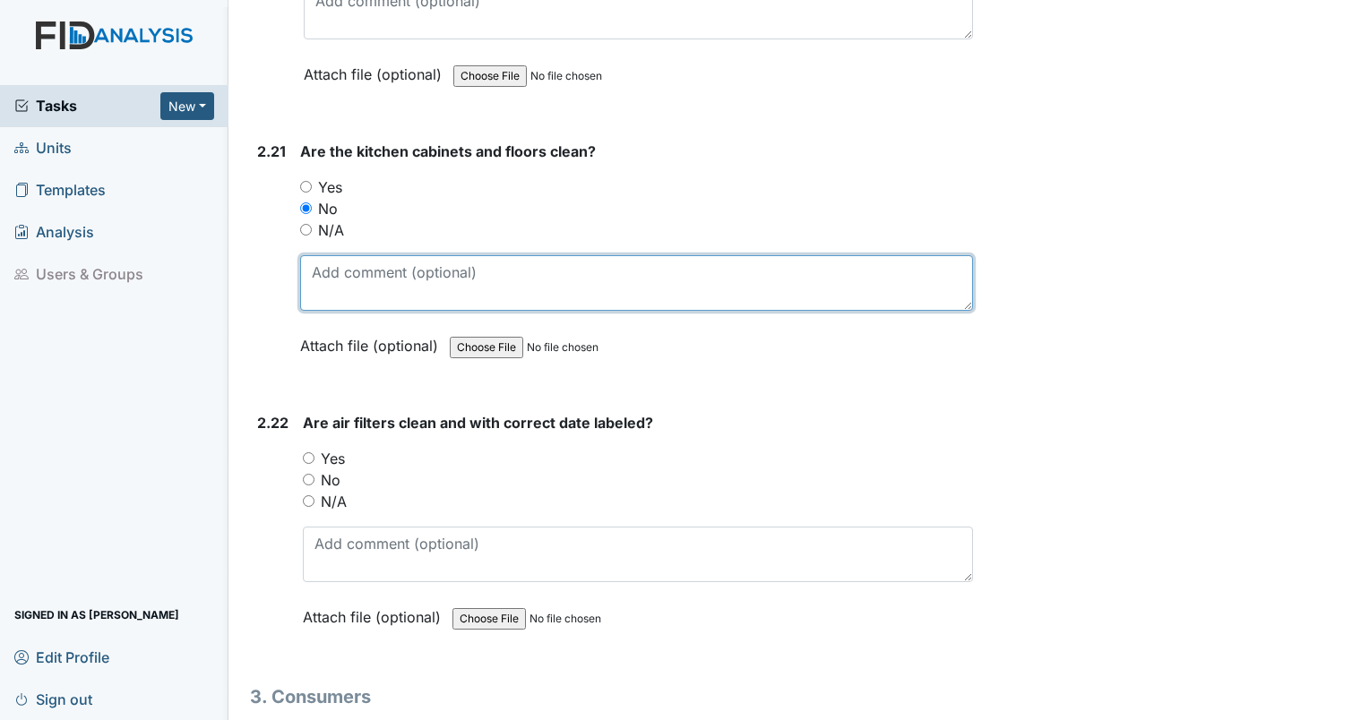
click at [344, 258] on textarea at bounding box center [636, 283] width 673 height 56
type textarea "cabinet door in kitchen loose."
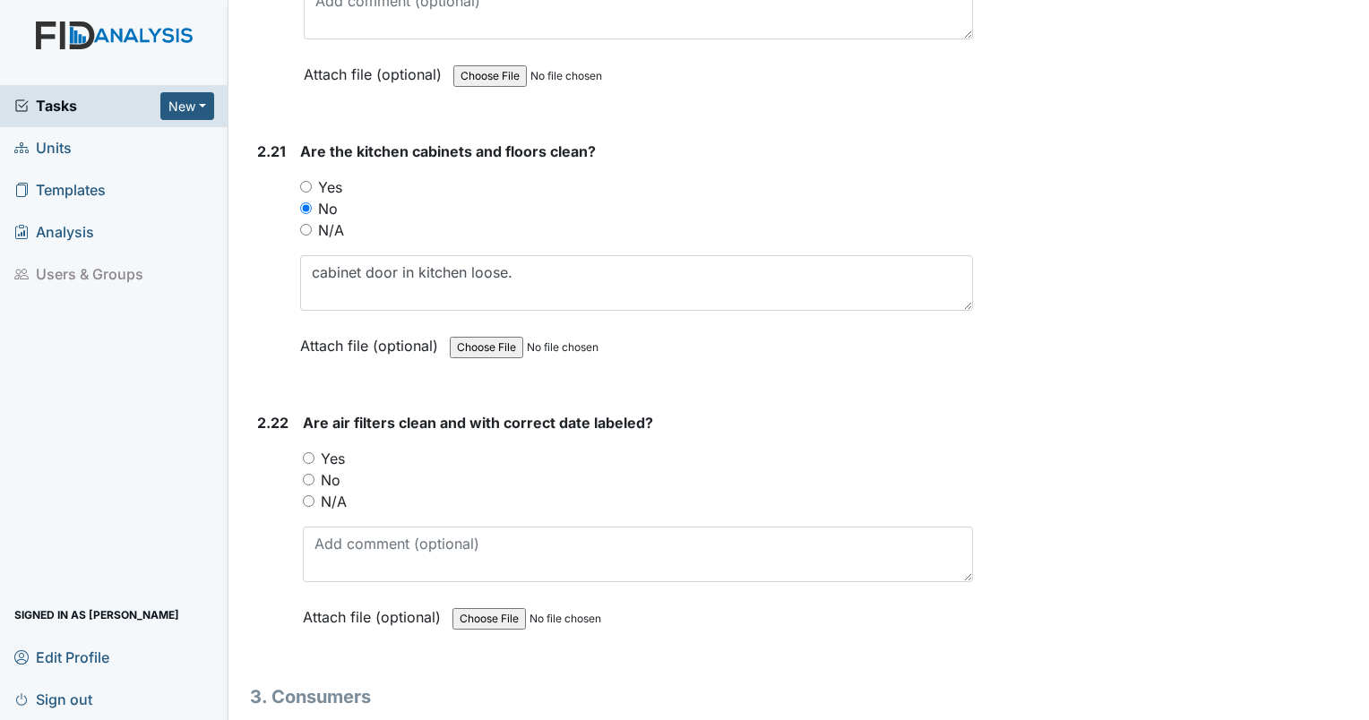
click at [307, 452] on input "Yes" at bounding box center [309, 458] width 12 height 12
radio input "true"
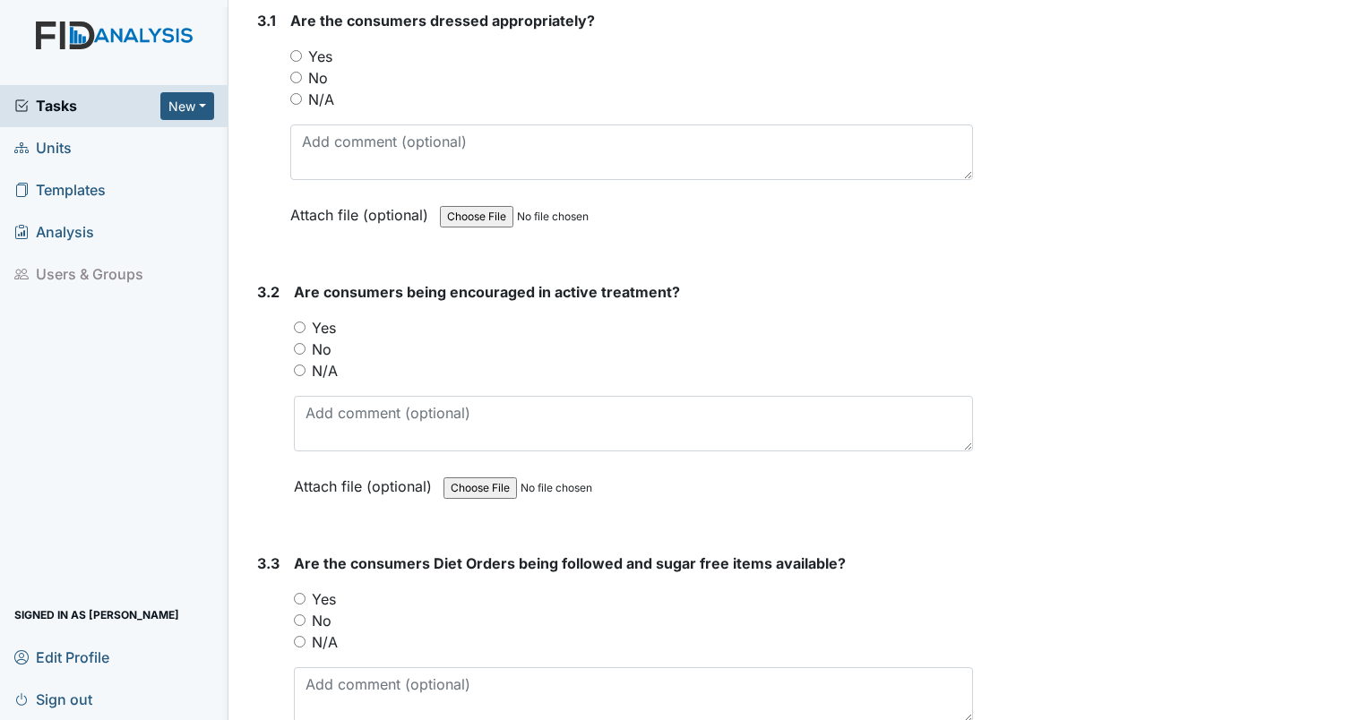
scroll to position [8980, 0]
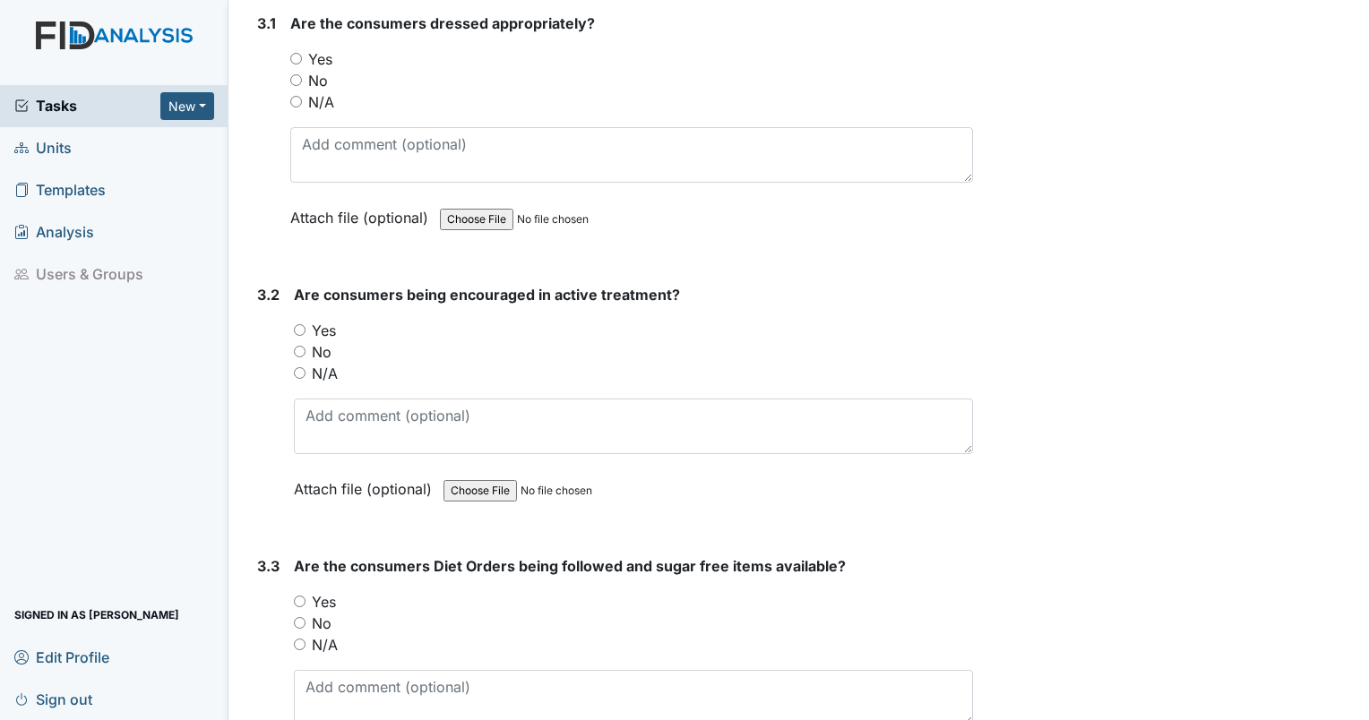
click at [294, 96] on input "N/A" at bounding box center [296, 102] width 12 height 12
radio input "true"
click at [297, 367] on input "N/A" at bounding box center [300, 373] width 12 height 12
radio input "true"
click at [302, 596] on input "Yes" at bounding box center [300, 602] width 12 height 12
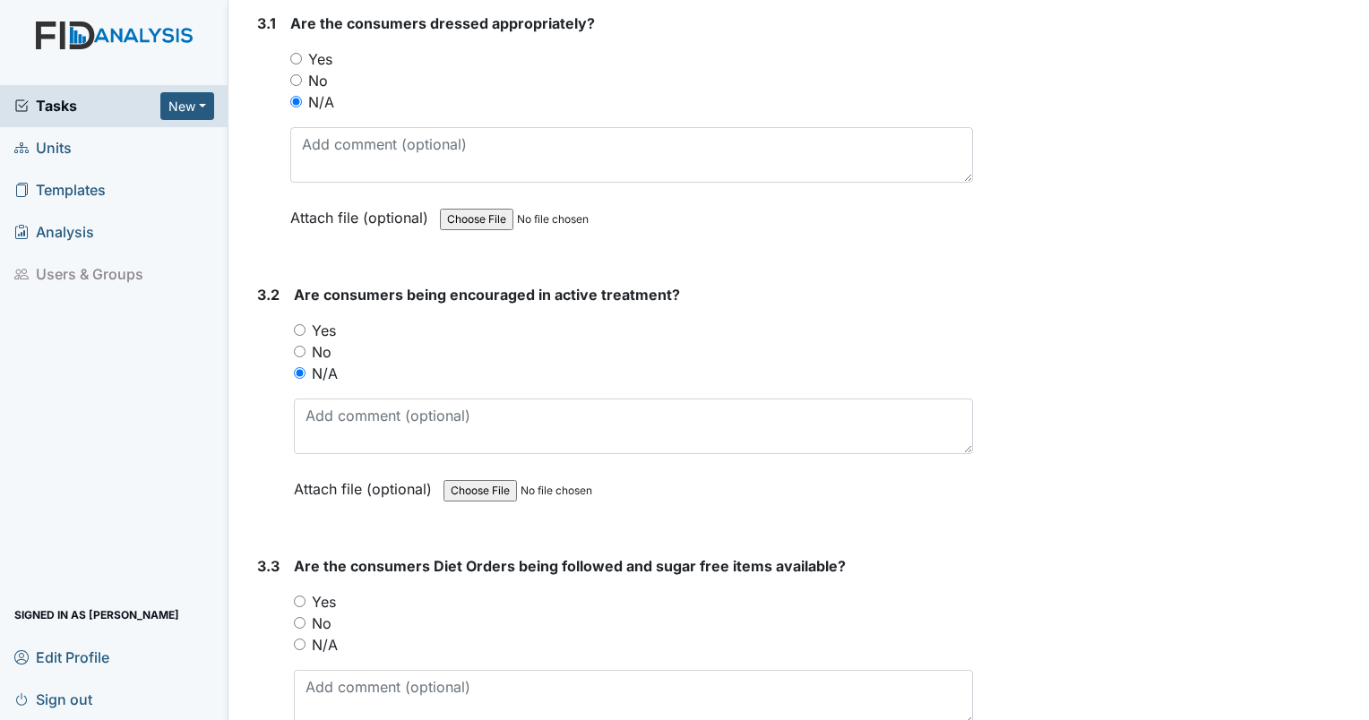
radio input "true"
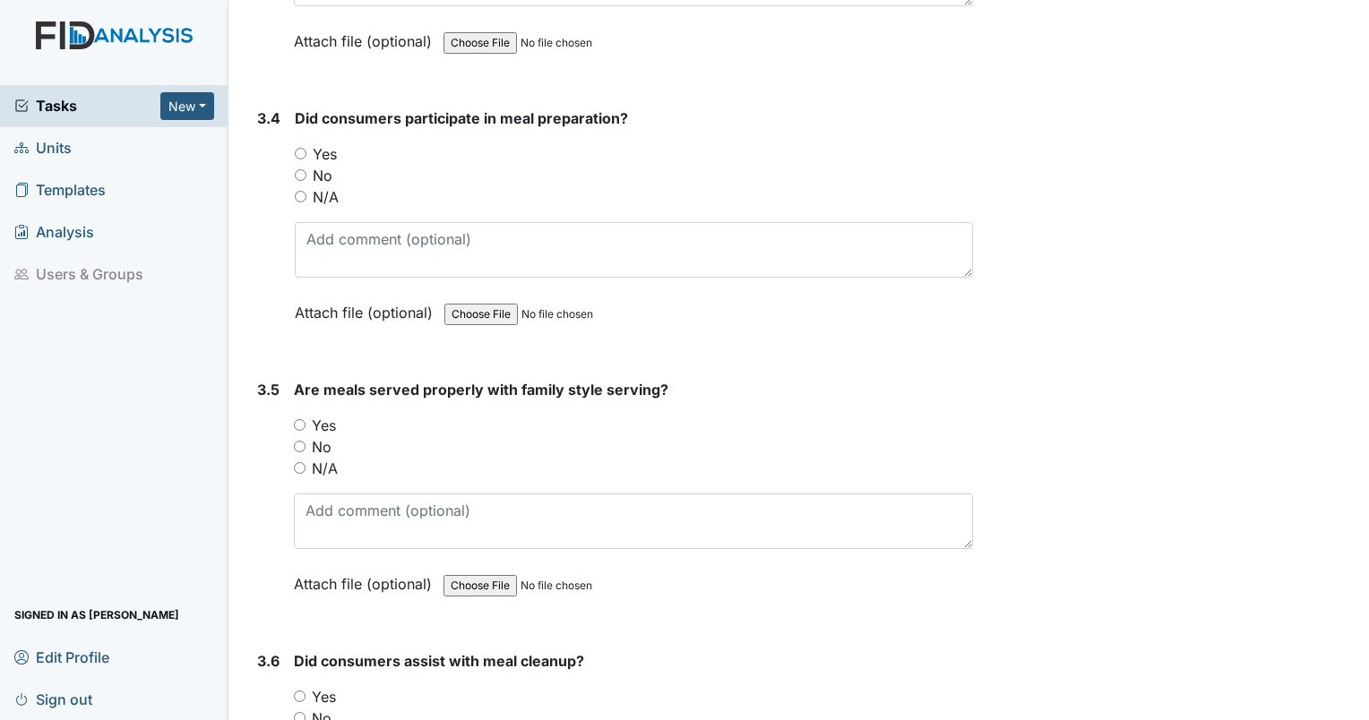
scroll to position [9714, 0]
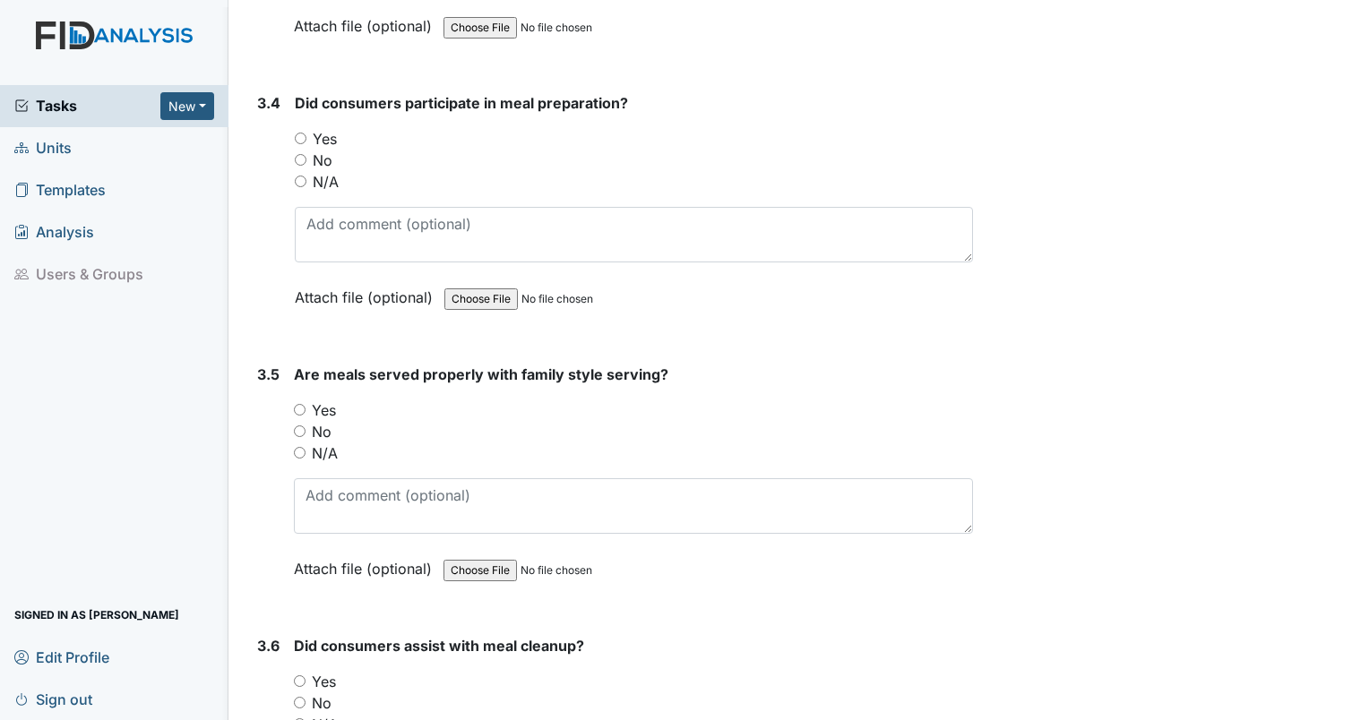
click at [301, 176] on input "N/A" at bounding box center [301, 182] width 12 height 12
radio input "true"
click at [298, 447] on input "N/A" at bounding box center [300, 453] width 12 height 12
radio input "true"
click at [299, 718] on input "N/A" at bounding box center [300, 724] width 12 height 12
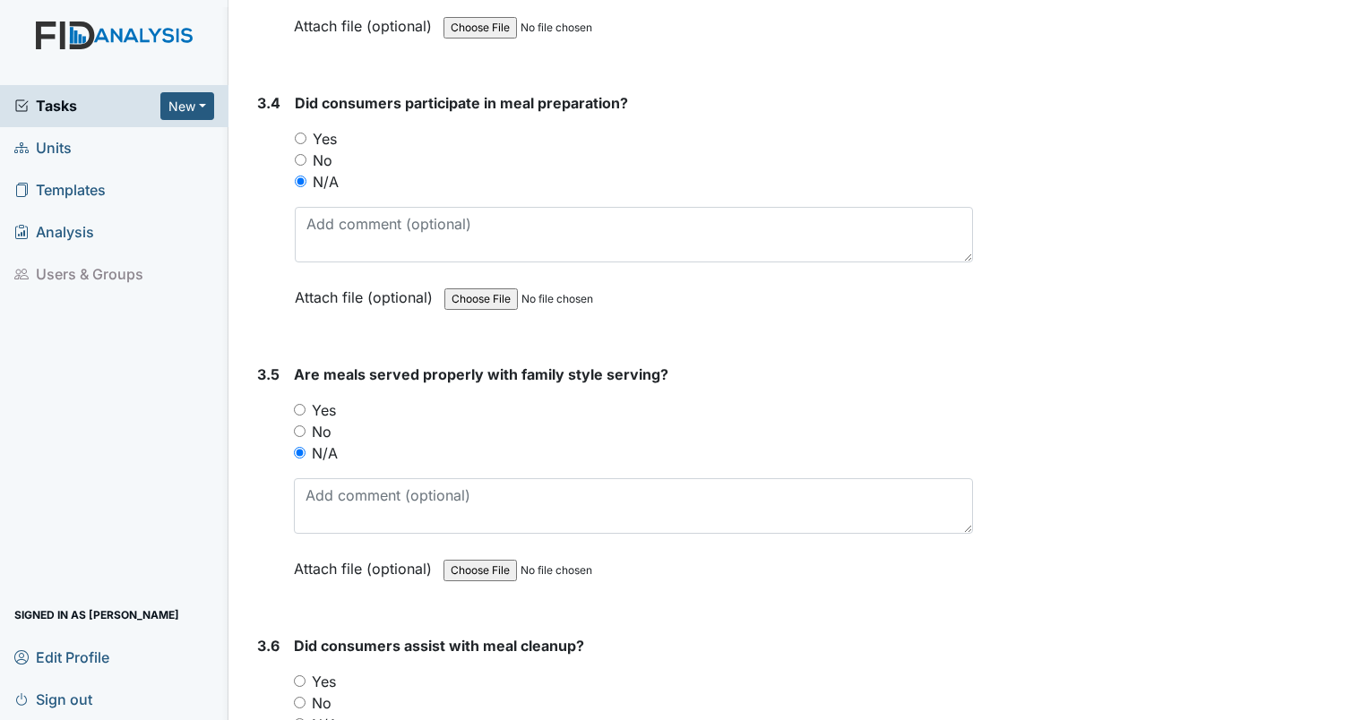
radio input "true"
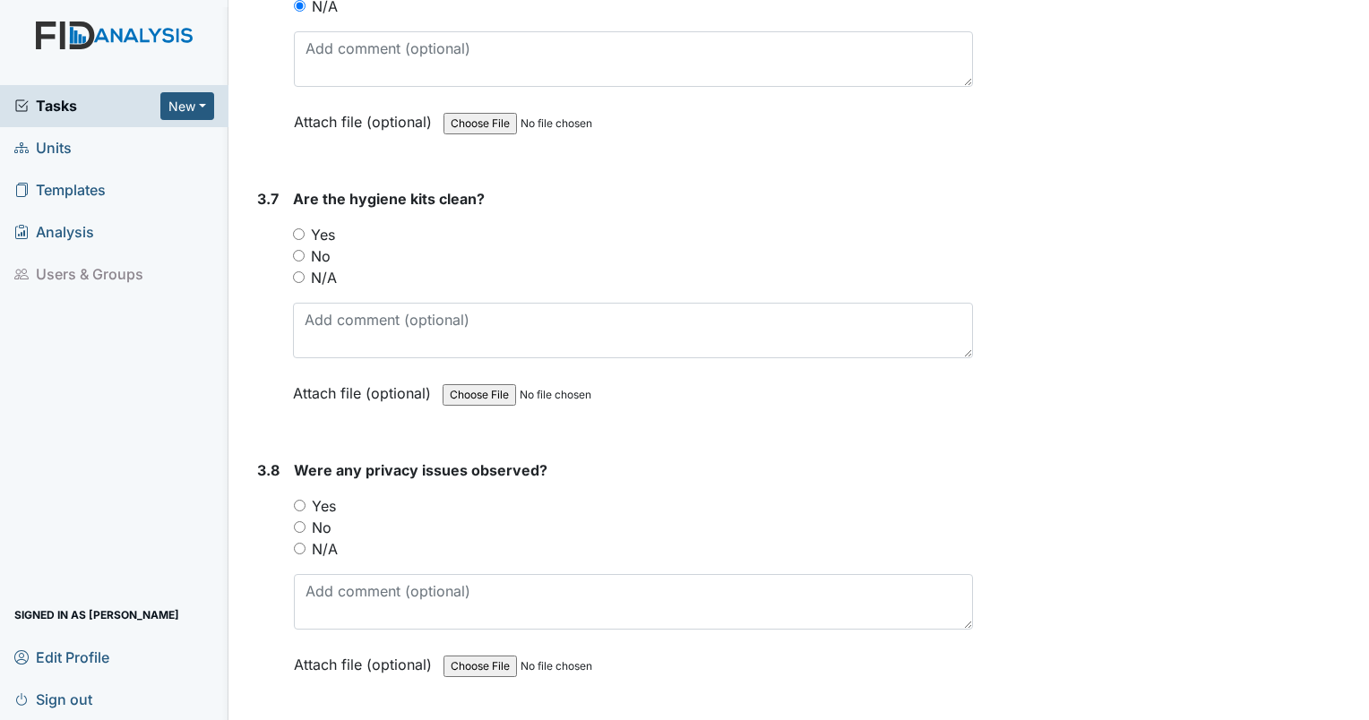
scroll to position [10463, 0]
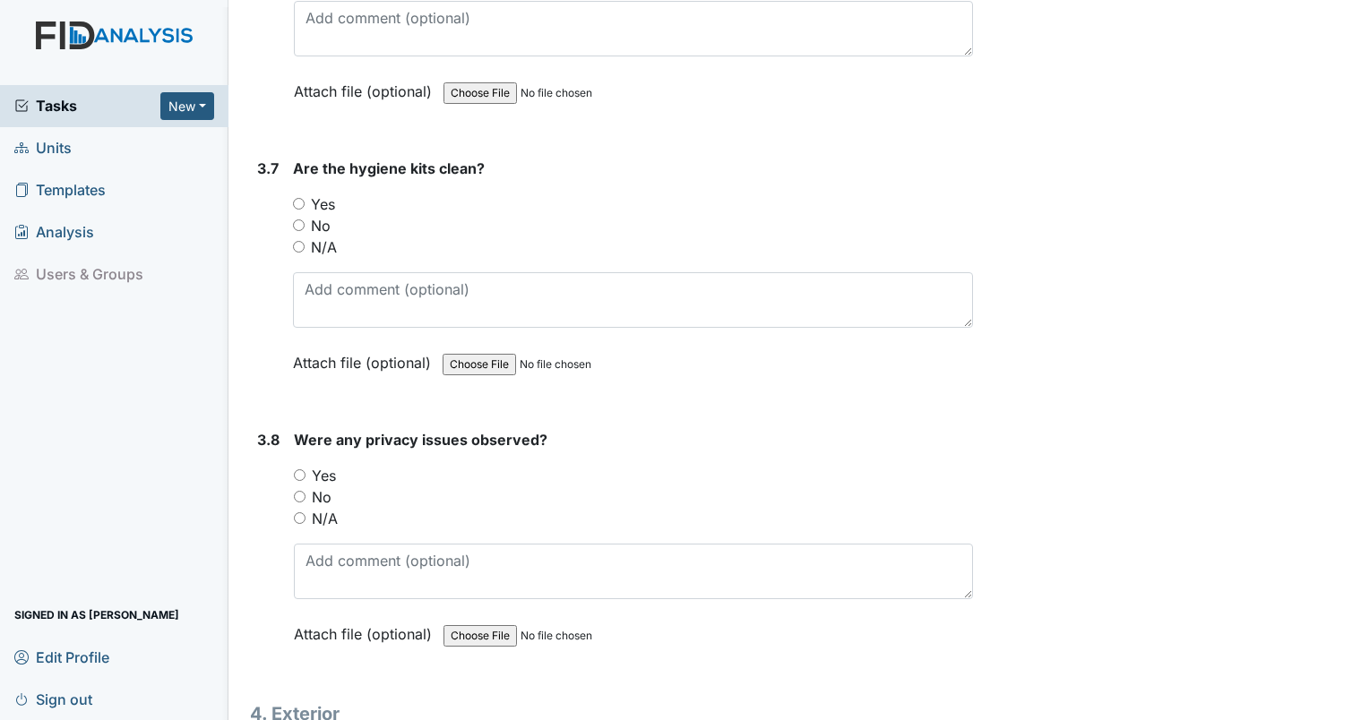
click at [296, 198] on input "Yes" at bounding box center [299, 204] width 12 height 12
radio input "true"
click at [301, 486] on div "No" at bounding box center [633, 496] width 679 height 21
click at [301, 491] on input "No" at bounding box center [300, 497] width 12 height 12
radio input "true"
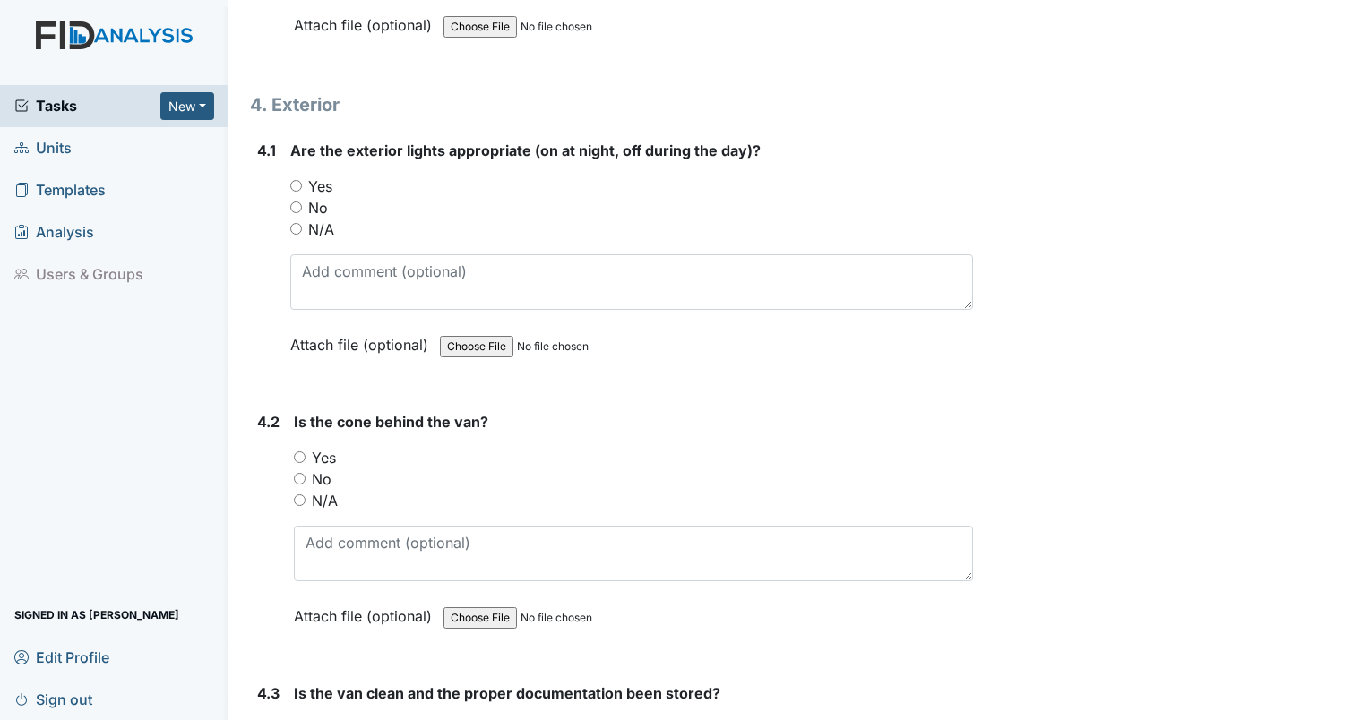
scroll to position [11088, 0]
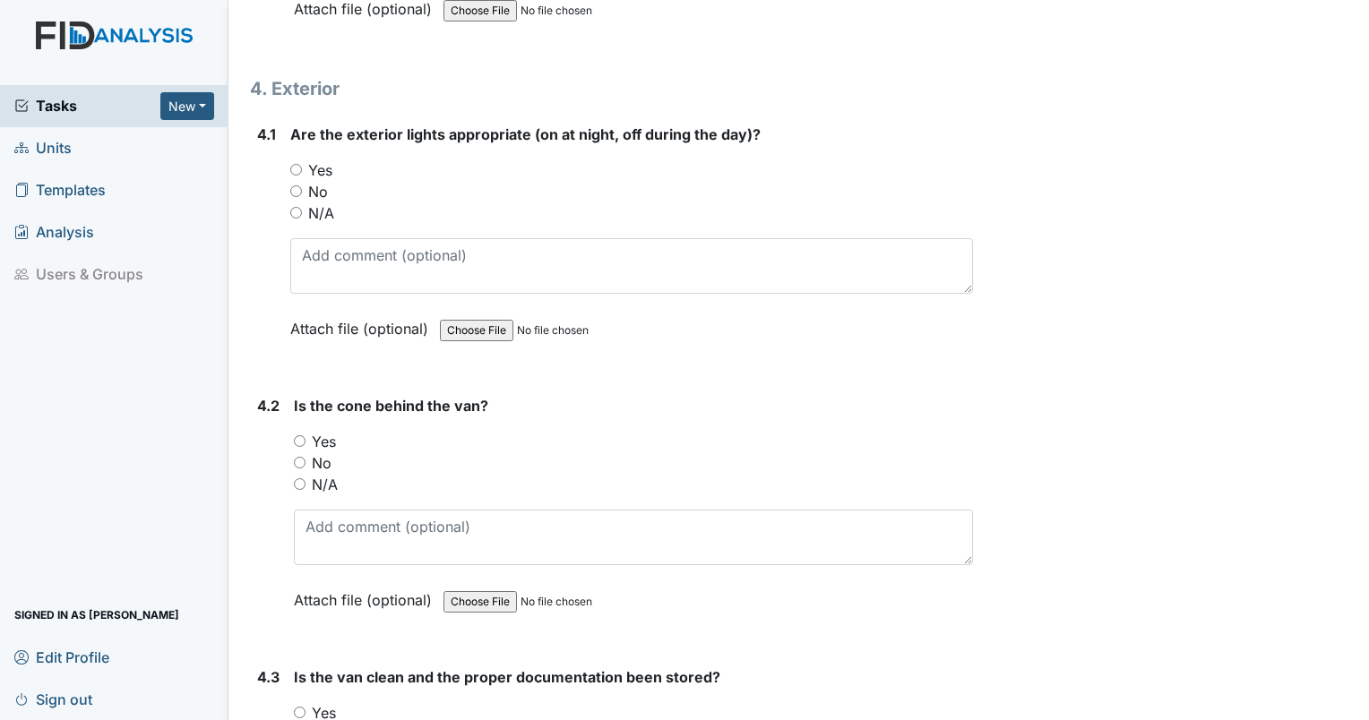
click at [298, 164] on input "Yes" at bounding box center [296, 170] width 12 height 12
radio input "true"
click at [297, 478] on input "N/A" at bounding box center [300, 484] width 12 height 12
radio input "true"
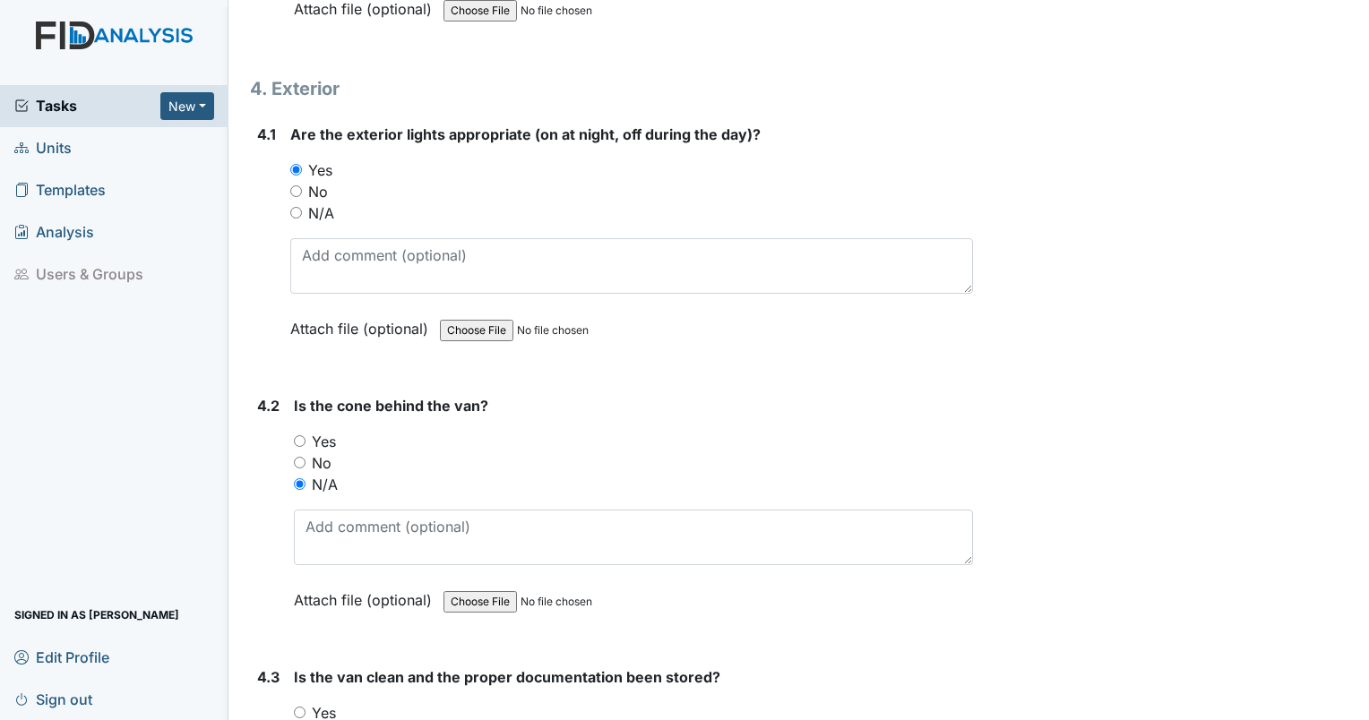
radio input "true"
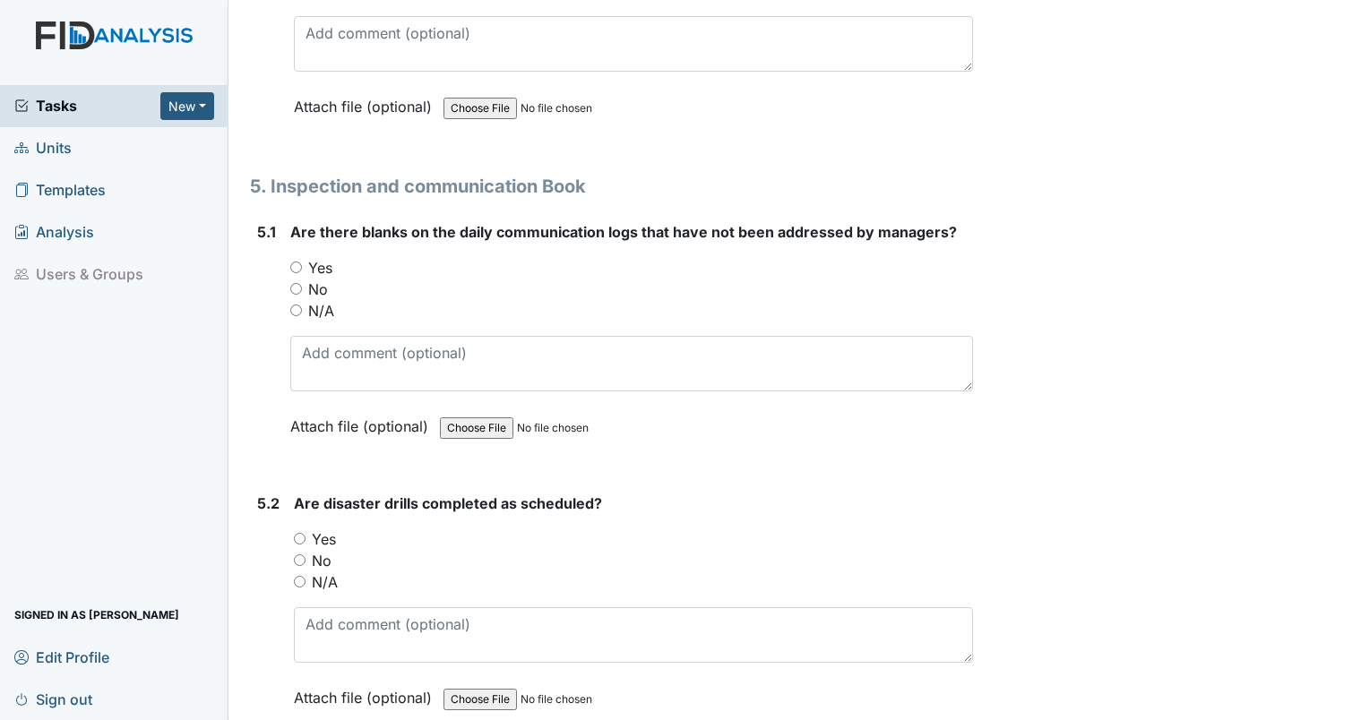
scroll to position [11868, 0]
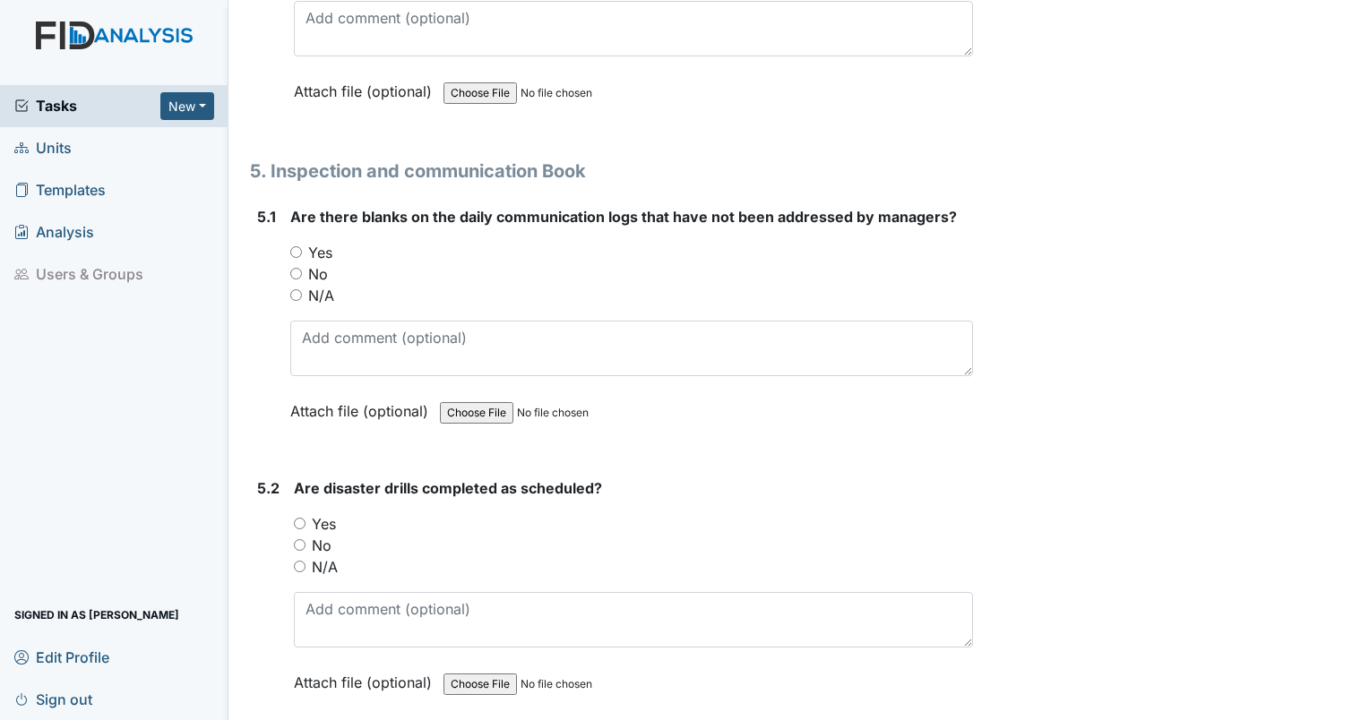
click at [288, 233] on div "5.1 Are there blanks on the daily communication logs that have not been address…" at bounding box center [611, 327] width 723 height 243
click at [290, 268] on input "No" at bounding box center [296, 274] width 12 height 12
radio input "true"
click at [301, 518] on input "Yes" at bounding box center [300, 524] width 12 height 12
radio input "true"
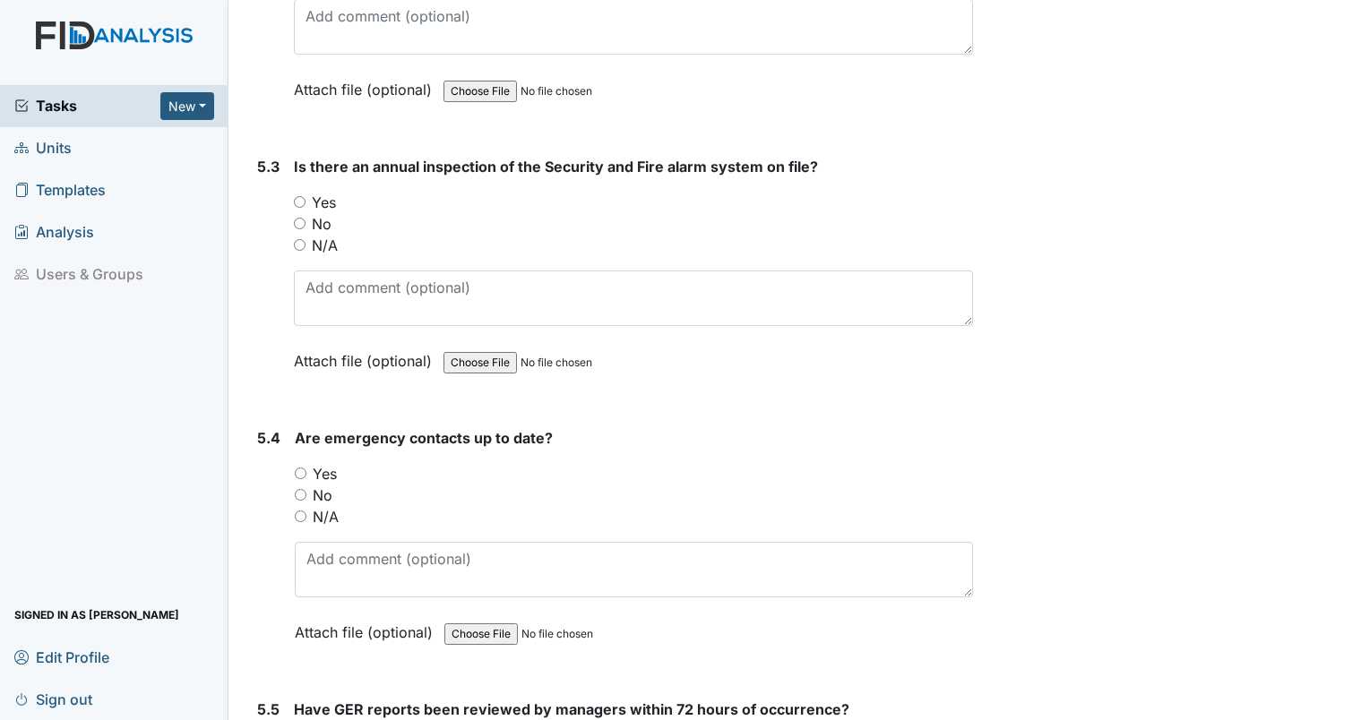
scroll to position [12431, 0]
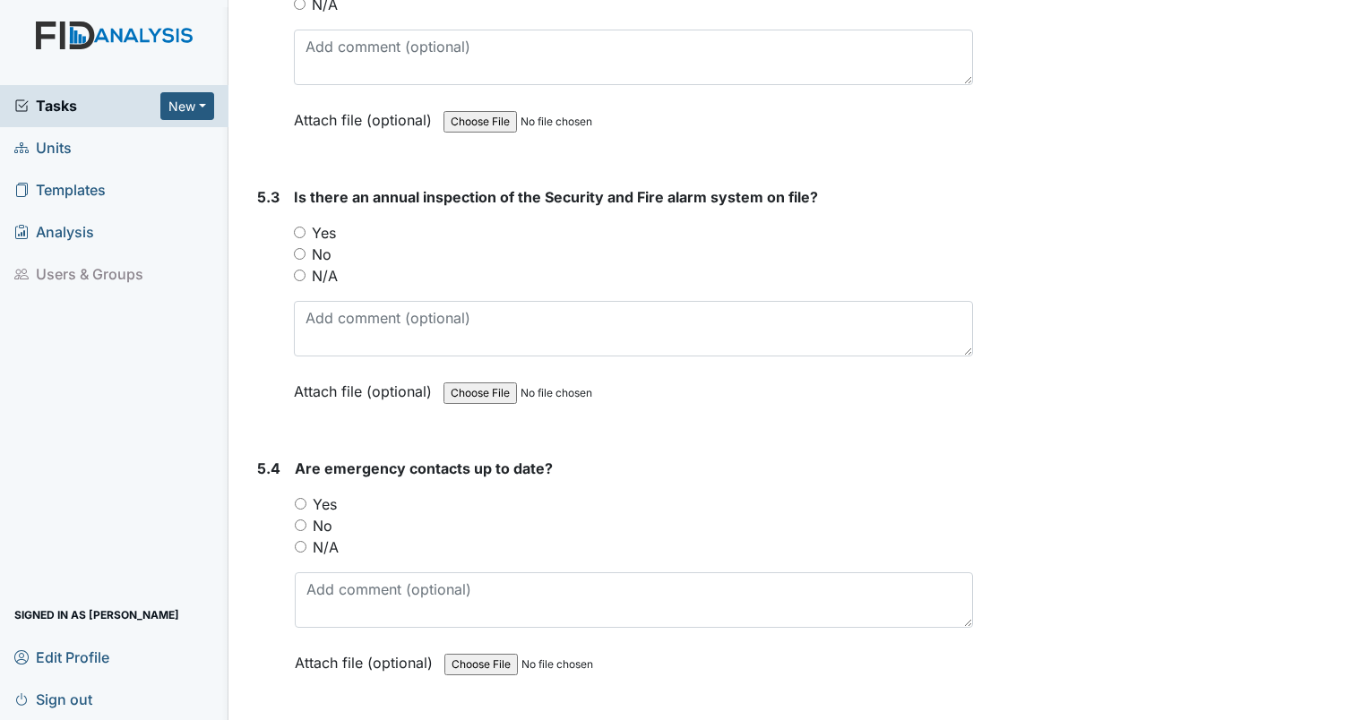
click at [297, 227] on input "Yes" at bounding box center [300, 233] width 12 height 12
radio input "true"
click at [299, 498] on input "Yes" at bounding box center [301, 504] width 12 height 12
radio input "true"
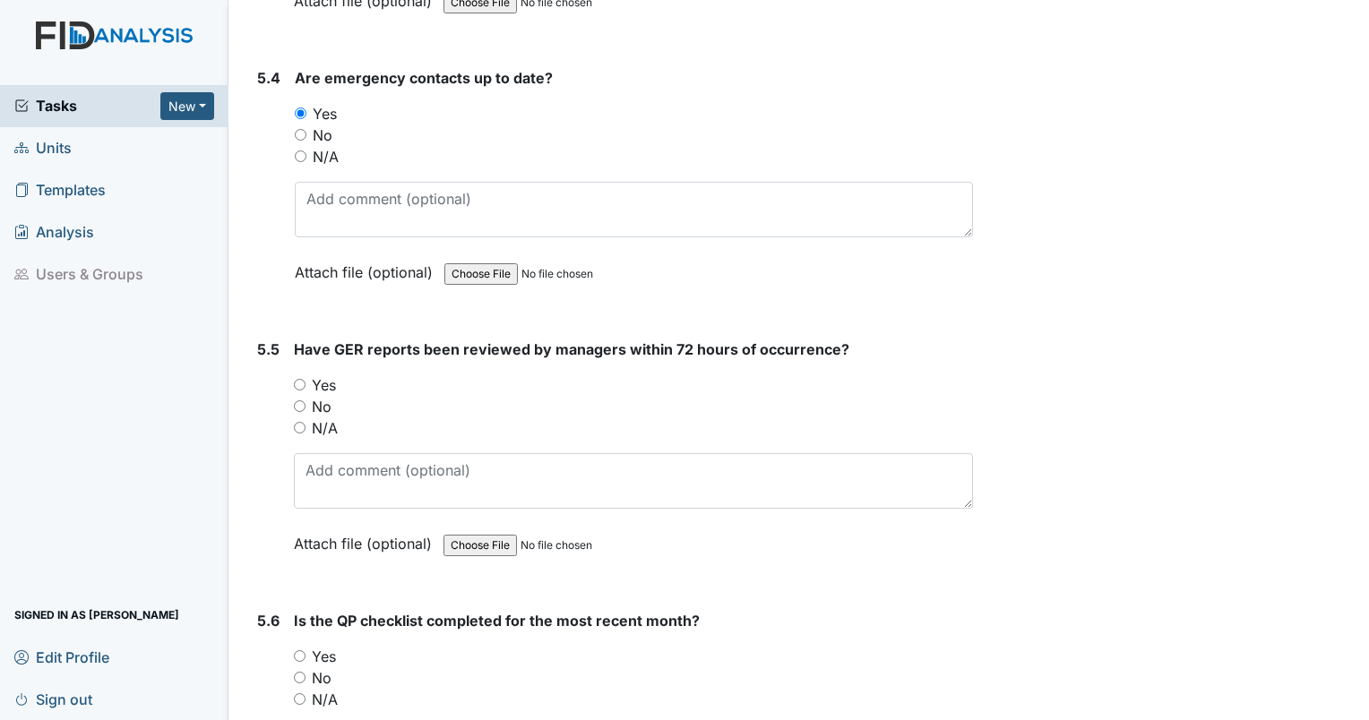
scroll to position [12884, 0]
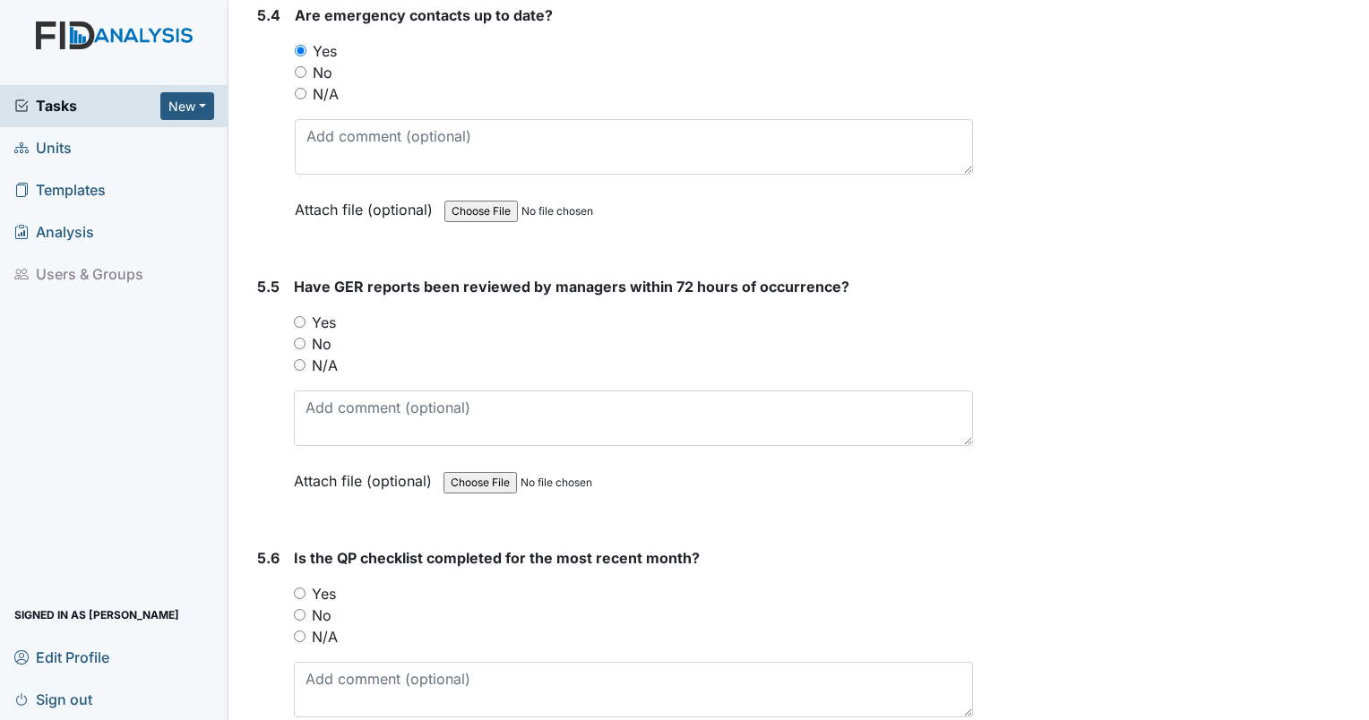
click at [295, 359] on input "N/A" at bounding box center [300, 365] width 12 height 12
radio input "true"
click at [301, 626] on div "N/A" at bounding box center [633, 636] width 679 height 21
click at [296, 631] on input "N/A" at bounding box center [300, 637] width 12 height 12
radio input "true"
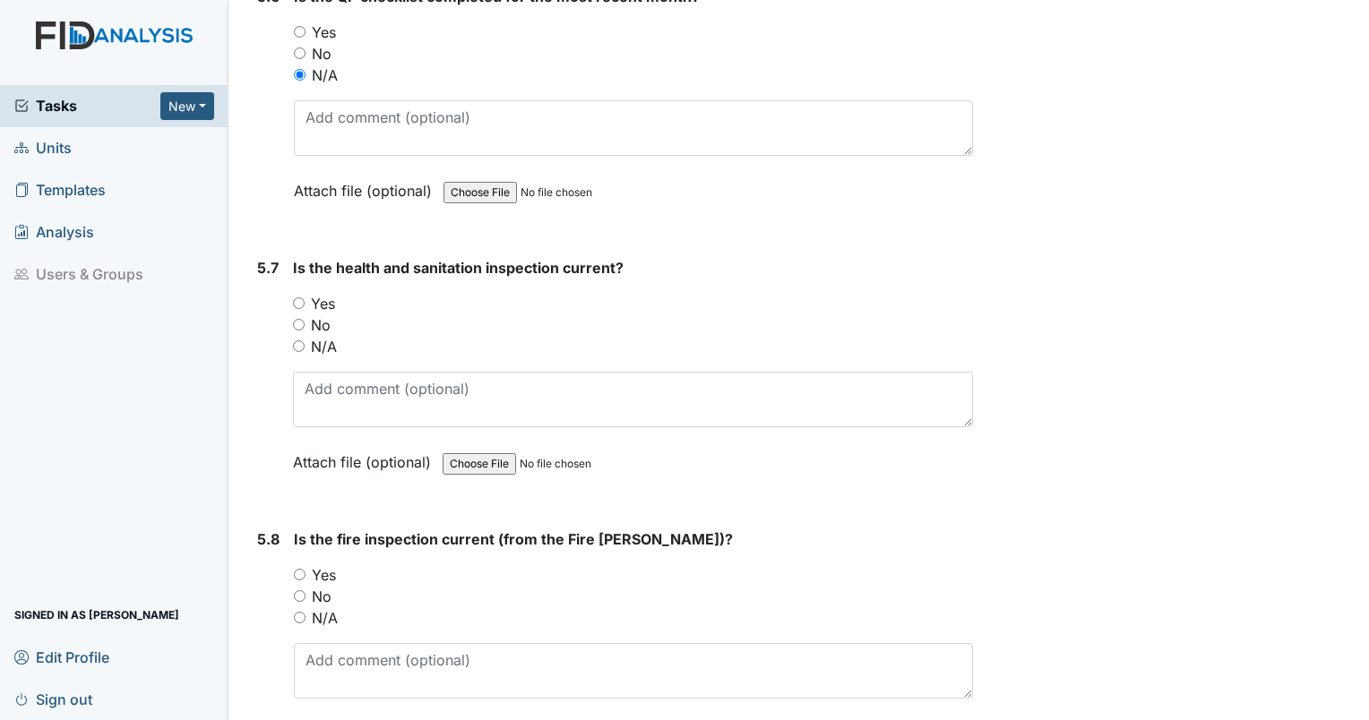
scroll to position [13461, 0]
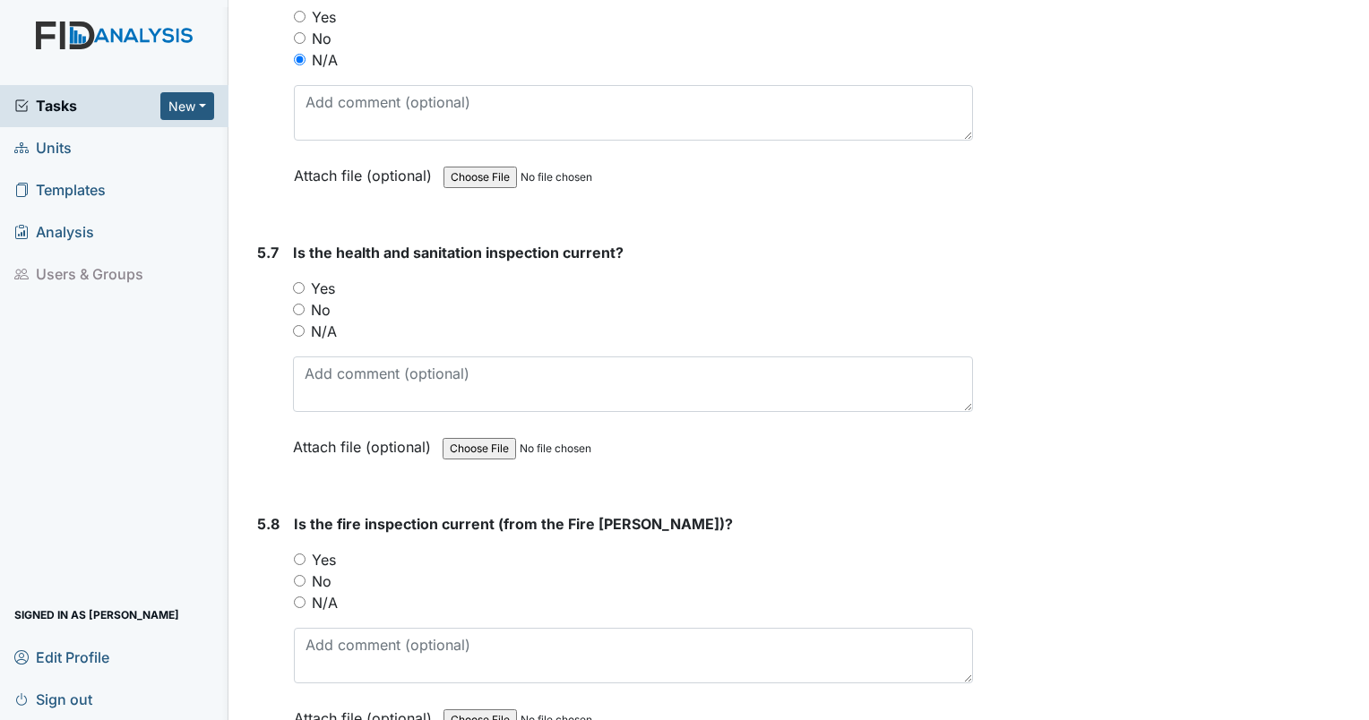
click at [299, 282] on input "Yes" at bounding box center [299, 288] width 12 height 12
radio input "true"
click at [299, 554] on input "Yes" at bounding box center [300, 560] width 12 height 12
radio input "true"
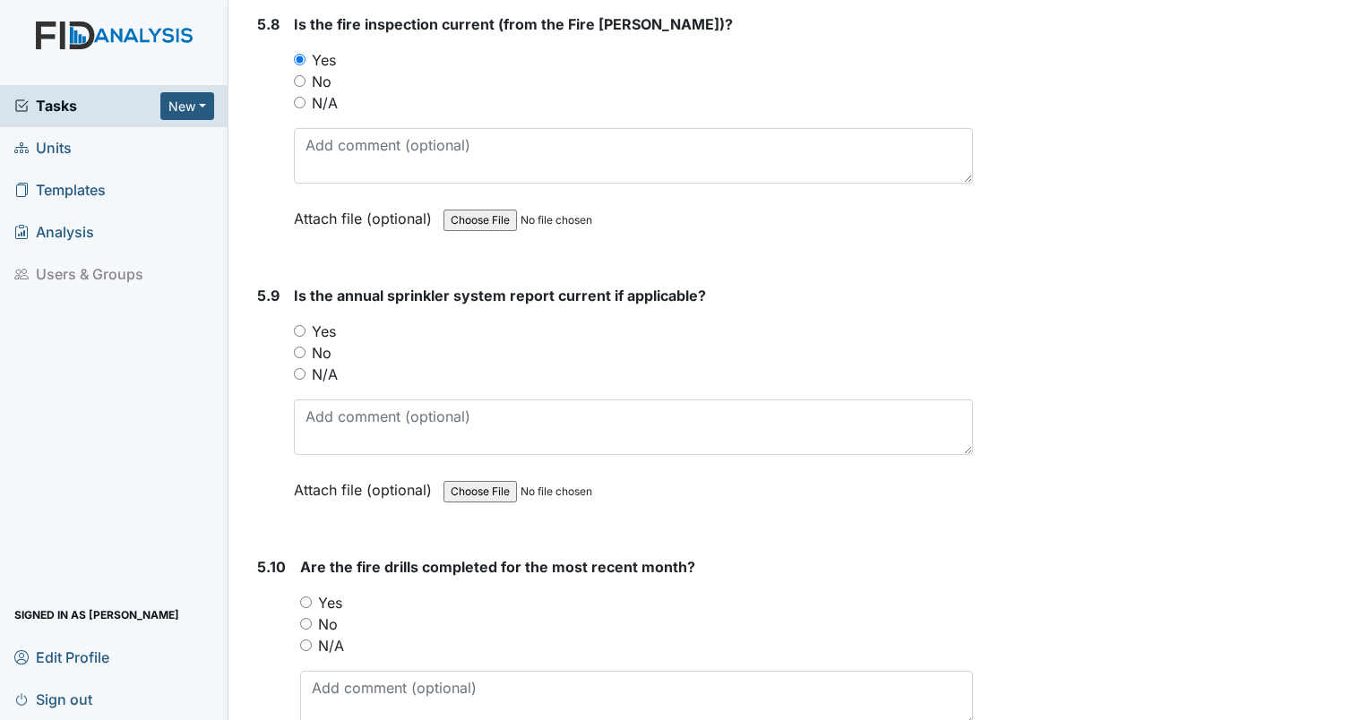
scroll to position [14023, 0]
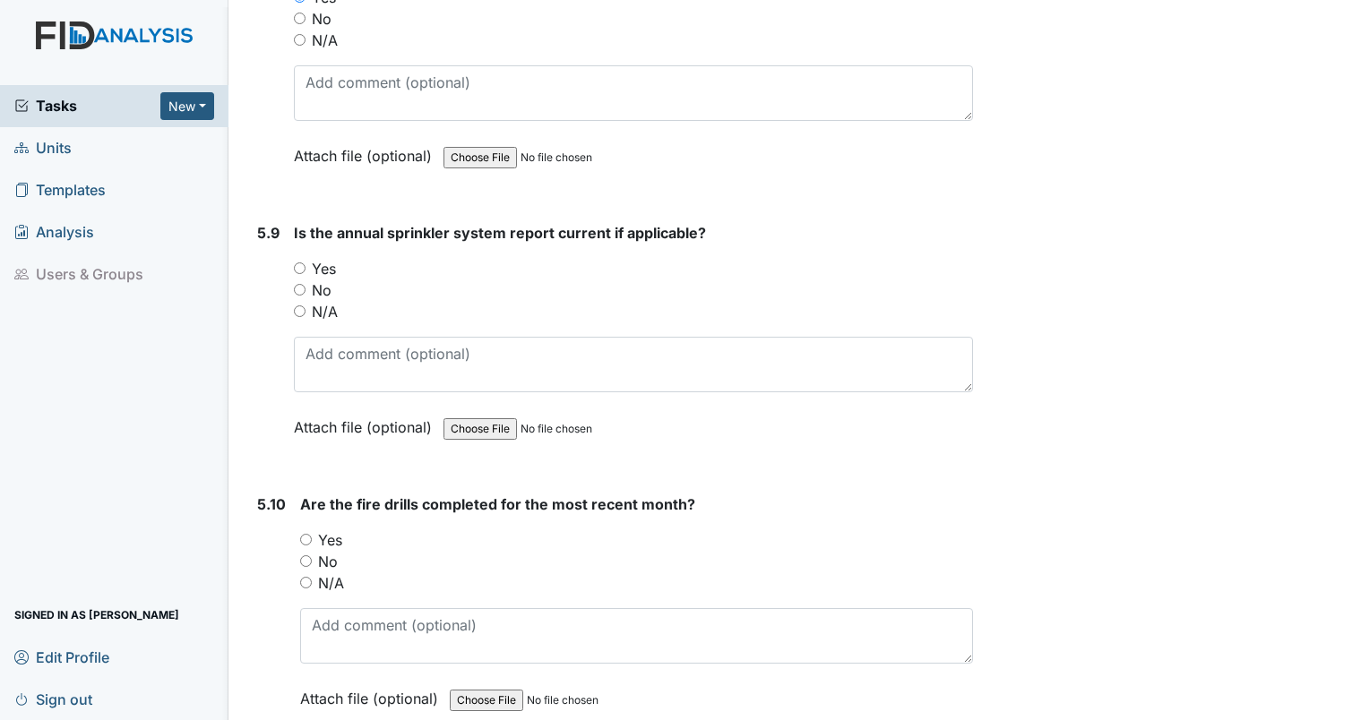
click at [297, 262] on input "Yes" at bounding box center [300, 268] width 12 height 12
radio input "true"
click at [301, 534] on input "Yes" at bounding box center [306, 540] width 12 height 12
radio input "true"
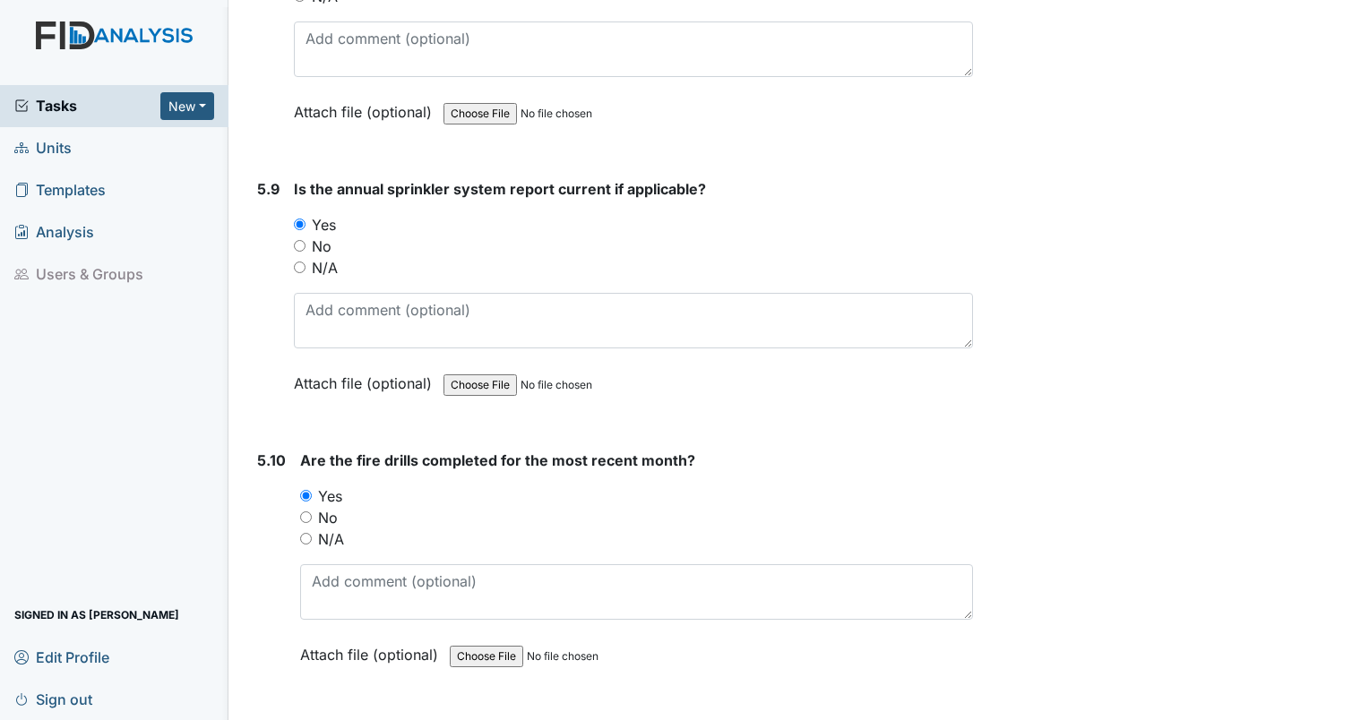
click at [284, 708] on main "Inspection: Coordinator Random ID: #00011686 Open Autosaving... Location: Luke …" at bounding box center [798, 360] width 1140 height 720
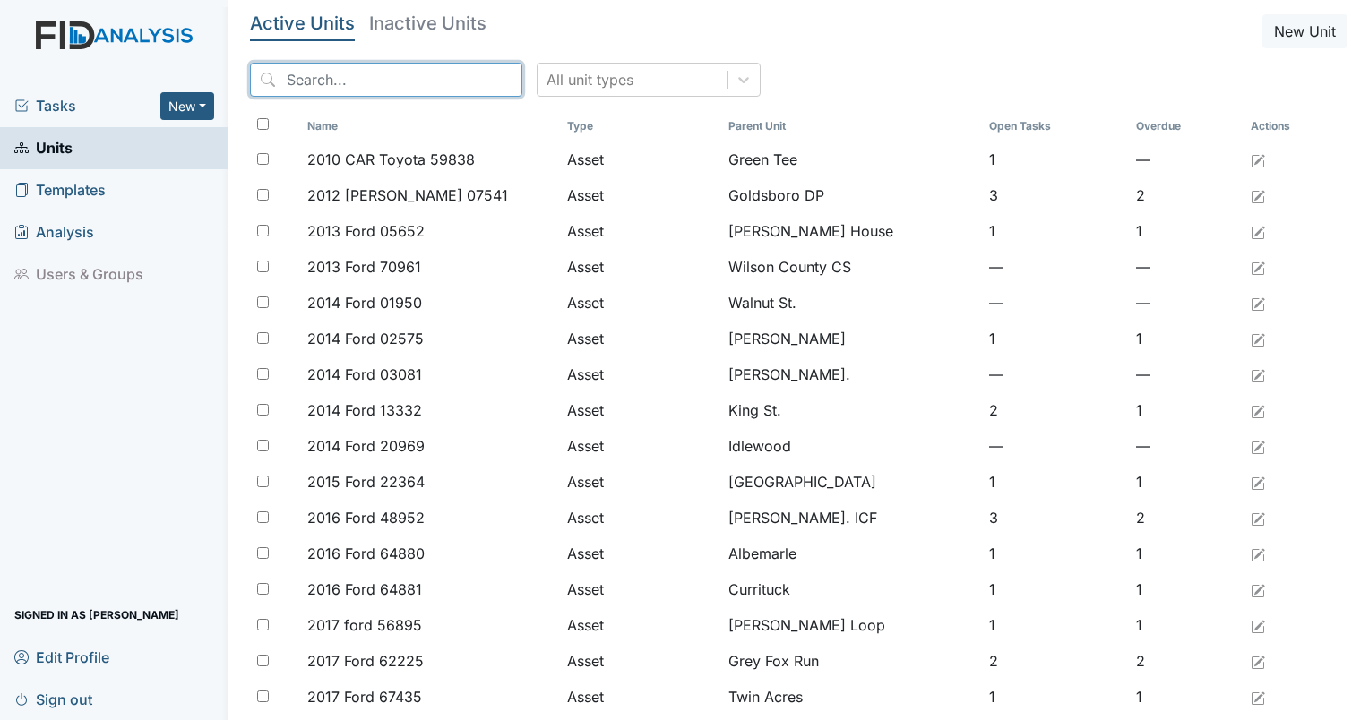
click at [414, 84] on input "search" at bounding box center [386, 80] width 272 height 34
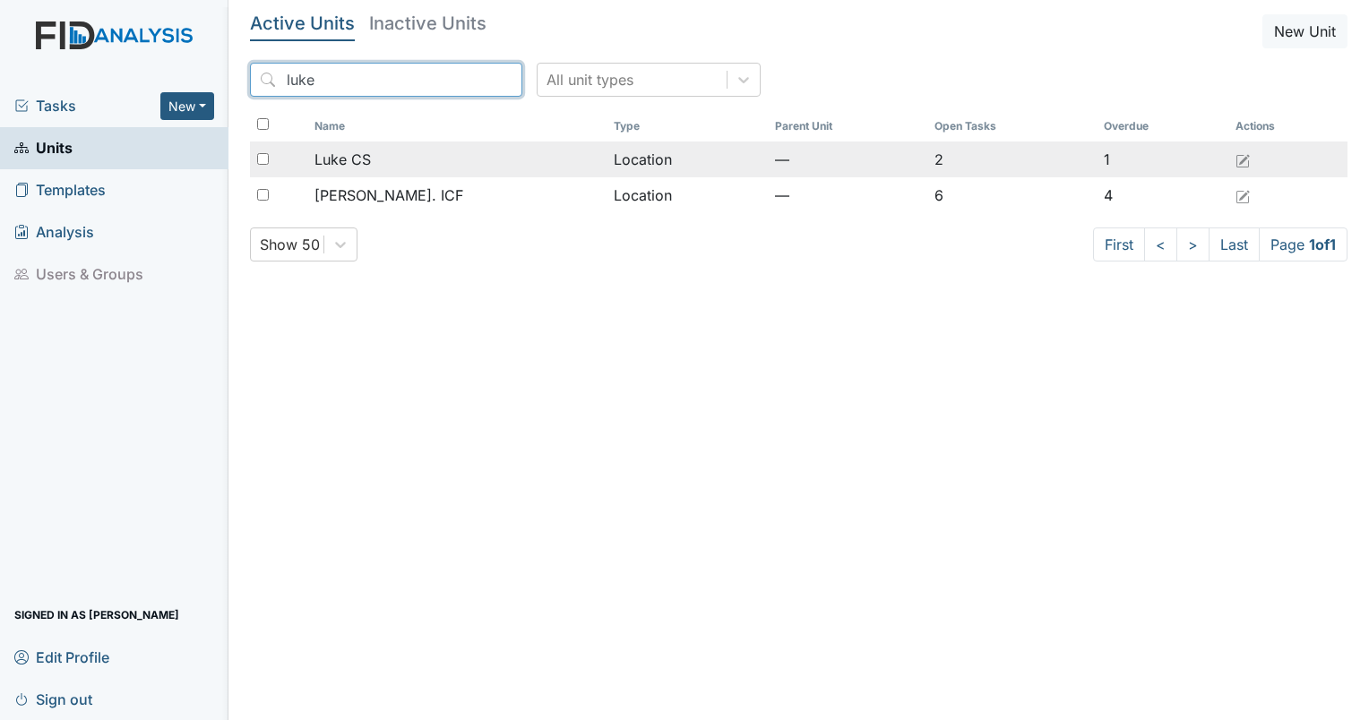
type input "luke"
click at [351, 161] on span "Luke CS" at bounding box center [342, 159] width 56 height 21
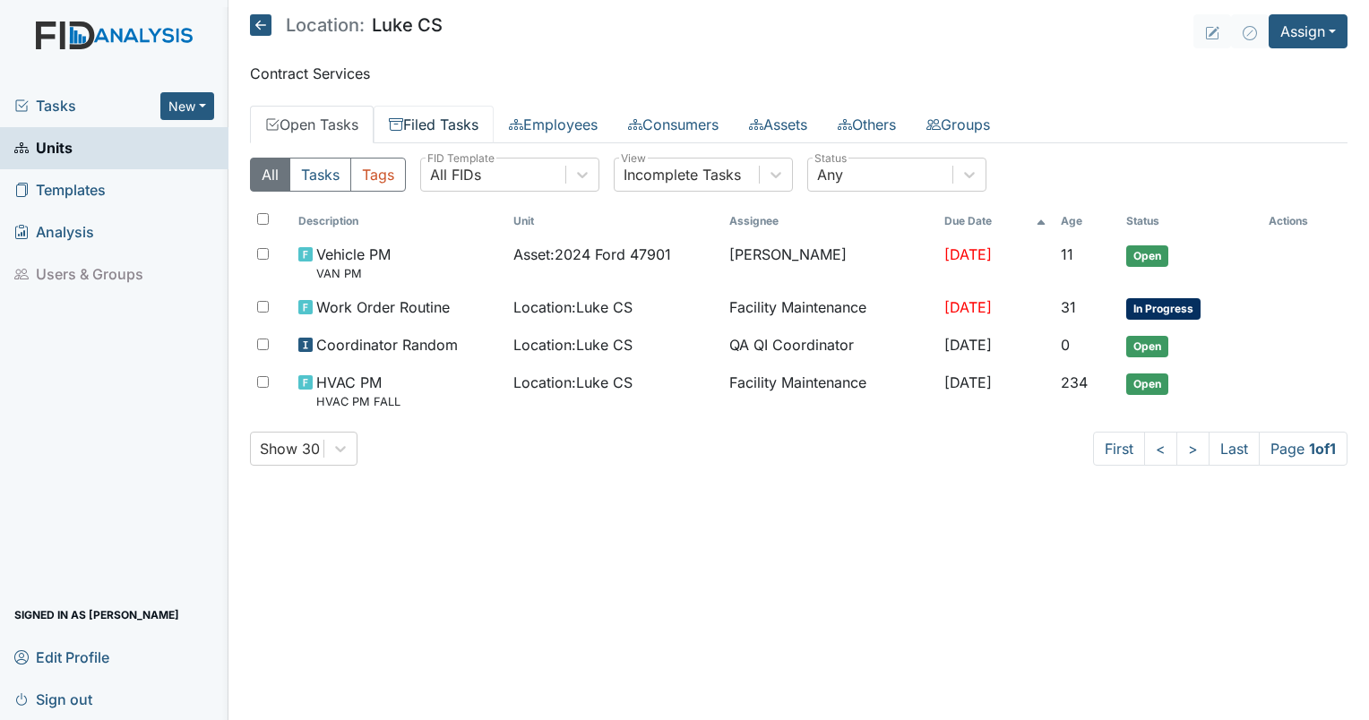
click at [457, 128] on link "Filed Tasks" at bounding box center [434, 125] width 120 height 38
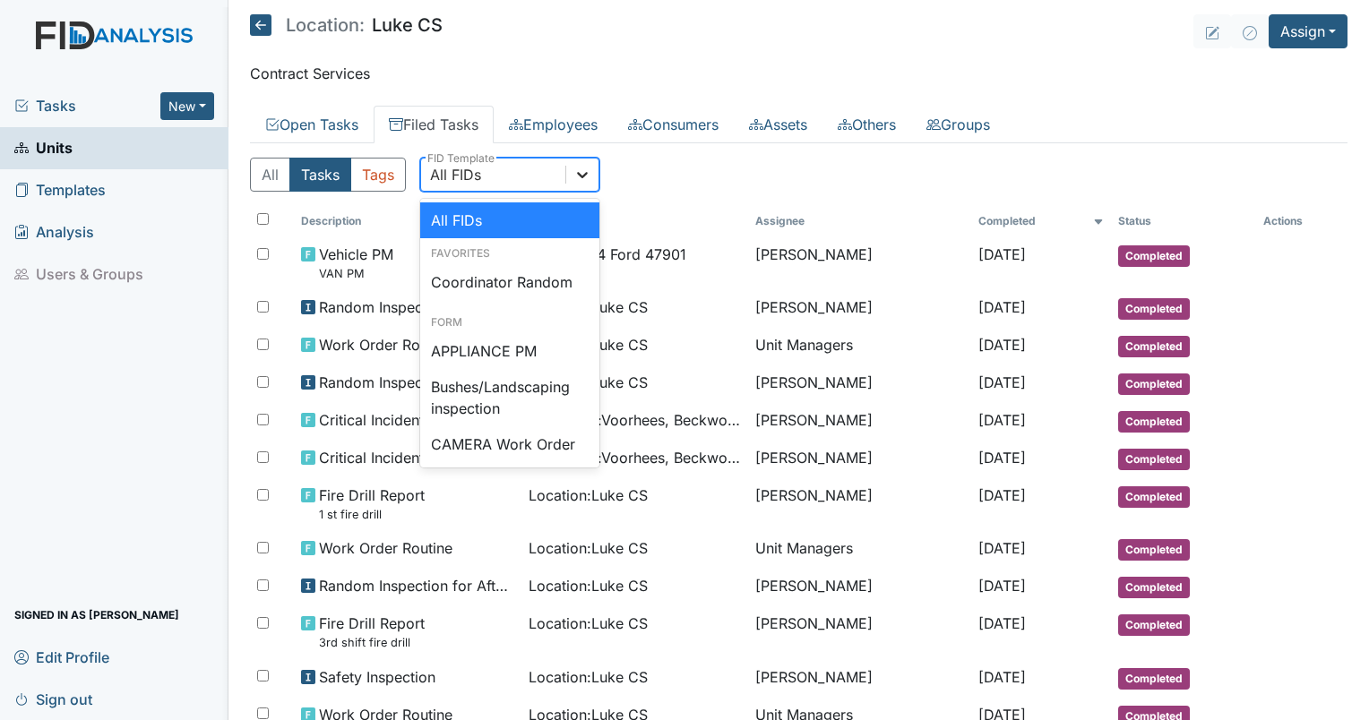
click at [566, 176] on div at bounding box center [582, 175] width 32 height 32
click at [529, 176] on div "All FIDs" at bounding box center [493, 175] width 144 height 32
click at [527, 177] on div "All FIDs" at bounding box center [493, 175] width 144 height 32
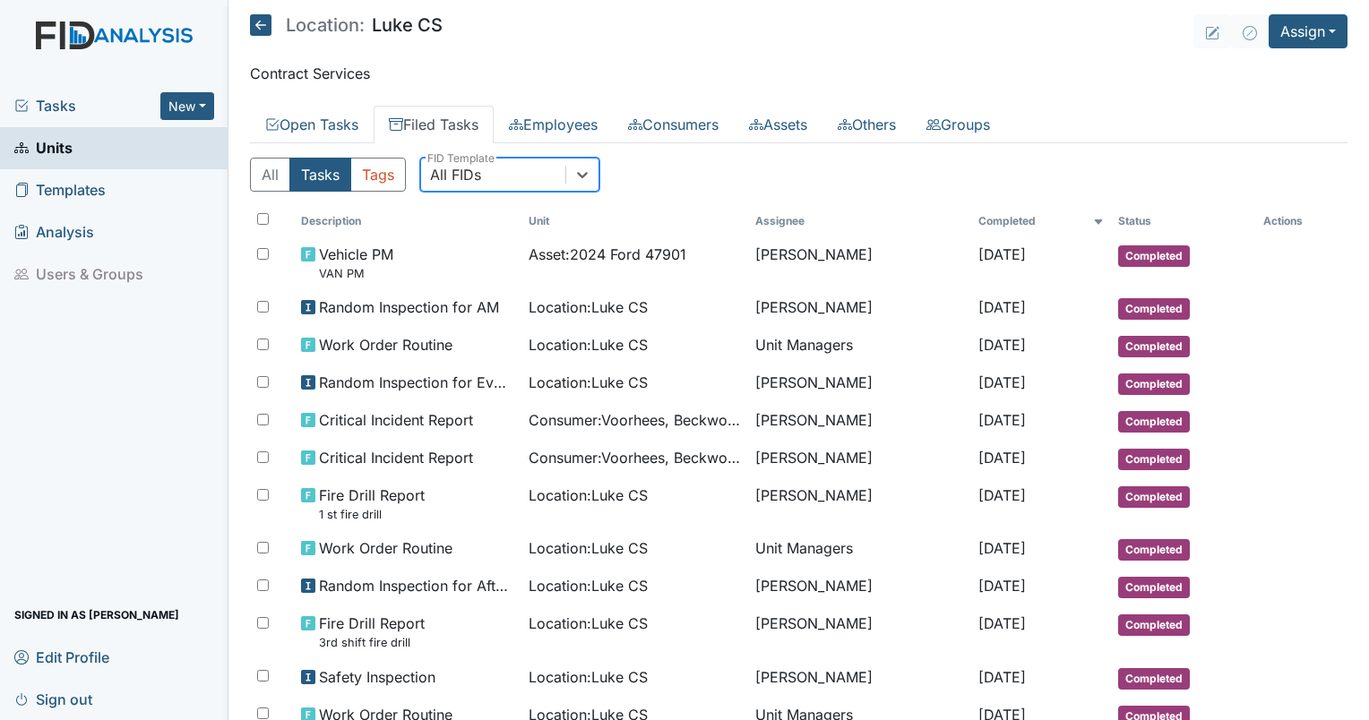
click at [527, 177] on div "All FIDs" at bounding box center [493, 175] width 144 height 32
click at [490, 172] on div "All FIDs" at bounding box center [493, 175] width 144 height 32
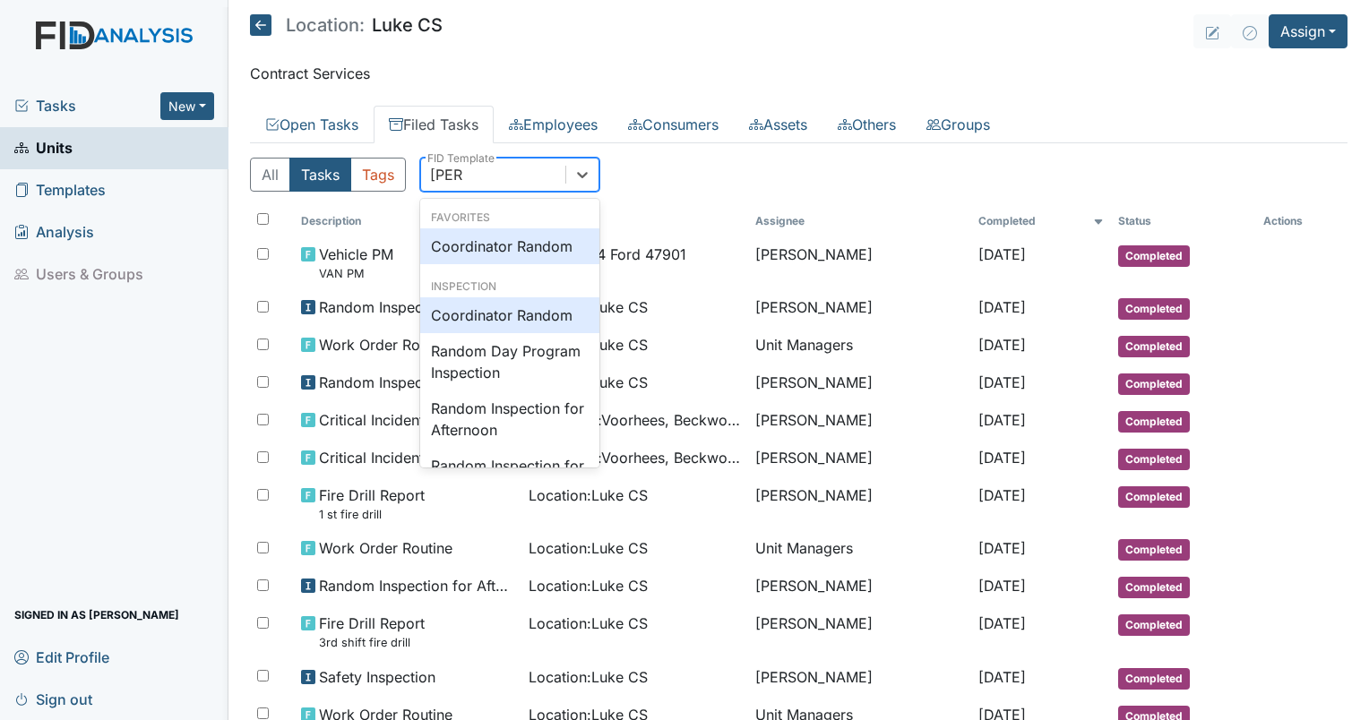
type input "random"
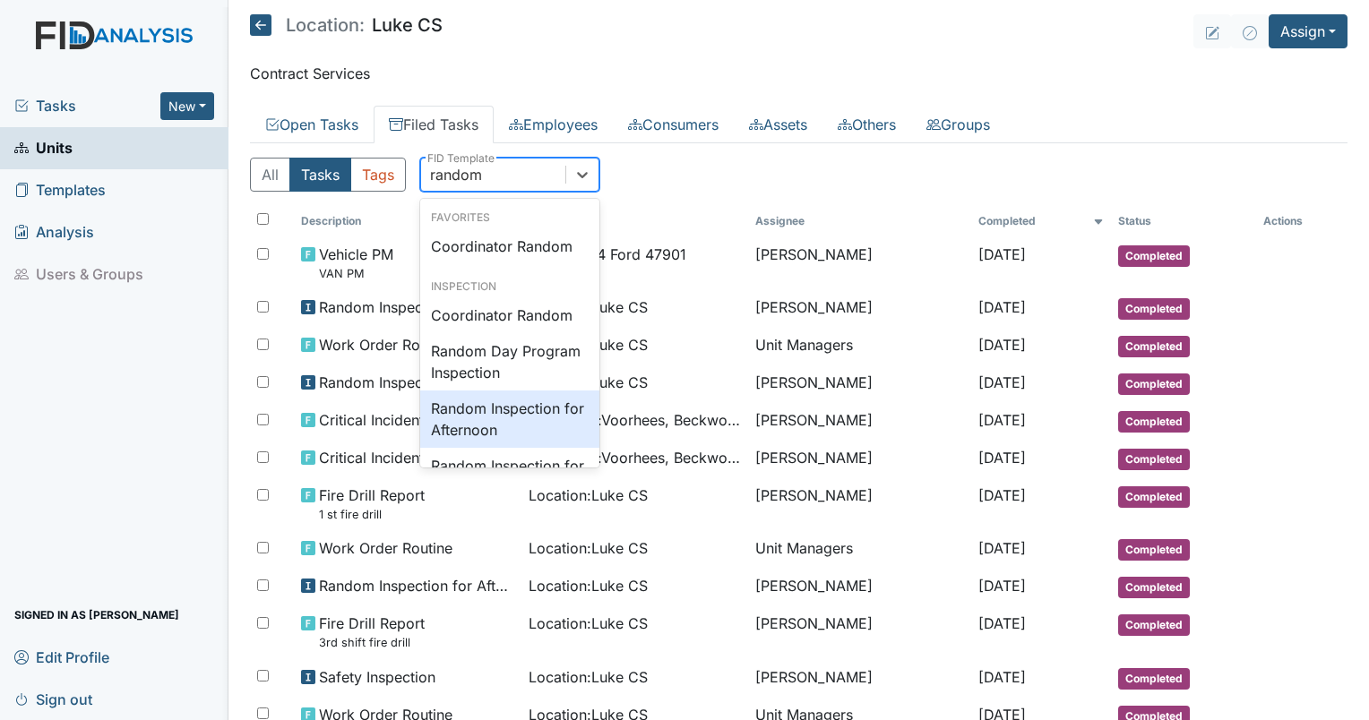
click at [469, 408] on div "Random Inspection for Afternoon" at bounding box center [509, 419] width 179 height 57
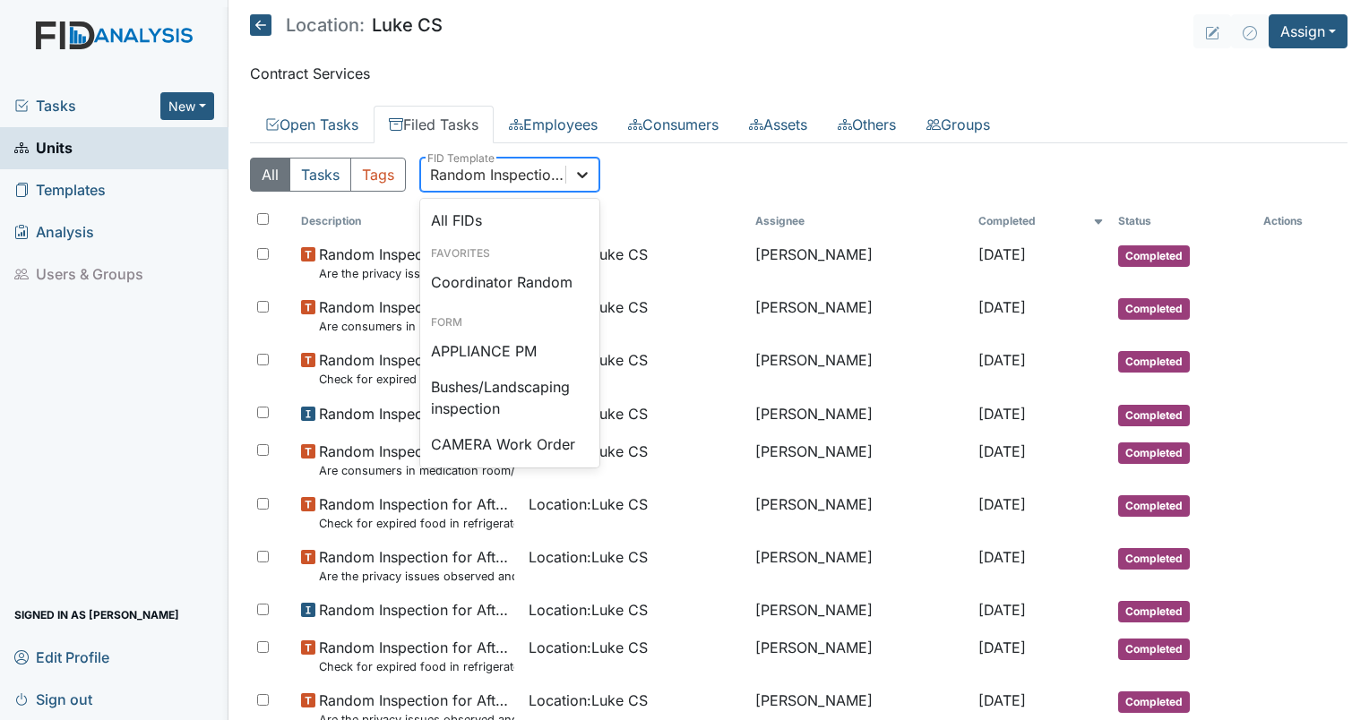
click at [581, 171] on icon at bounding box center [582, 175] width 18 height 18
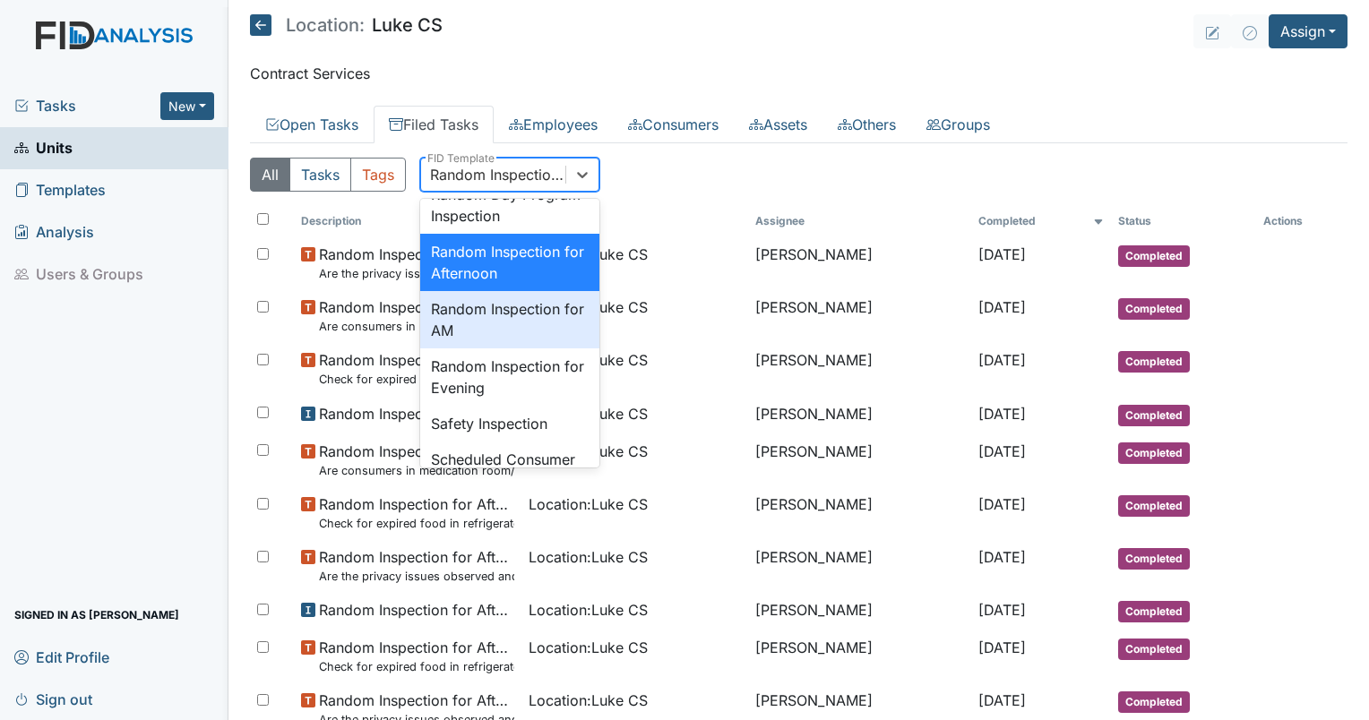
scroll to position [1702, 0]
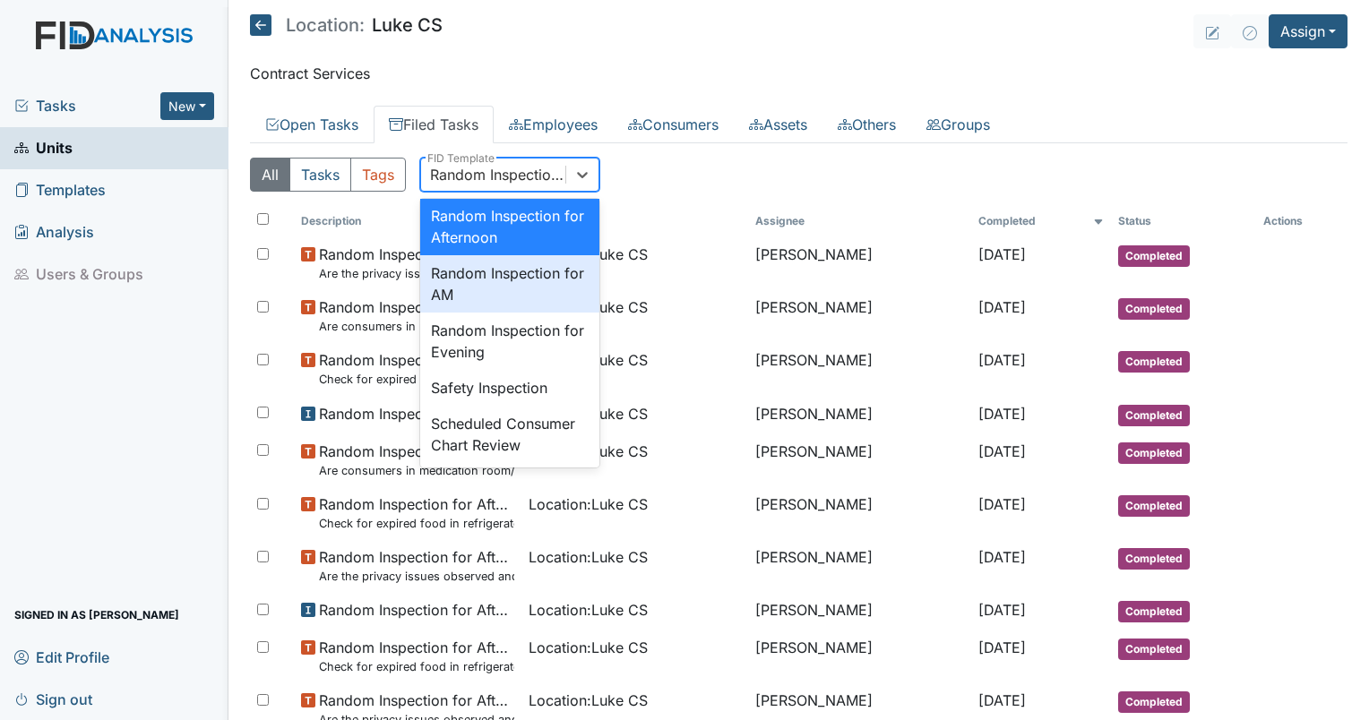
click at [487, 313] on div "Random Inspection for AM" at bounding box center [509, 283] width 179 height 57
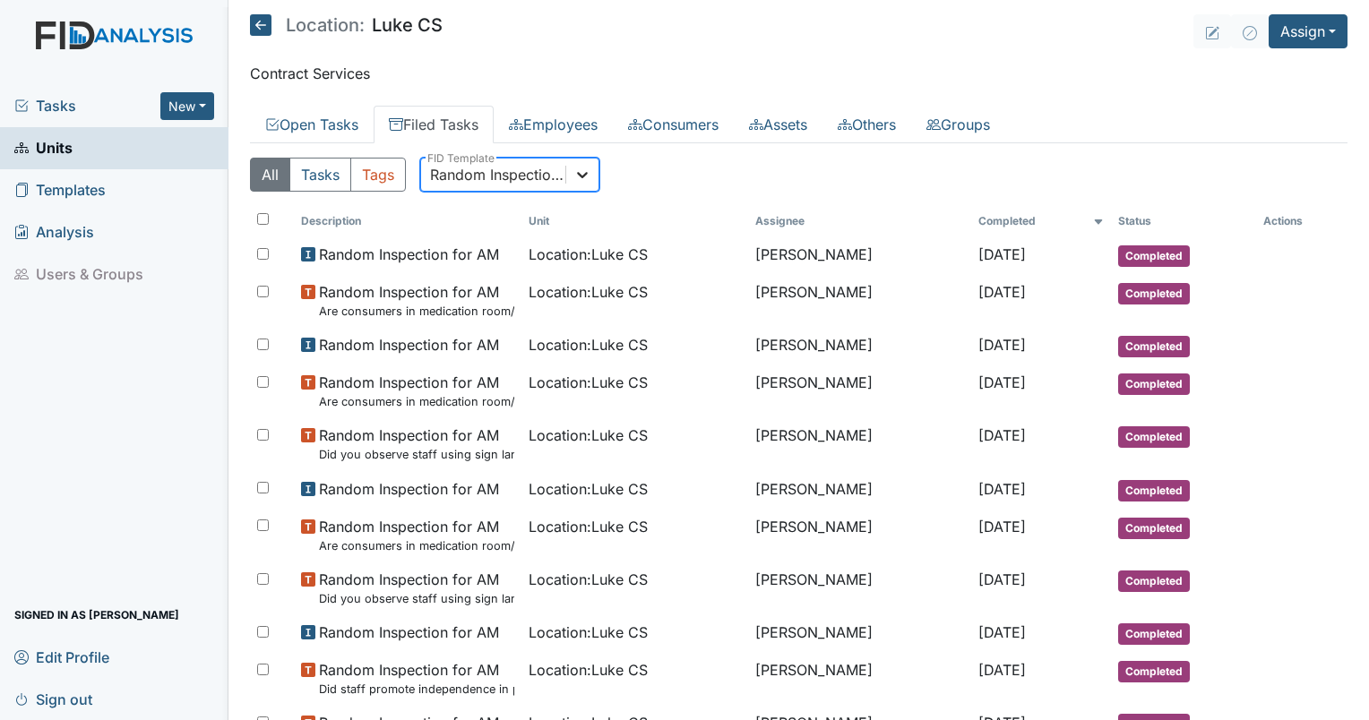
click at [584, 176] on icon at bounding box center [582, 175] width 18 height 18
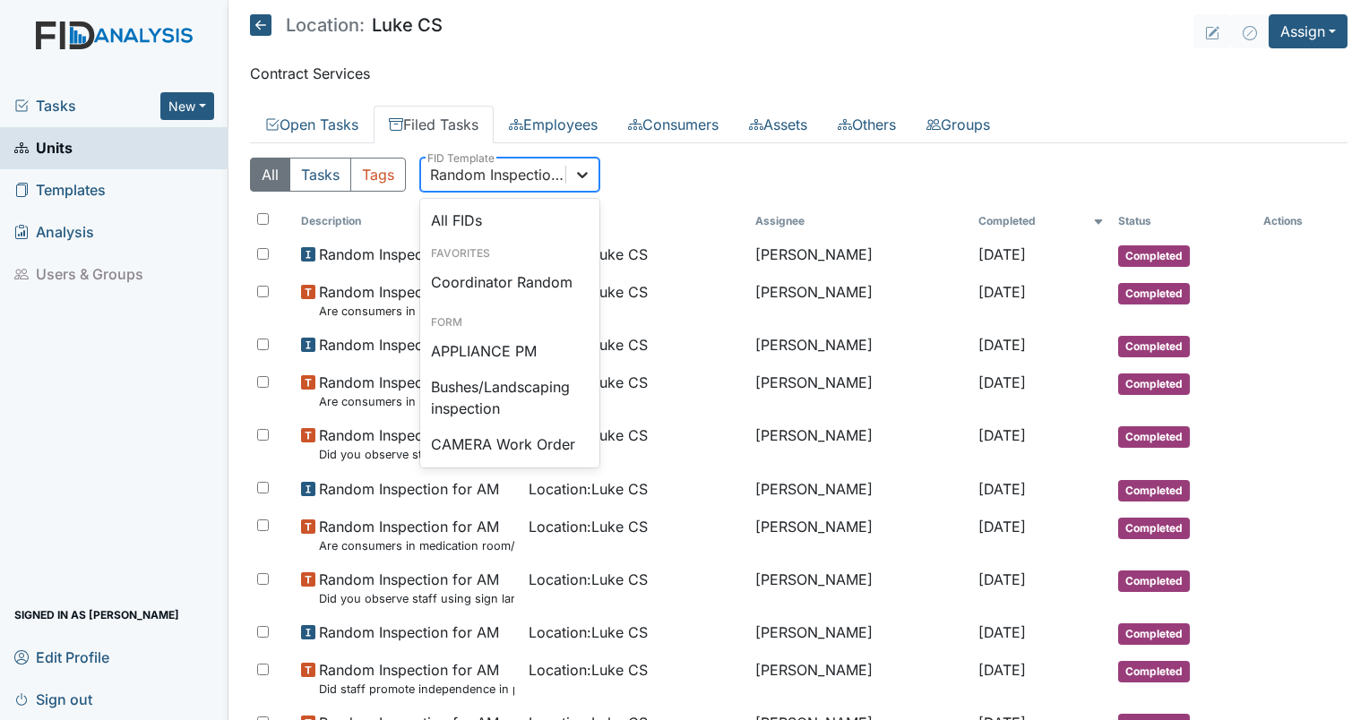
scroll to position [1652, 0]
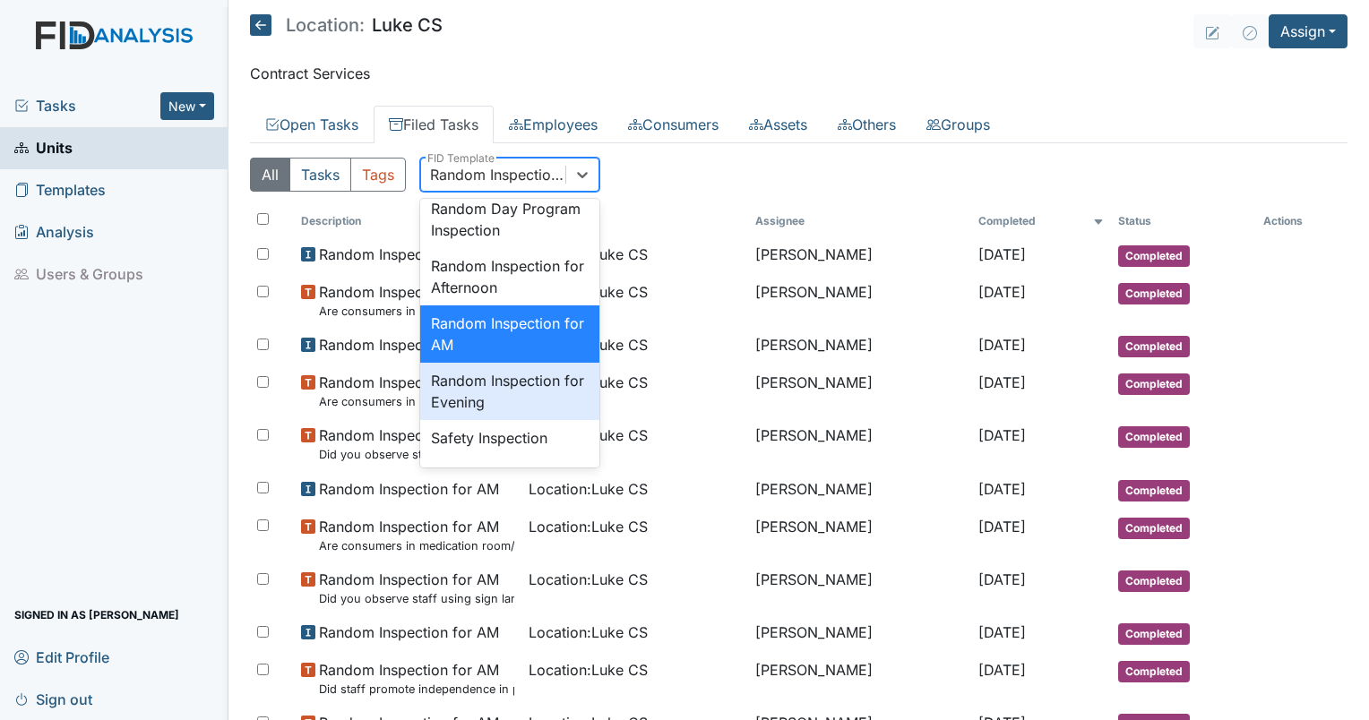
click at [551, 420] on div "Random Inspection for Evening" at bounding box center [509, 391] width 179 height 57
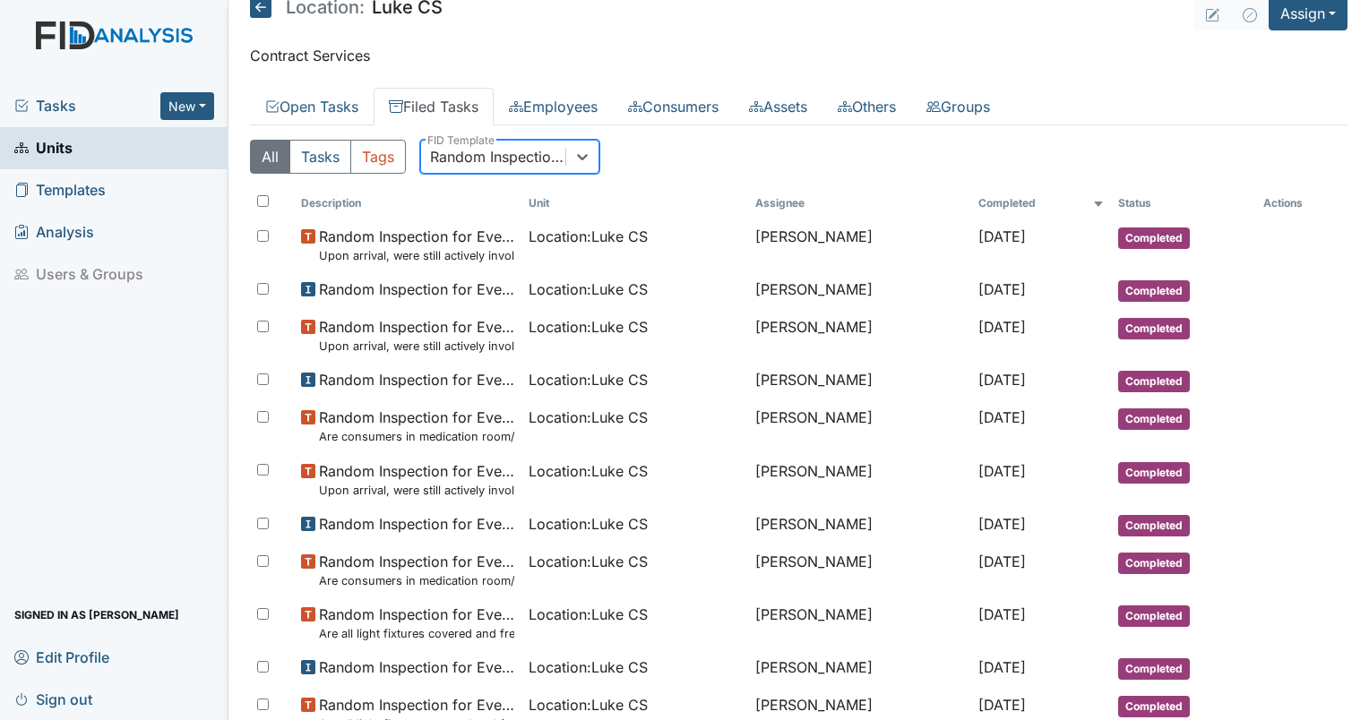
scroll to position [0, 0]
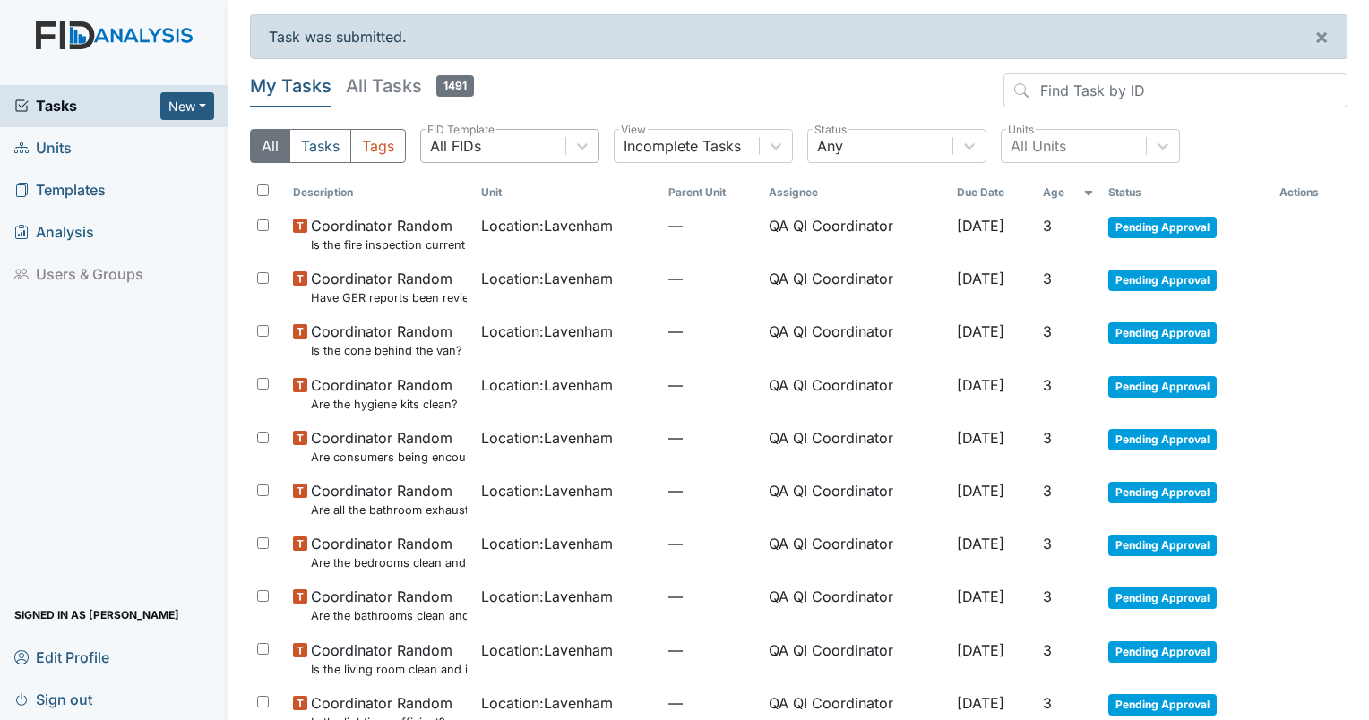
click at [516, 147] on div "All FIDs" at bounding box center [493, 146] width 144 height 32
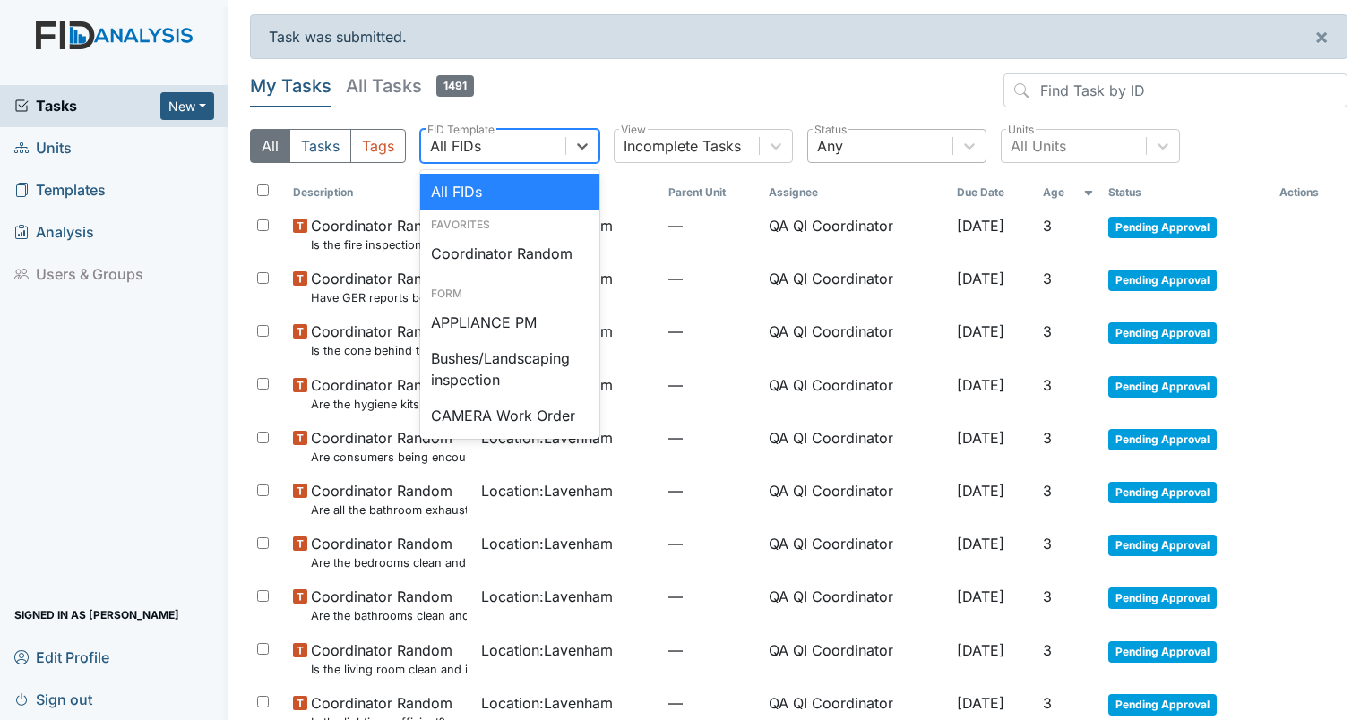
click at [850, 145] on div "Any" at bounding box center [880, 146] width 144 height 32
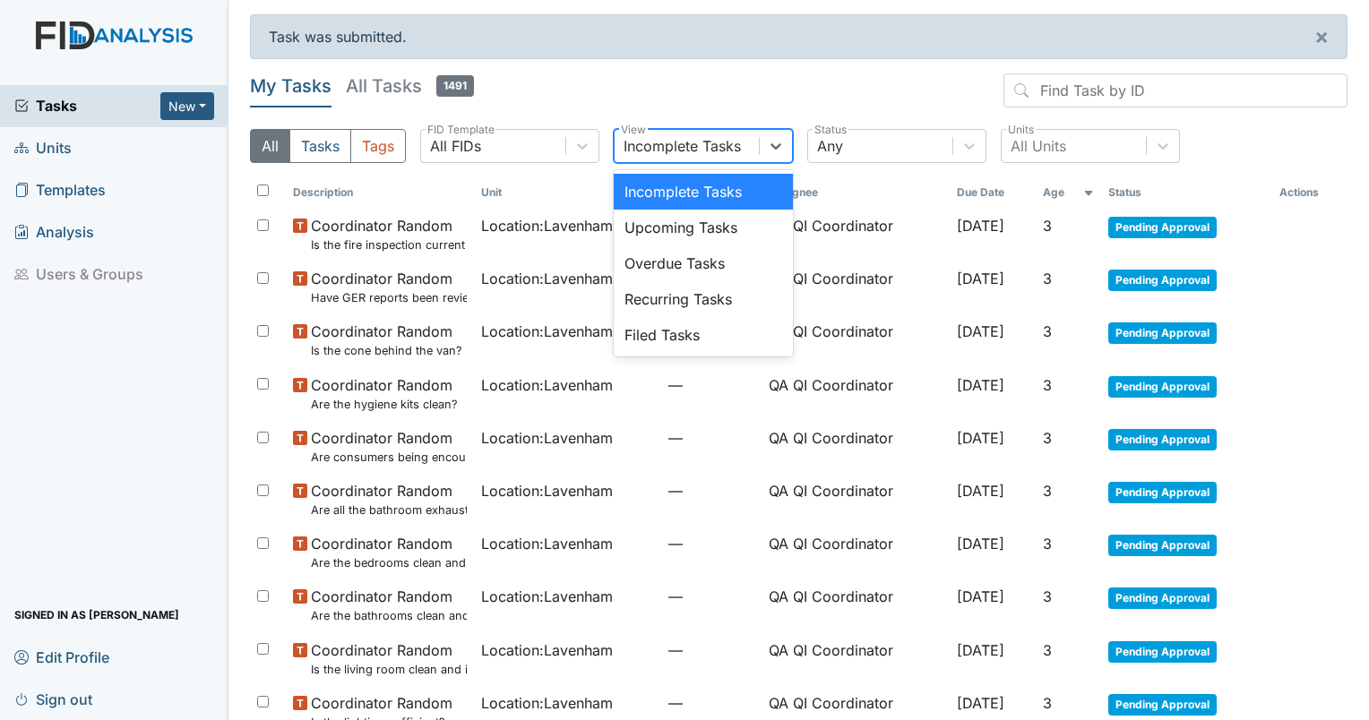
click at [731, 157] on div "Incomplete Tasks" at bounding box center [686, 146] width 144 height 32
click at [703, 326] on div "Filed Tasks" at bounding box center [703, 335] width 179 height 36
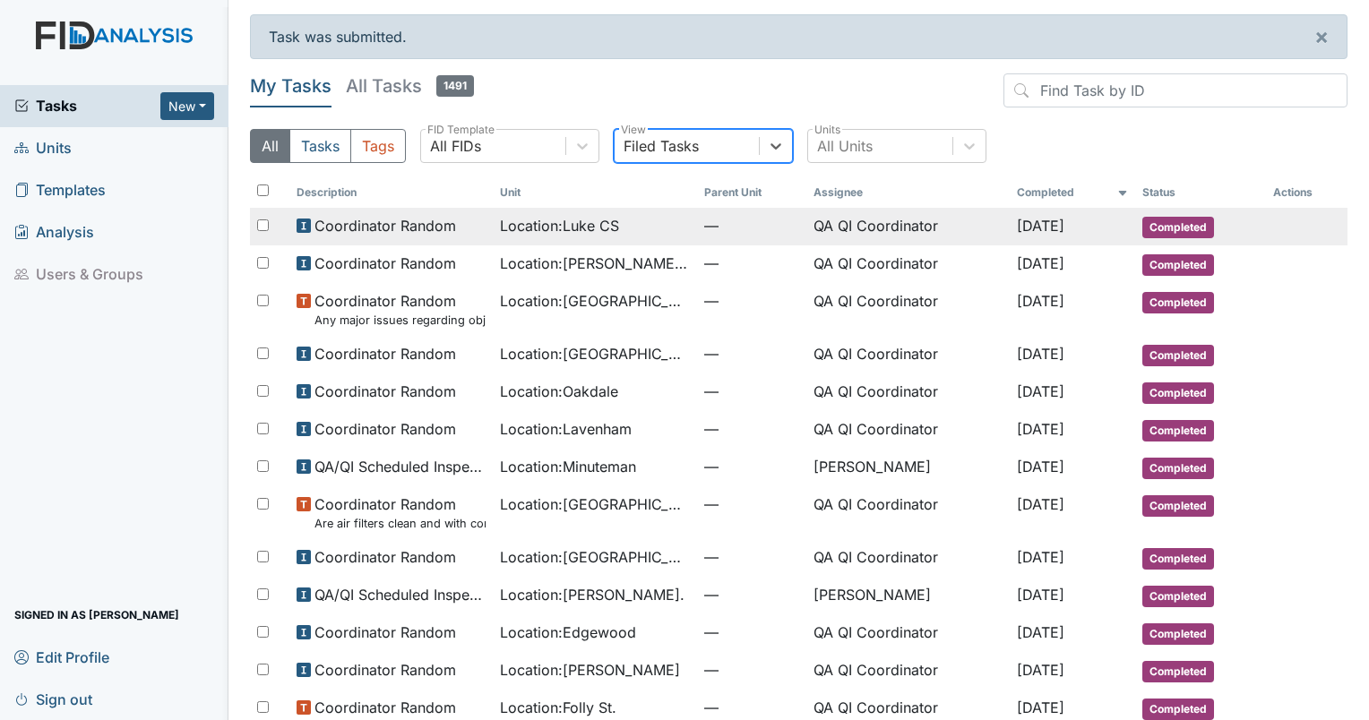
click at [405, 236] on td "Coordinator Random" at bounding box center [391, 227] width 204 height 38
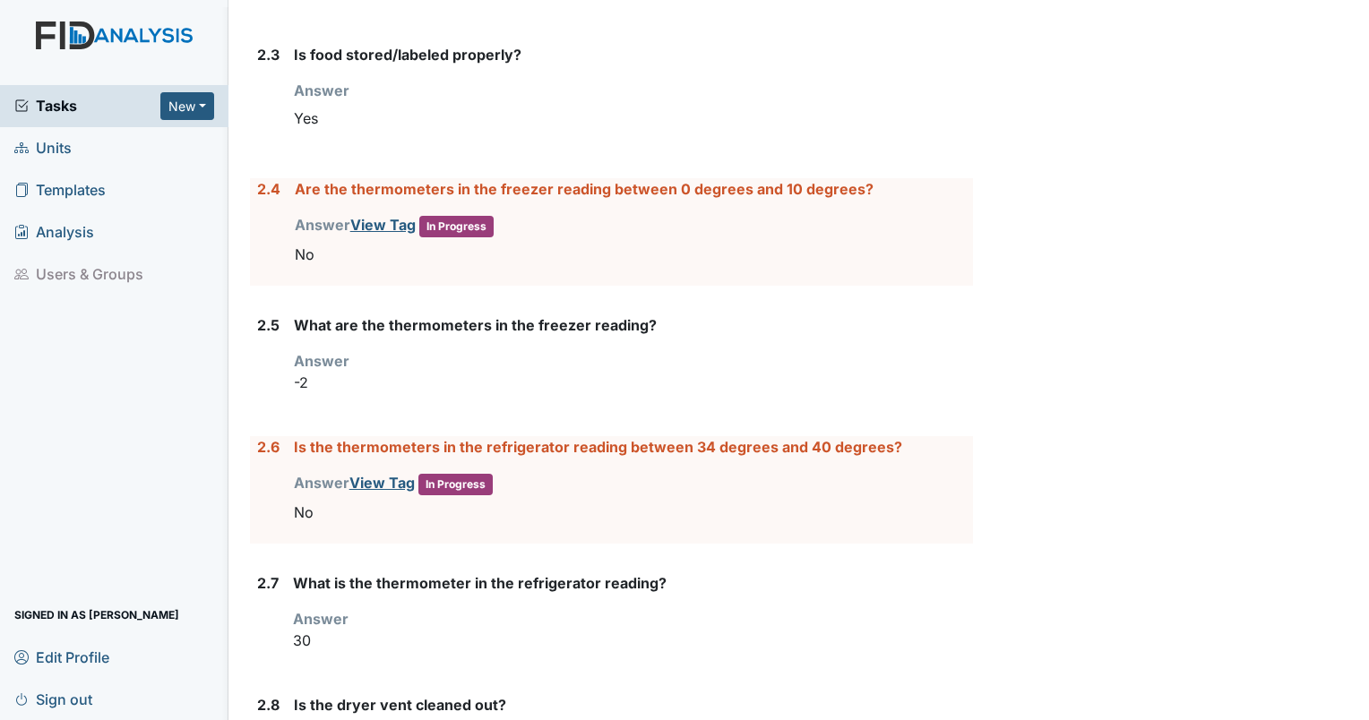
scroll to position [2218, 0]
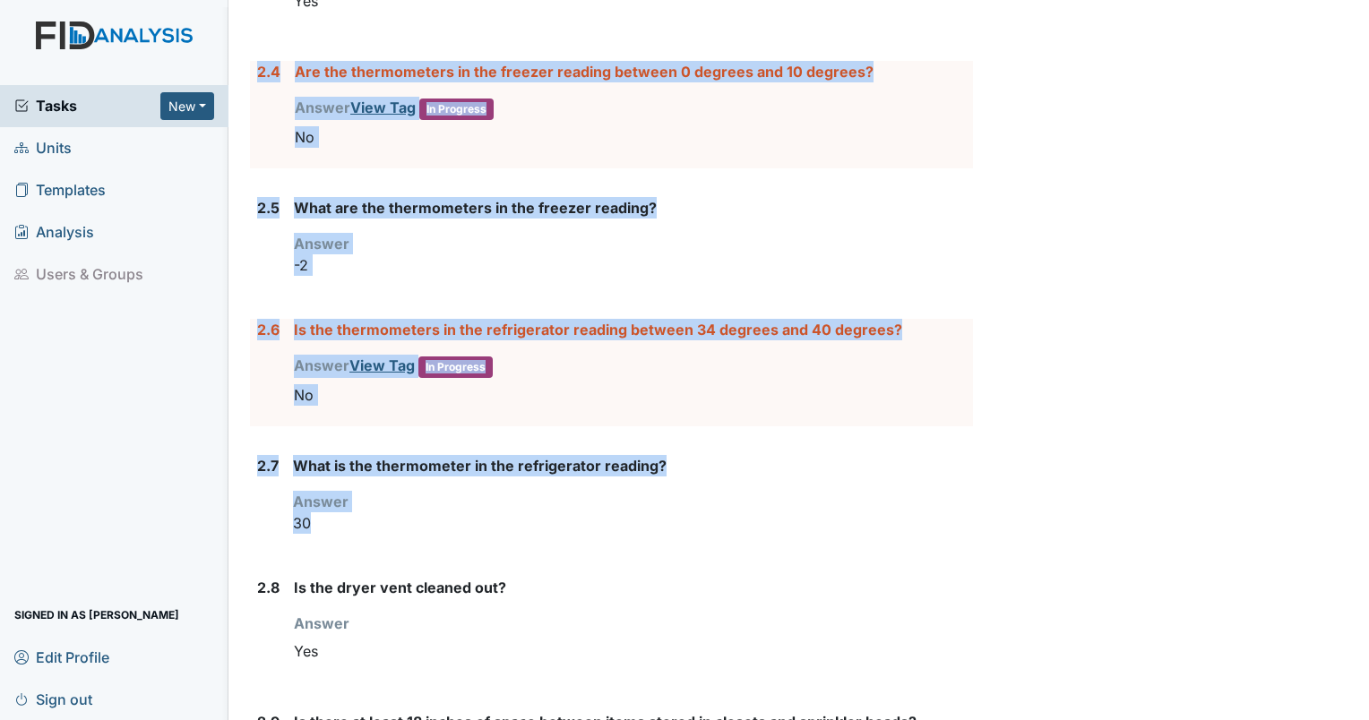
drag, startPoint x: 319, startPoint y: 516, endPoint x: 251, endPoint y: 68, distance: 453.0
copy form "2.4 Are the thermometers in the freezer reading between 0 degrees and 10 degree…"
click at [251, 386] on div "2.6 Is the thermometers in the refrigerator reading between 34 degrees and 40 d…" at bounding box center [611, 372] width 723 height 107
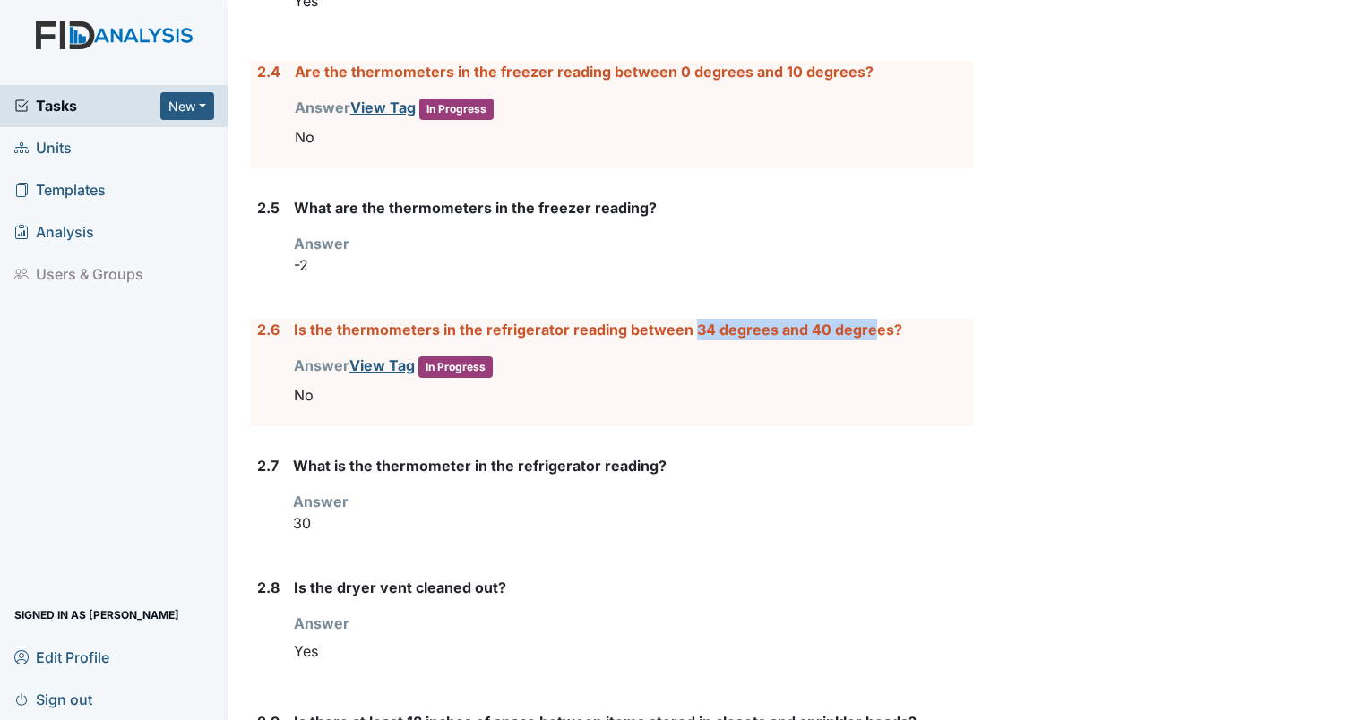
drag, startPoint x: 685, startPoint y: 322, endPoint x: 865, endPoint y: 331, distance: 180.3
click at [865, 331] on label "Is the thermometers in the refrigerator reading between 34 degrees and 40 degre…" at bounding box center [598, 329] width 608 height 21
drag, startPoint x: 865, startPoint y: 331, endPoint x: 762, endPoint y: 398, distance: 123.0
click at [762, 398] on div "No" at bounding box center [633, 395] width 679 height 34
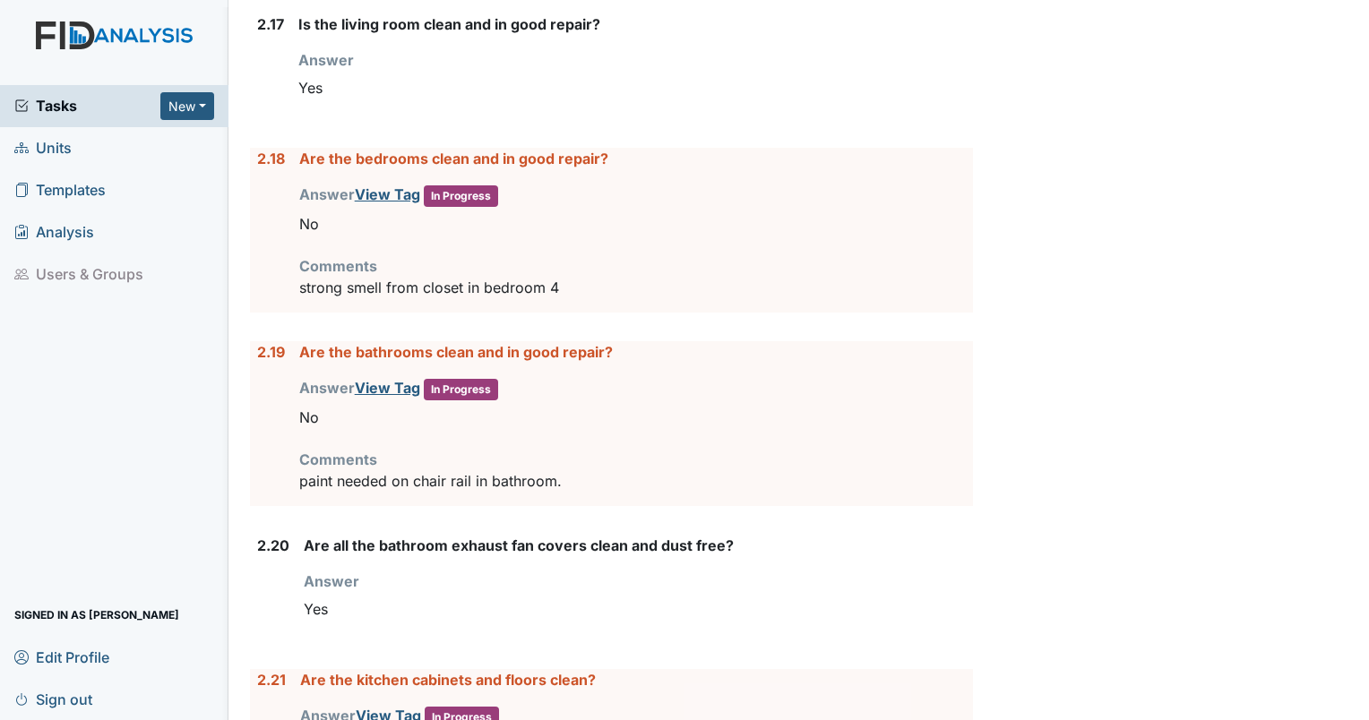
scroll to position [4016, 0]
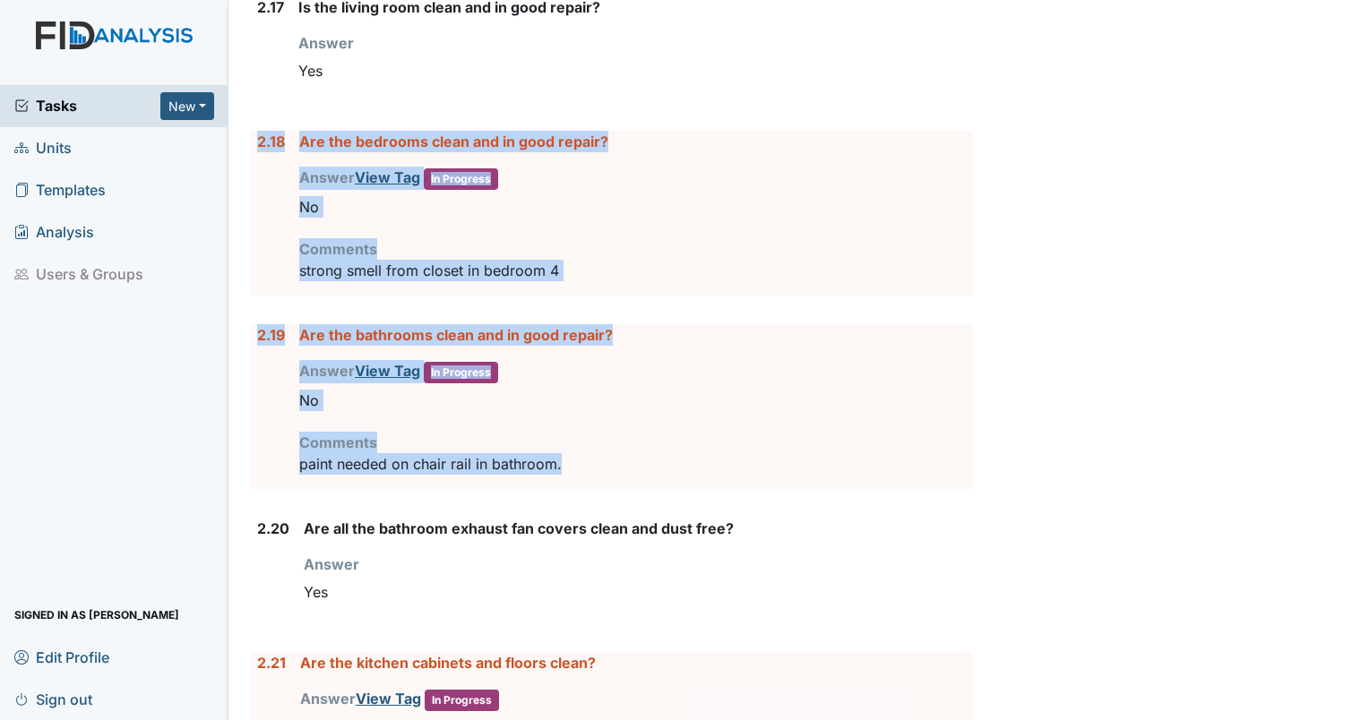
drag, startPoint x: 631, startPoint y: 459, endPoint x: 249, endPoint y: 143, distance: 495.7
click at [250, 143] on form "1. Staff Information 1.1 Upon arrival, what was the staff doing? Answer Staff w…" at bounding box center [611, 103] width 723 height 7630
drag, startPoint x: 249, startPoint y: 143, endPoint x: 342, endPoint y: 141, distance: 93.2
copy form "2.18 Are the bedrooms clean and in good repair? Answer View Tag In Progress You…"
click at [427, 612] on form "1. Staff Information 1.1 Upon arrival, what was the staff doing? Answer Staff w…" at bounding box center [611, 103] width 723 height 7630
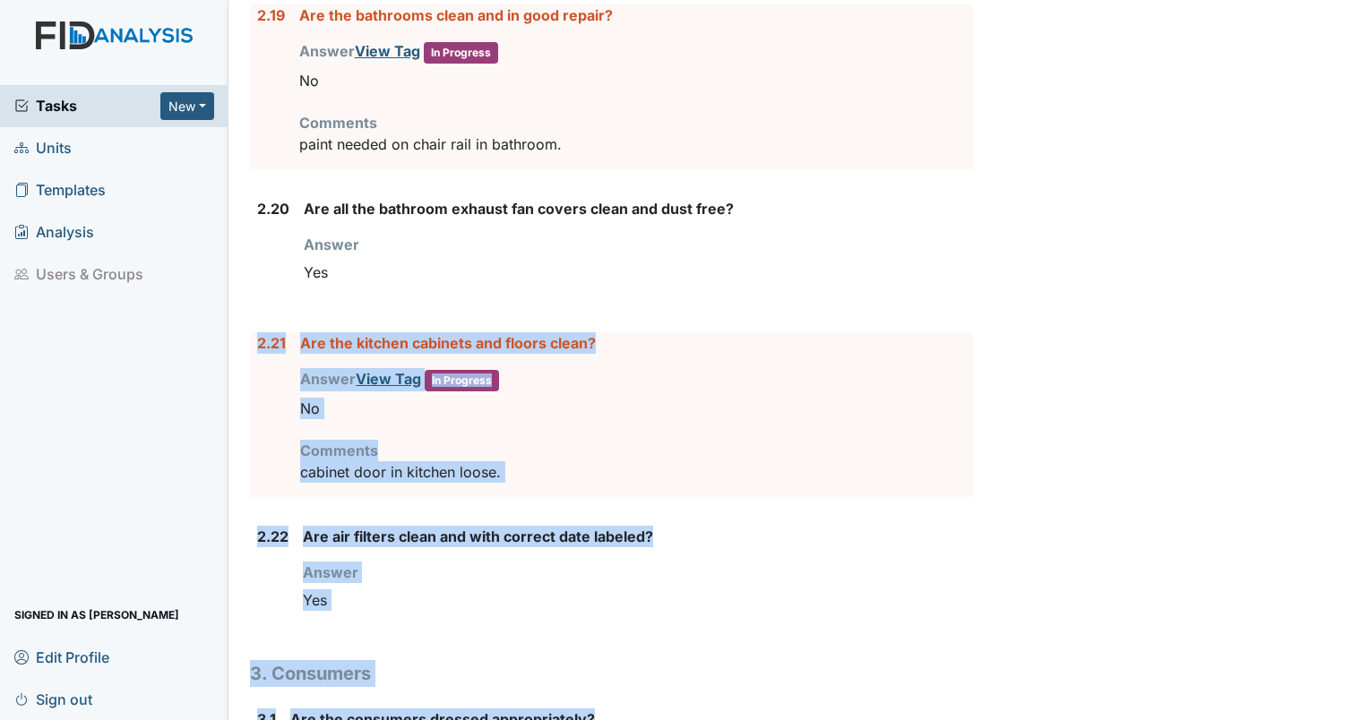
scroll to position [4400, 0]
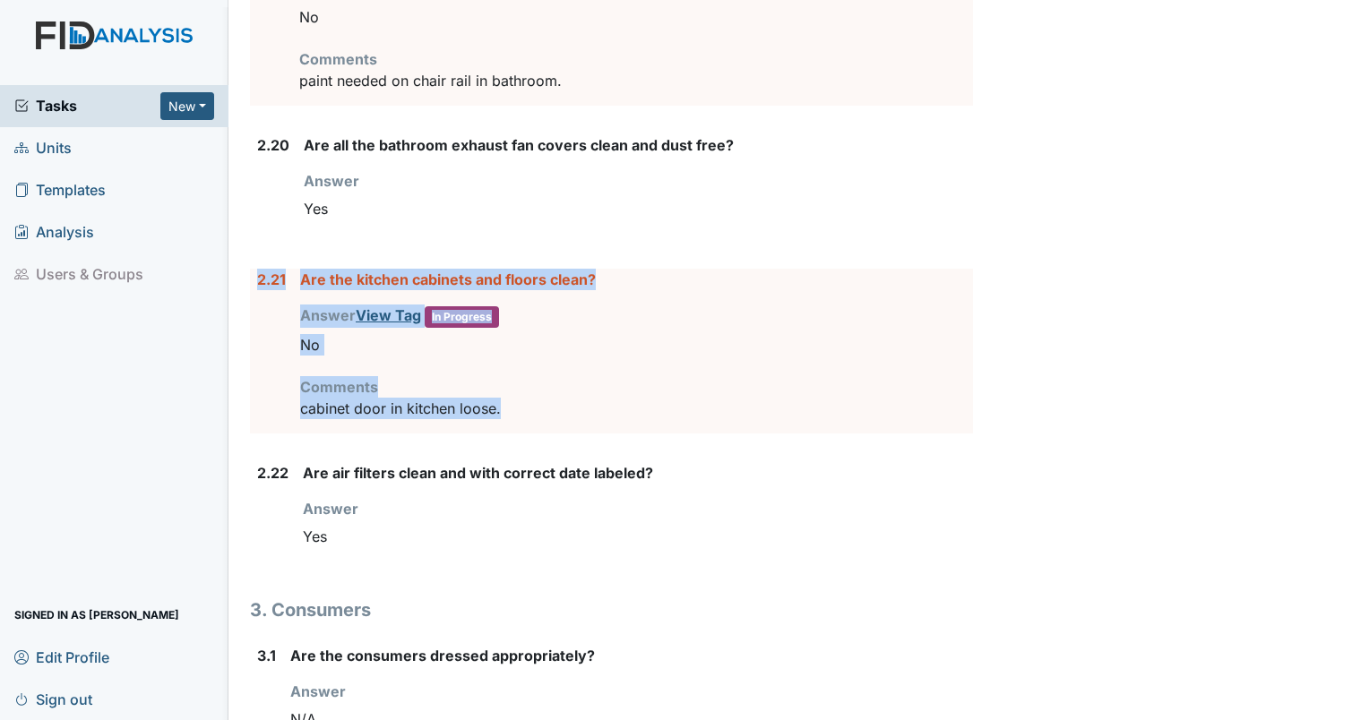
drag, startPoint x: 253, startPoint y: 646, endPoint x: 570, endPoint y: 405, distance: 398.2
click at [570, 405] on div "2.21 Are the kitchen cabinets and floors clean? Answer View Tag In Progress You…" at bounding box center [611, 351] width 723 height 165
drag, startPoint x: 570, startPoint y: 405, endPoint x: 446, endPoint y: 401, distance: 123.7
copy div "2.21 Are the kitchen cabinets and floors clean? Answer View Tag In Progress You…"
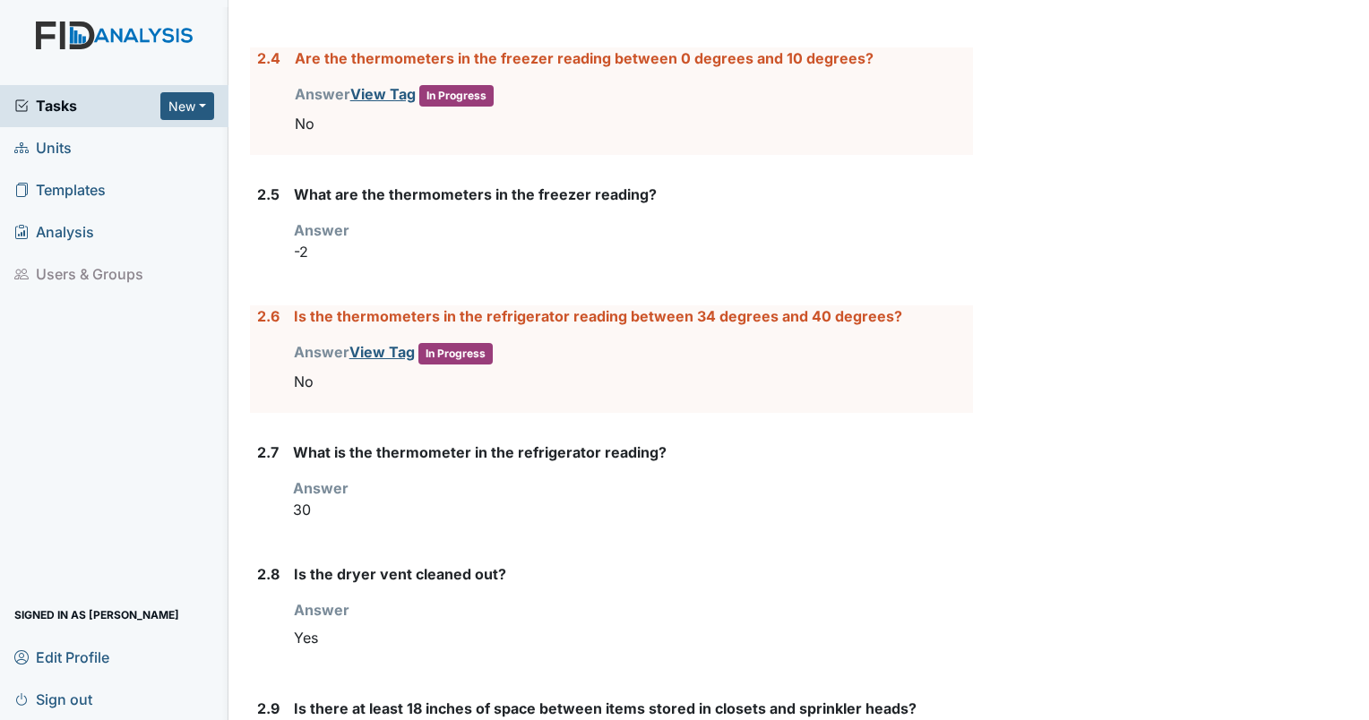
scroll to position [2256, 0]
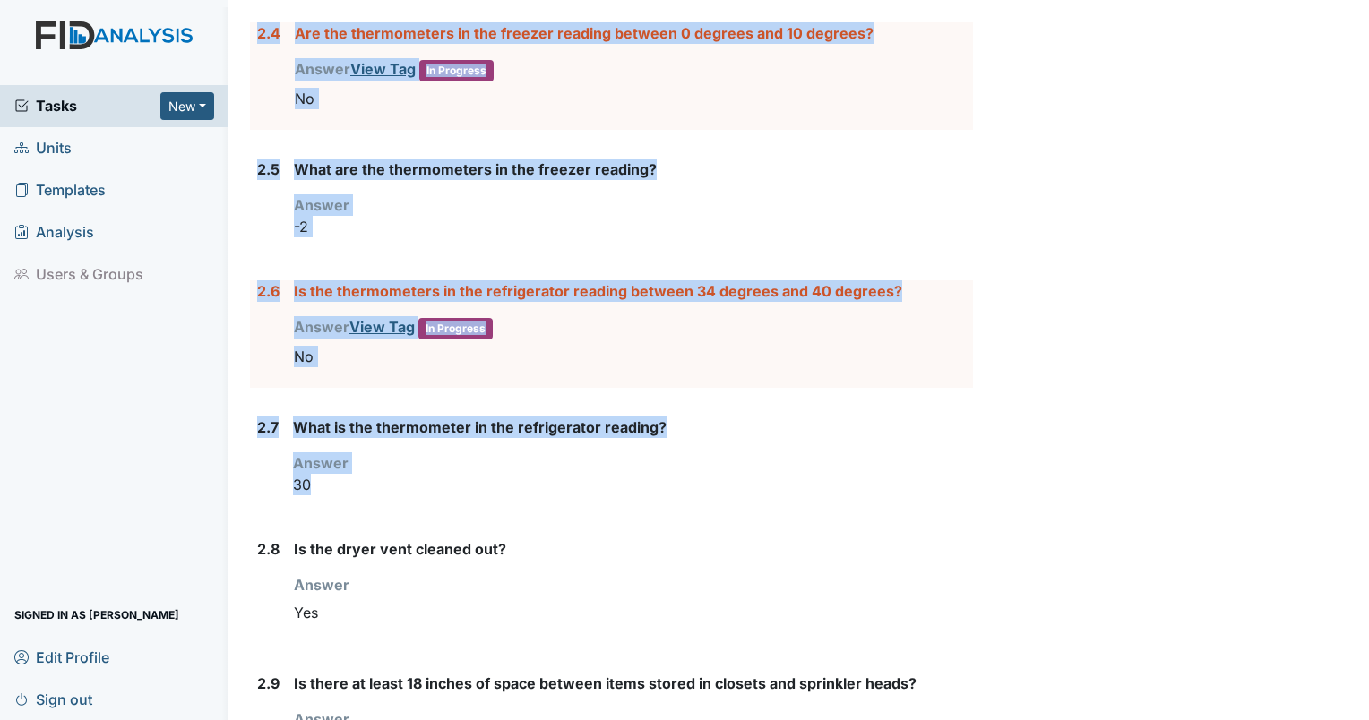
drag, startPoint x: 320, startPoint y: 486, endPoint x: 246, endPoint y: 66, distance: 426.5
copy form "2.4 Are the thermometers in the freezer reading between 0 degrees and 10 degree…"
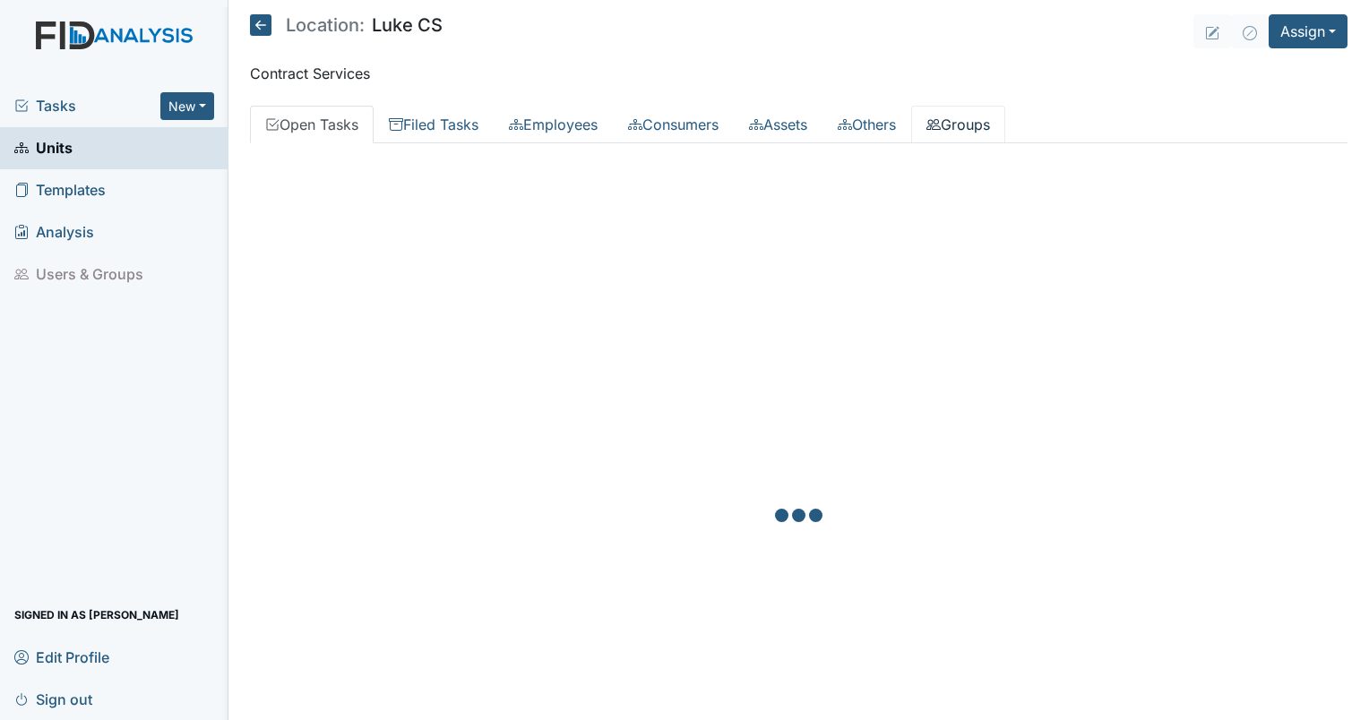
click at [976, 121] on link "Groups" at bounding box center [958, 125] width 94 height 38
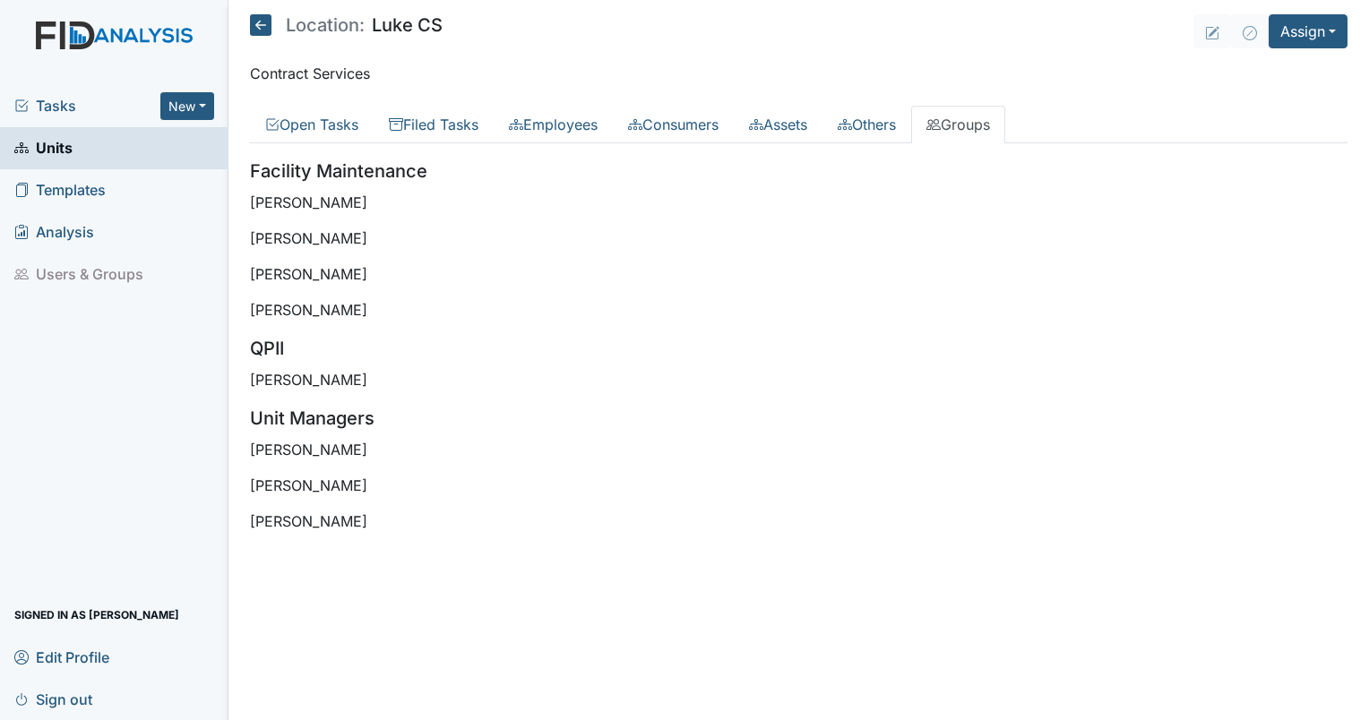
click at [150, 365] on div "Tasks New Form Inspection Document Bundle Units Templates Analysis Users & Grou…" at bounding box center [114, 402] width 228 height 635
